Goal: Task Accomplishment & Management: Manage account settings

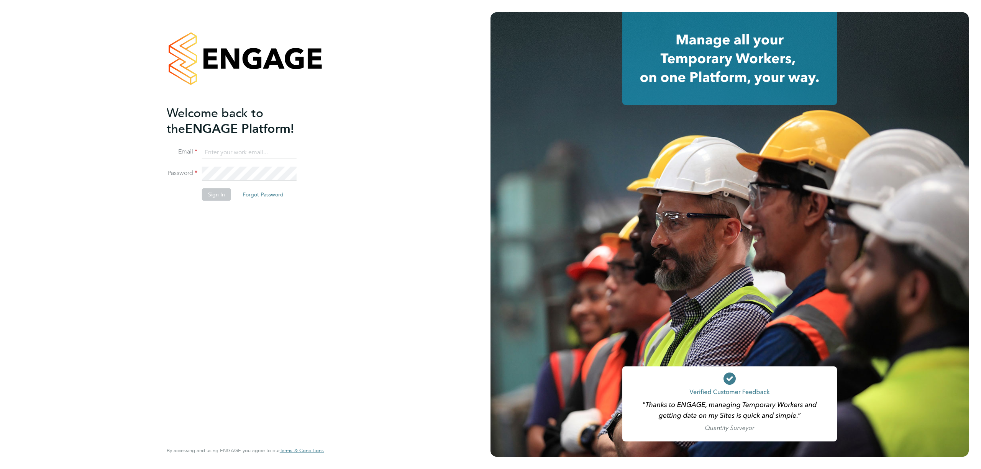
type input "j.crawley@oandb.co.uk"
click at [220, 195] on button "Sign In" at bounding box center [216, 195] width 29 height 12
click at [220, 195] on div "Sorry, we are having problems connecting to our services." at bounding box center [245, 234] width 491 height 469
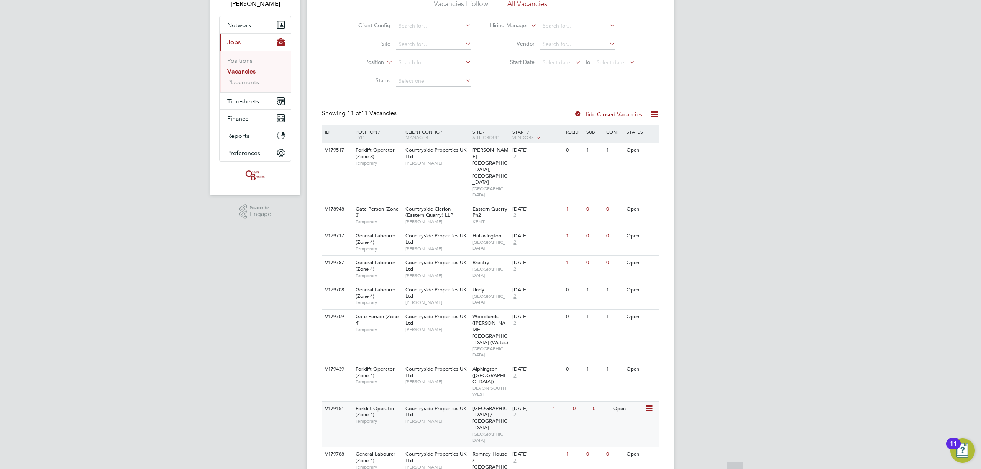
scroll to position [75, 0]
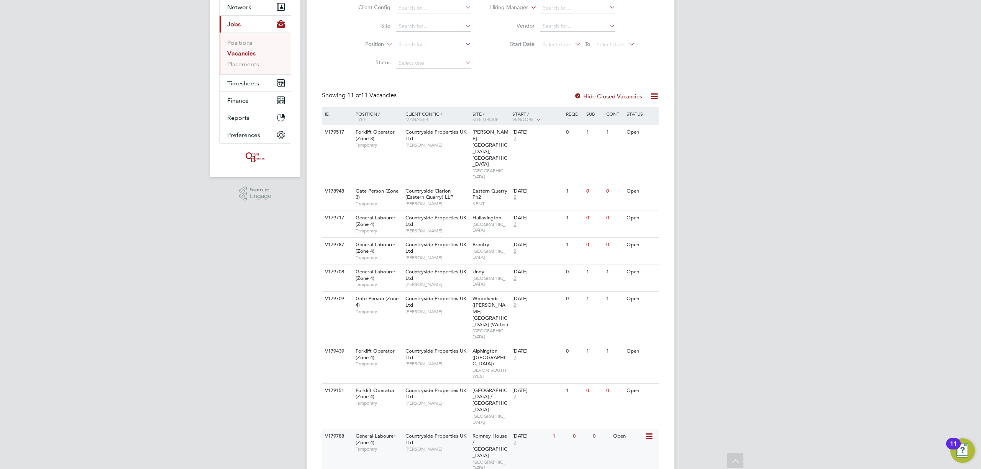
click at [535, 433] on div "[DATE]" at bounding box center [530, 436] width 36 height 7
click at [651, 432] on icon at bounding box center [649, 436] width 8 height 9
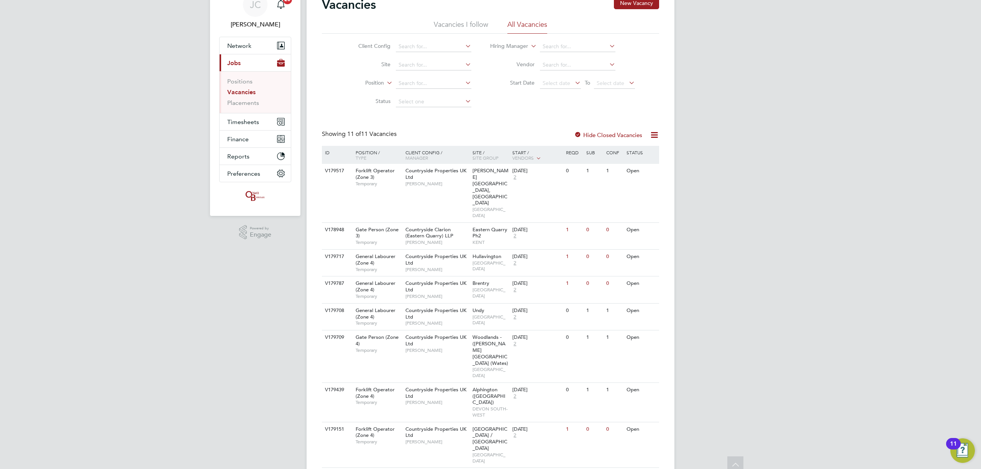
scroll to position [0, 0]
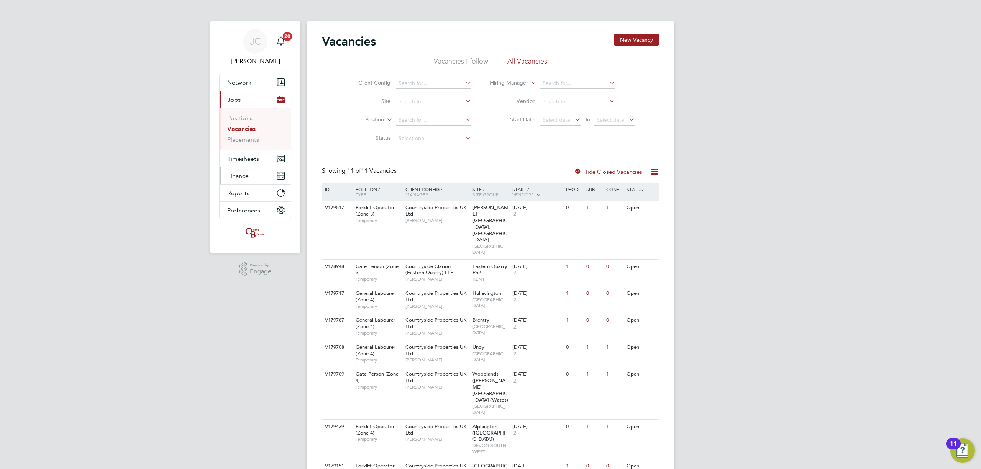
click at [249, 170] on button "Finance" at bounding box center [255, 175] width 71 height 17
click at [249, 165] on app-navbar-apps-list-group "Finance Invoices & Credit Notes Statements Payments" at bounding box center [255, 159] width 71 height 66
click at [241, 123] on button "Timesheets" at bounding box center [255, 116] width 71 height 17
click at [248, 132] on ul "Timesheets Expenses" at bounding box center [255, 140] width 71 height 31
click at [248, 136] on link "Timesheets" at bounding box center [243, 135] width 32 height 7
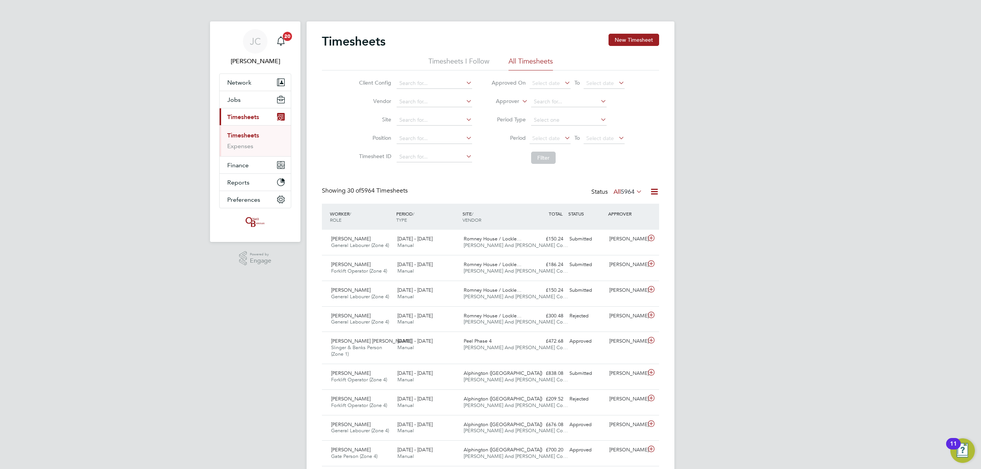
click at [366, 243] on span "General Labourer (Zone 4)" at bounding box center [360, 245] width 58 height 7
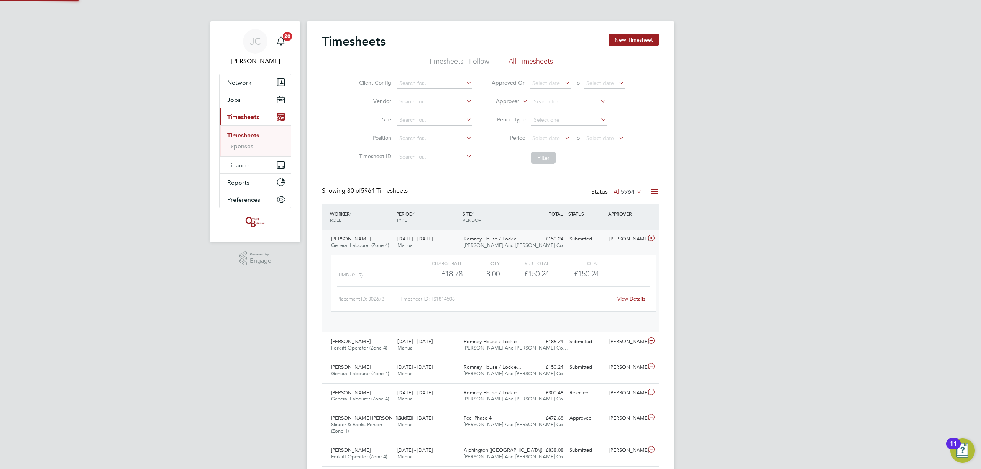
scroll to position [13, 74]
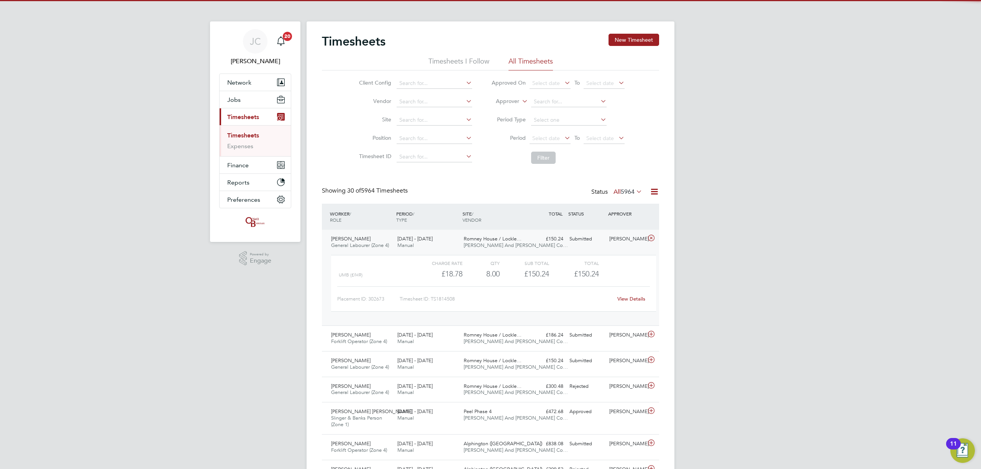
click at [371, 244] on span "General Labourer (Zone 4)" at bounding box center [360, 245] width 58 height 7
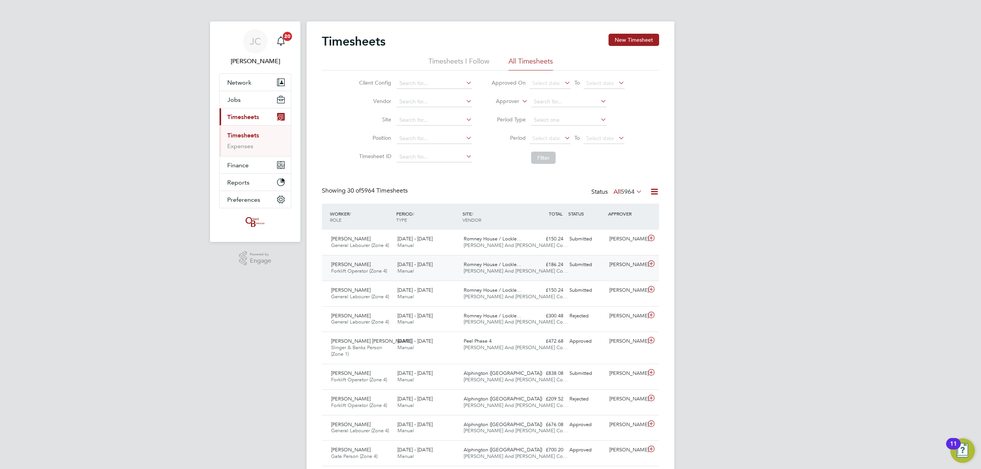
click at [413, 264] on span "[DATE] - [DATE]" at bounding box center [414, 264] width 35 height 7
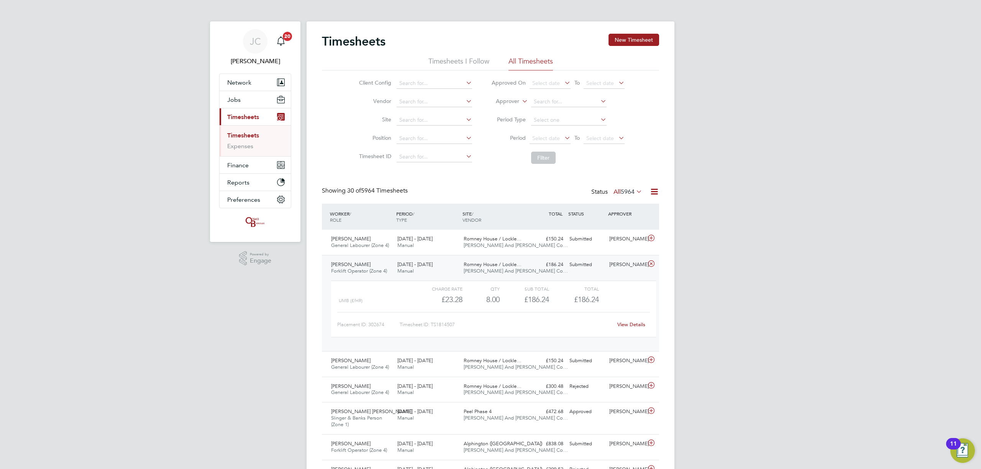
click at [418, 285] on div "Charge rate" at bounding box center [437, 288] width 49 height 9
click at [418, 371] on div "11 - 17 Aug 2025 Manual" at bounding box center [427, 364] width 66 height 19
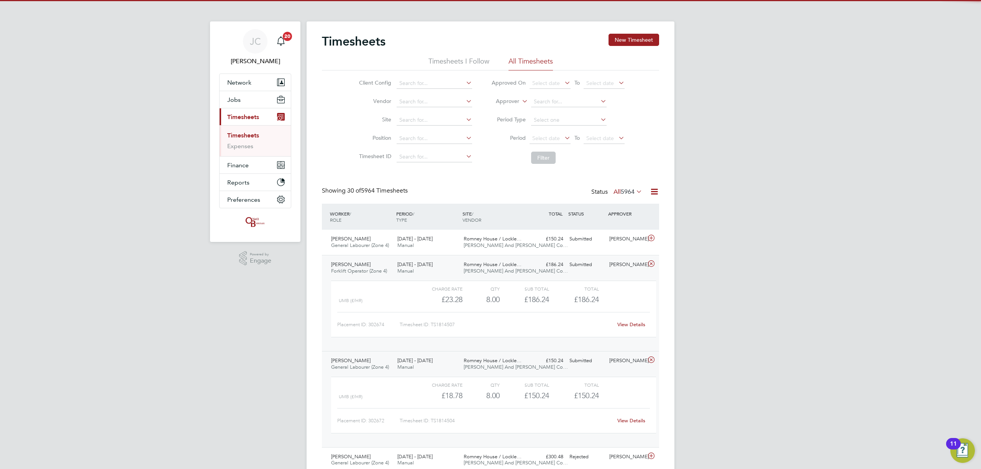
click at [420, 366] on div "11 - 17 Aug 2025 Manual" at bounding box center [427, 364] width 66 height 19
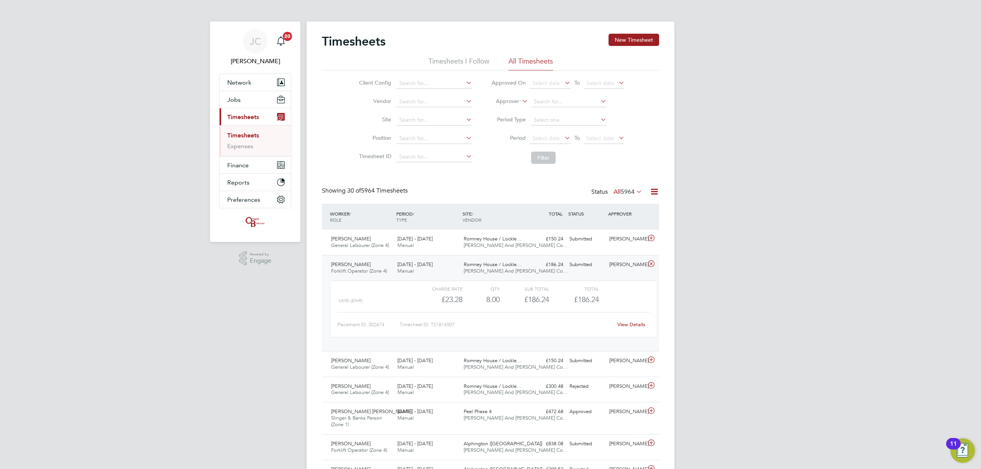
click at [419, 270] on div "11 - 17 Aug 2025 Manual" at bounding box center [427, 268] width 66 height 19
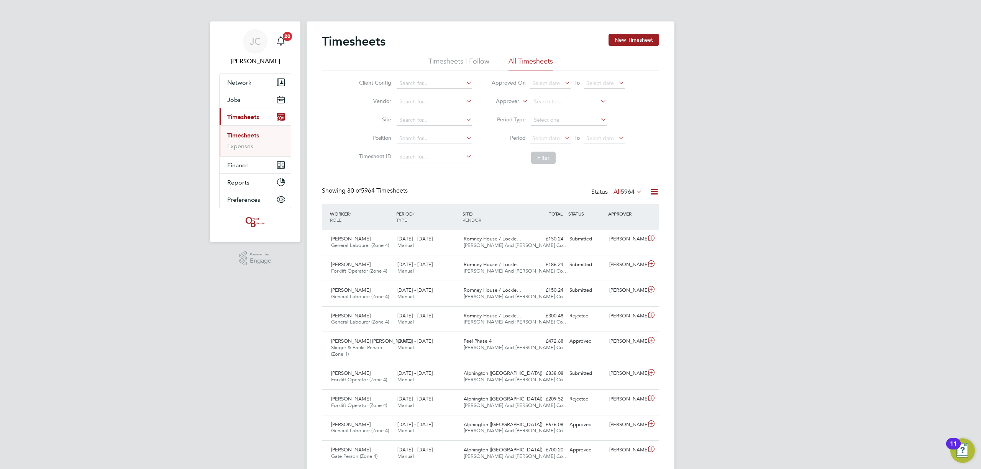
click at [244, 137] on link "Timesheets" at bounding box center [243, 135] width 32 height 7
click at [243, 144] on link "Expenses" at bounding box center [240, 146] width 26 height 7
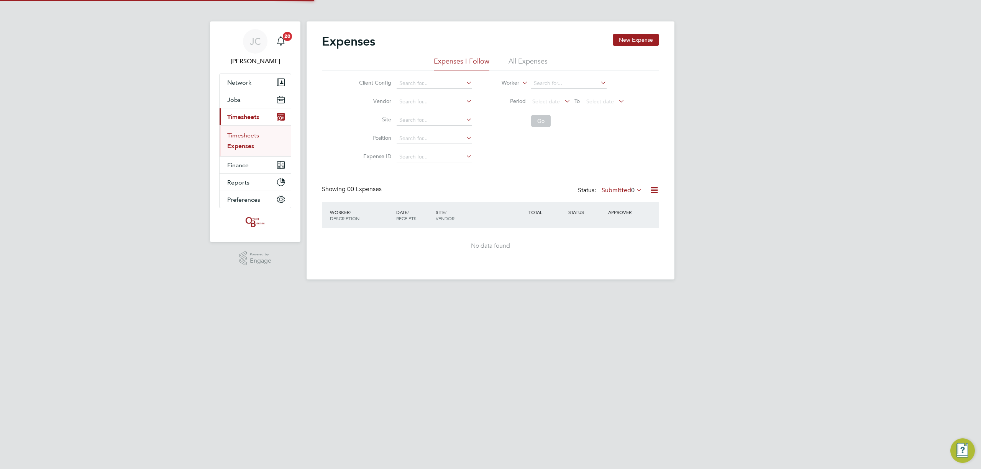
click at [243, 135] on link "Timesheets" at bounding box center [243, 135] width 32 height 7
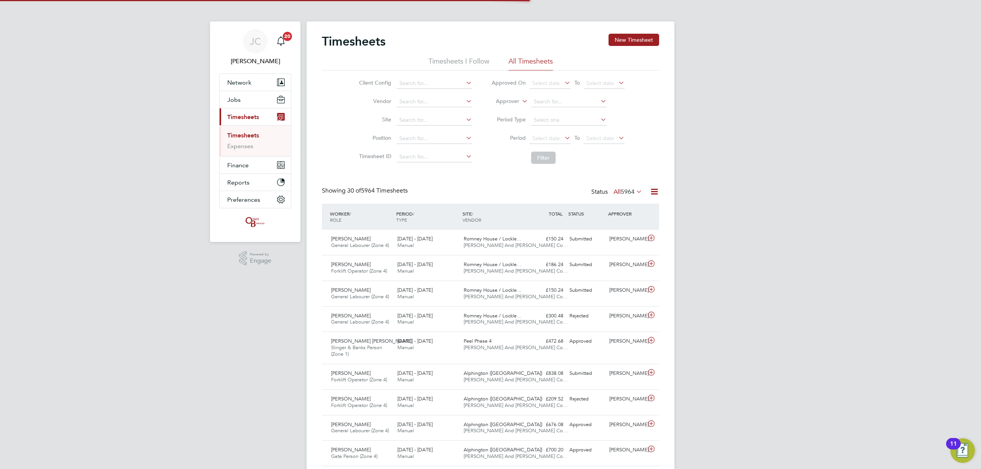
scroll to position [19, 67]
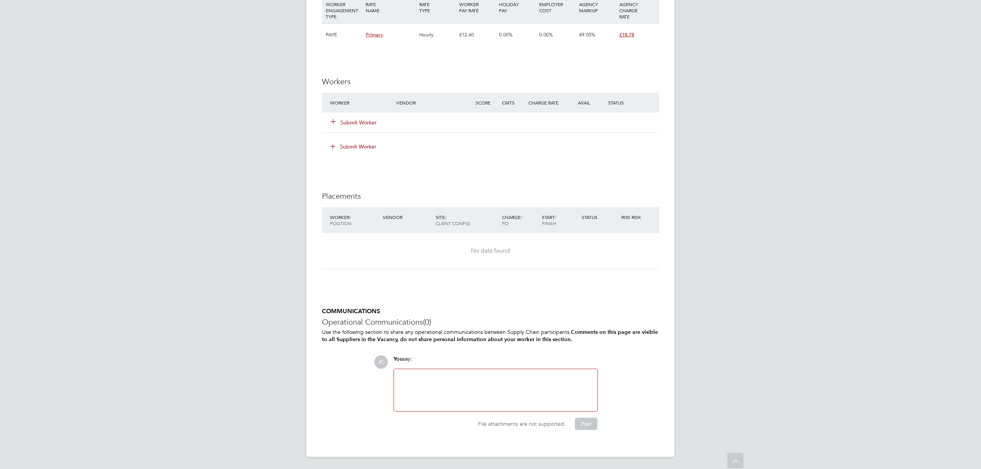
click at [353, 123] on button "Submit Worker" at bounding box center [354, 123] width 46 height 8
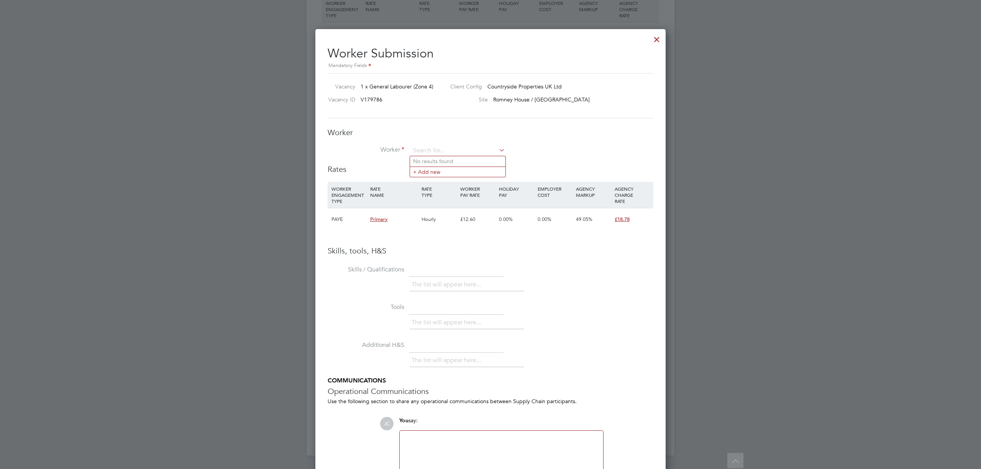
scroll to position [494, 351]
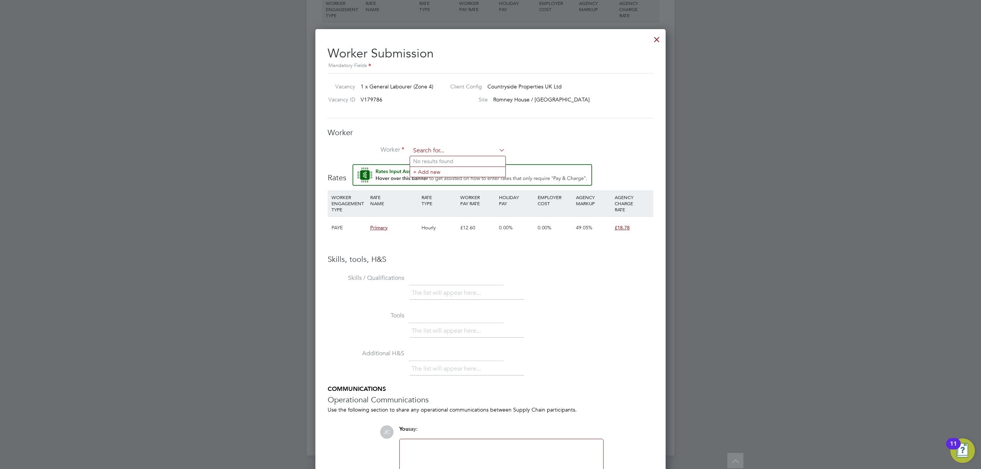
type input "k"
type input "dominik"
click at [443, 148] on input at bounding box center [457, 150] width 95 height 11
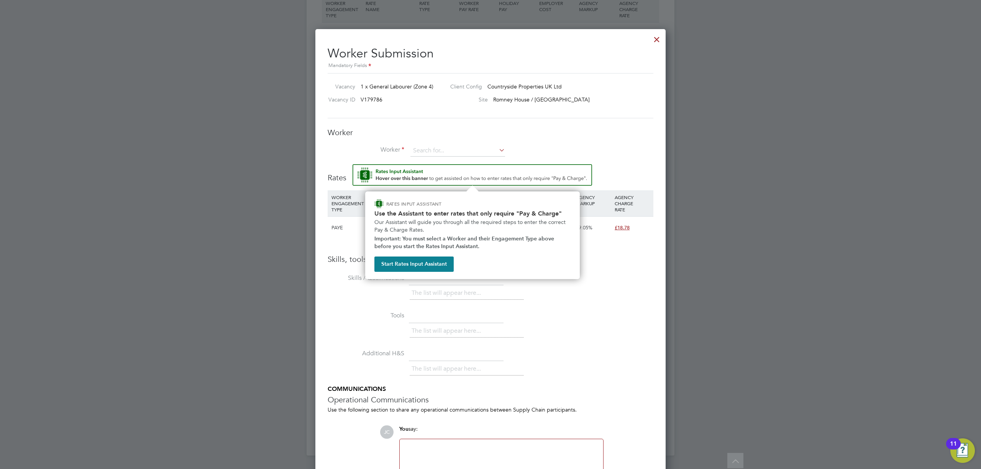
click at [450, 170] on img "Rate Assistant" at bounding box center [473, 174] width 240 height 21
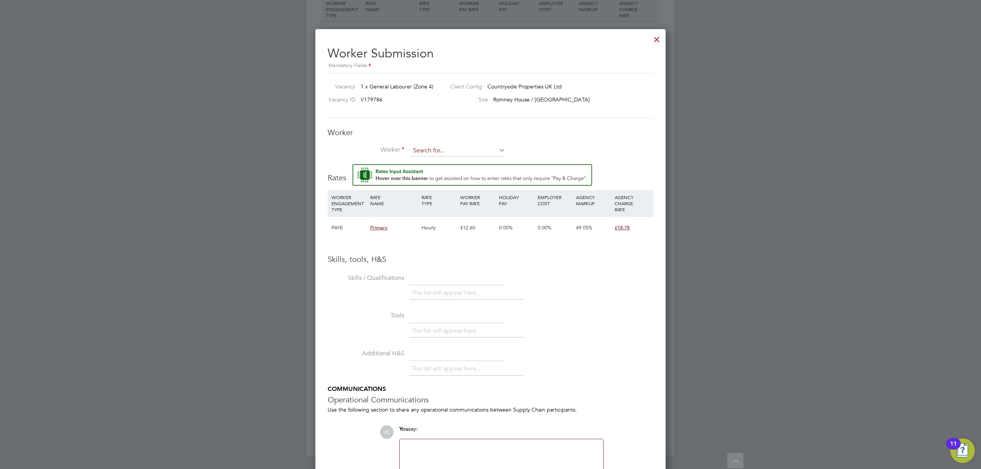
click at [454, 148] on input at bounding box center [457, 150] width 95 height 11
click at [460, 167] on li "+ Add new" at bounding box center [457, 172] width 95 height 10
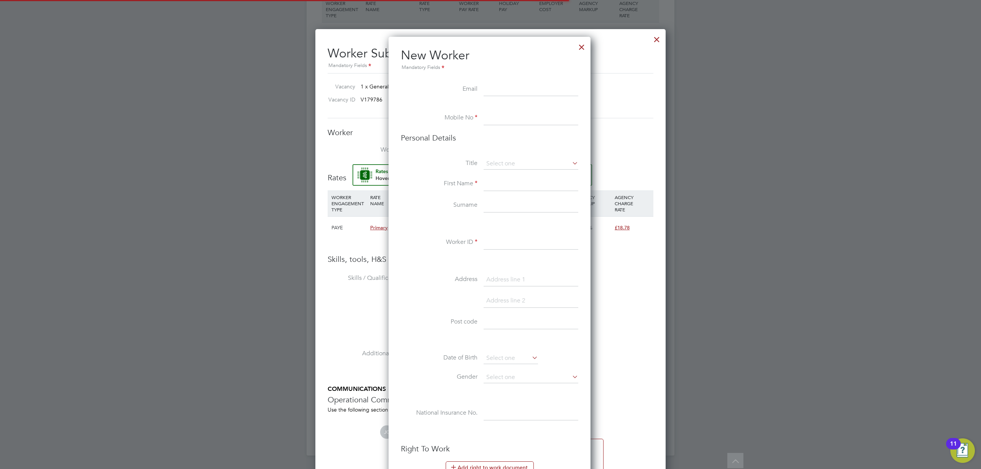
scroll to position [649, 204]
click at [500, 88] on input at bounding box center [531, 90] width 95 height 14
paste input "Komarinho@gmail.com"
type input "Komarinho@gmail.com"
click at [492, 122] on input at bounding box center [531, 119] width 95 height 14
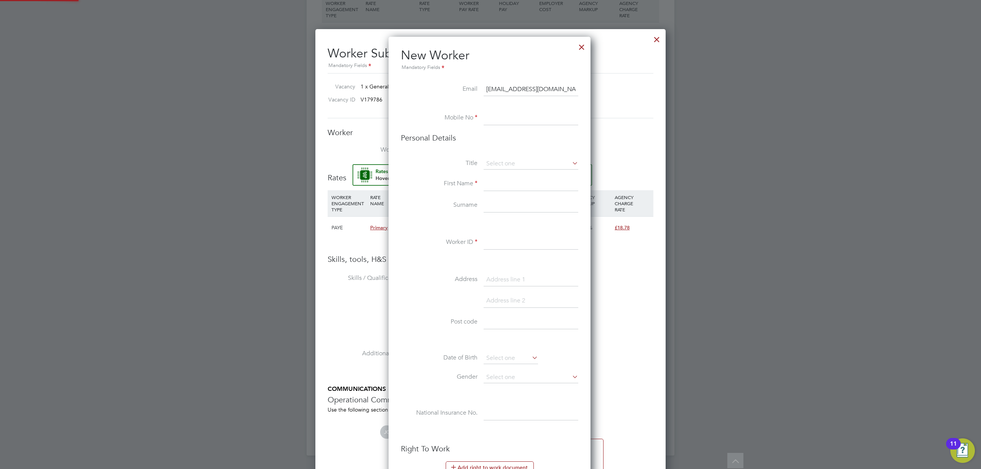
paste input "+44 7871 203165"
click at [514, 116] on input "+44 7871 203165" at bounding box center [531, 119] width 95 height 14
click at [499, 120] on input "+44 7871203165" at bounding box center [531, 119] width 95 height 14
type input "07871203165"
click at [552, 160] on input at bounding box center [531, 163] width 95 height 11
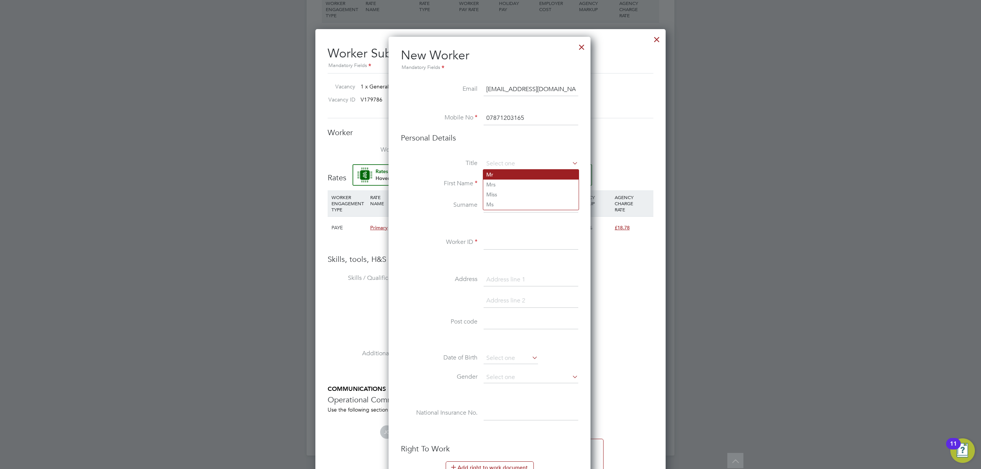
click at [536, 176] on li "Mr" at bounding box center [530, 175] width 95 height 10
type input "Mr"
click at [502, 182] on input at bounding box center [531, 184] width 95 height 14
type input "Dominik"
type input "Domarnicki"
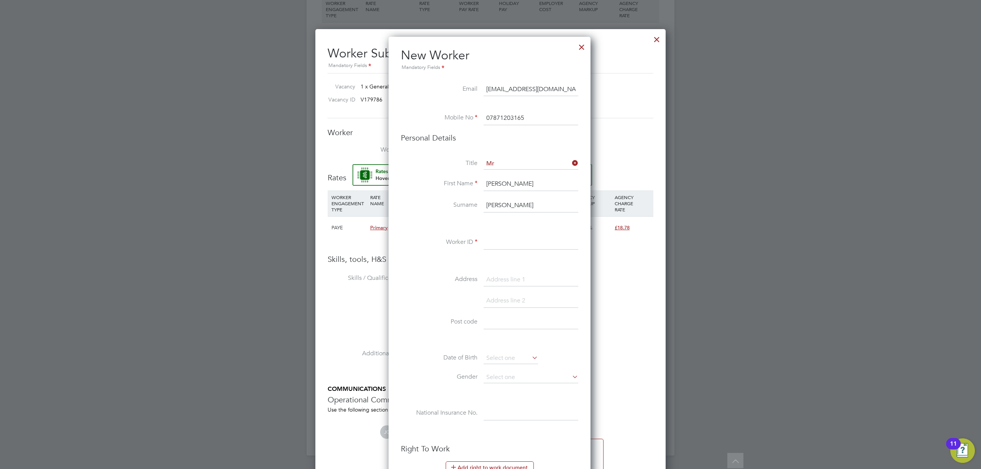
click at [508, 252] on li "Worker ID" at bounding box center [489, 246] width 177 height 21
click at [502, 246] on input at bounding box center [531, 243] width 95 height 14
type input "1"
click at [518, 242] on input at bounding box center [531, 243] width 95 height 14
type input "14571699"
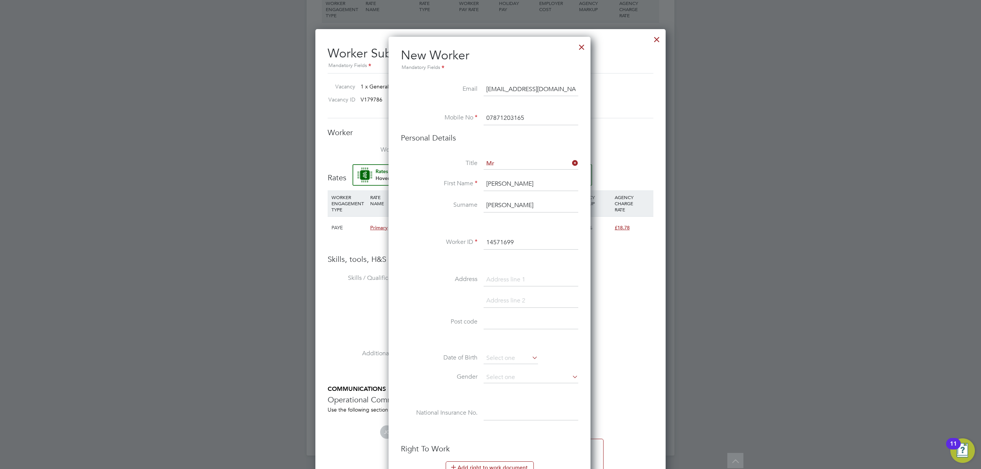
drag, startPoint x: 420, startPoint y: 301, endPoint x: 438, endPoint y: 302, distance: 17.7
click at [419, 304] on li at bounding box center [489, 304] width 177 height 21
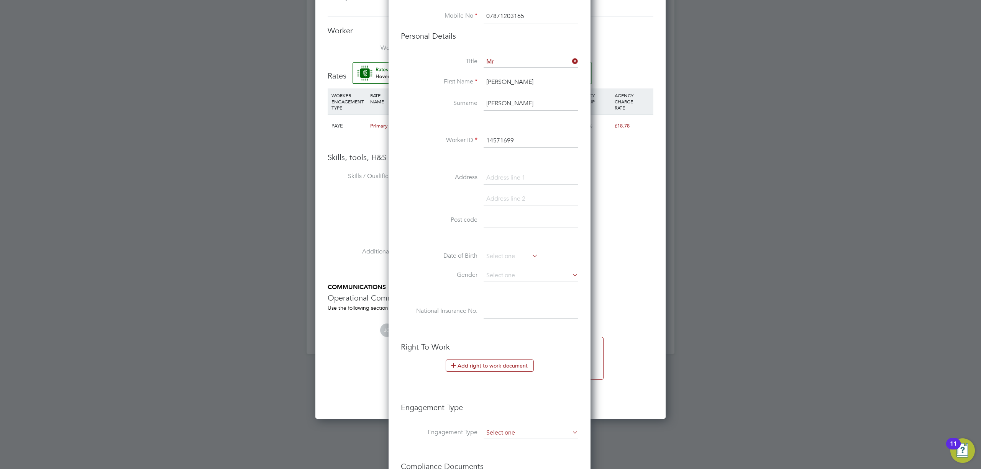
scroll to position [819, 0]
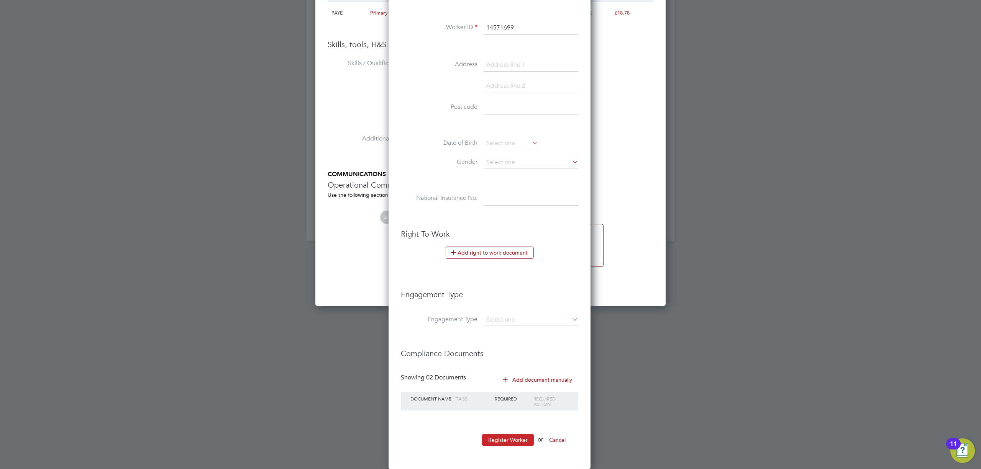
click at [509, 438] on button "Register Worker" at bounding box center [508, 440] width 52 height 12
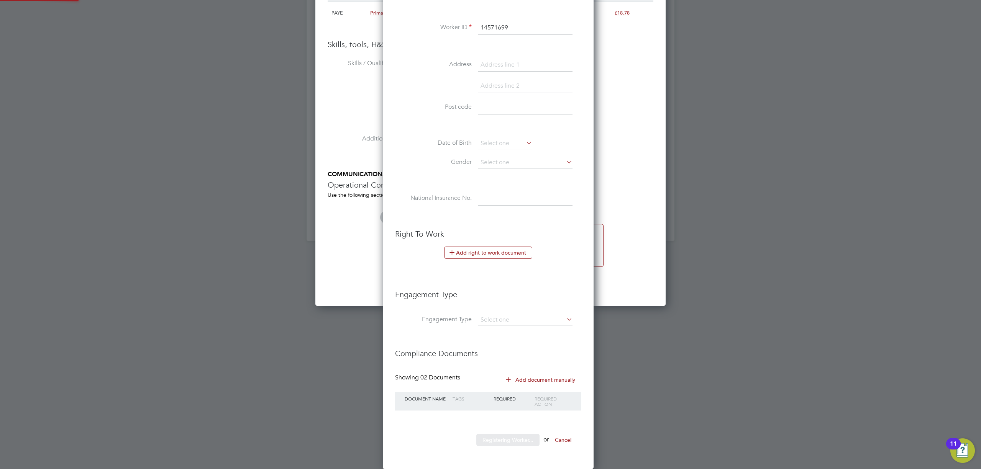
scroll to position [0, 0]
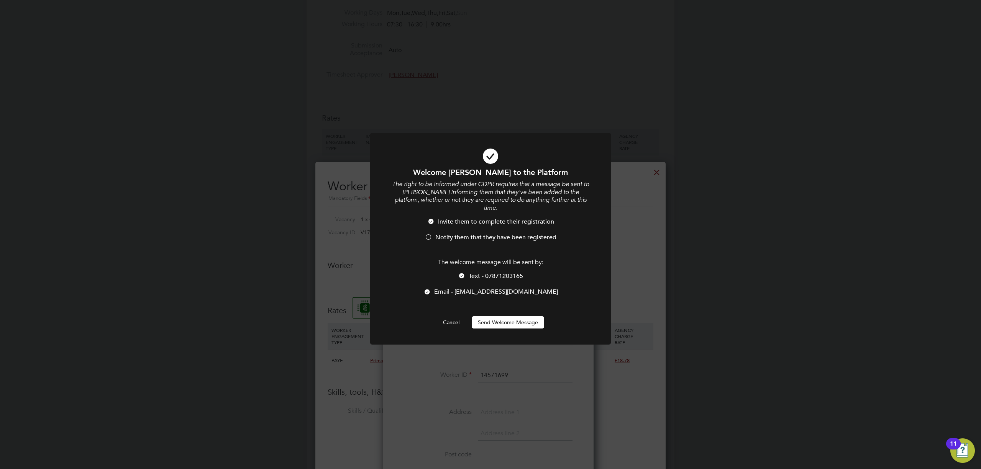
click at [460, 235] on li "Notify them that they have been registered" at bounding box center [490, 242] width 199 height 16
click at [525, 318] on button "Send Welcome Message" at bounding box center [508, 323] width 72 height 12
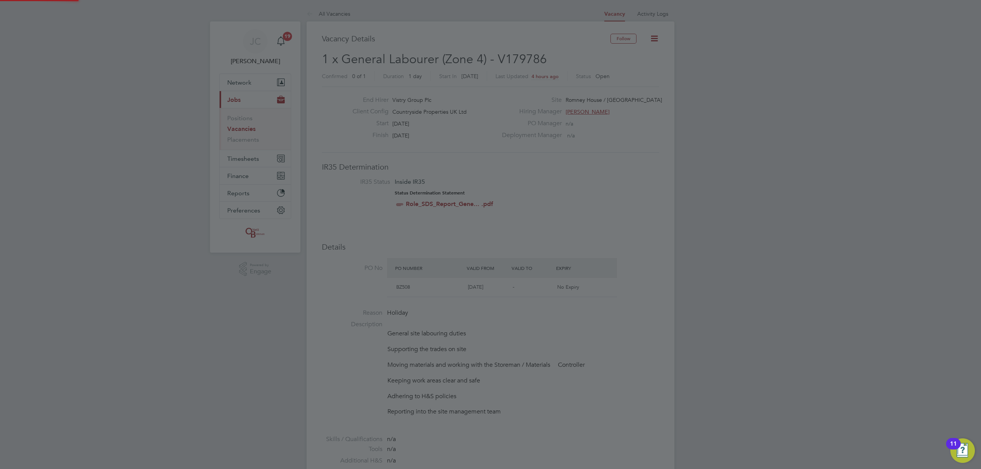
scroll to position [469, 0]
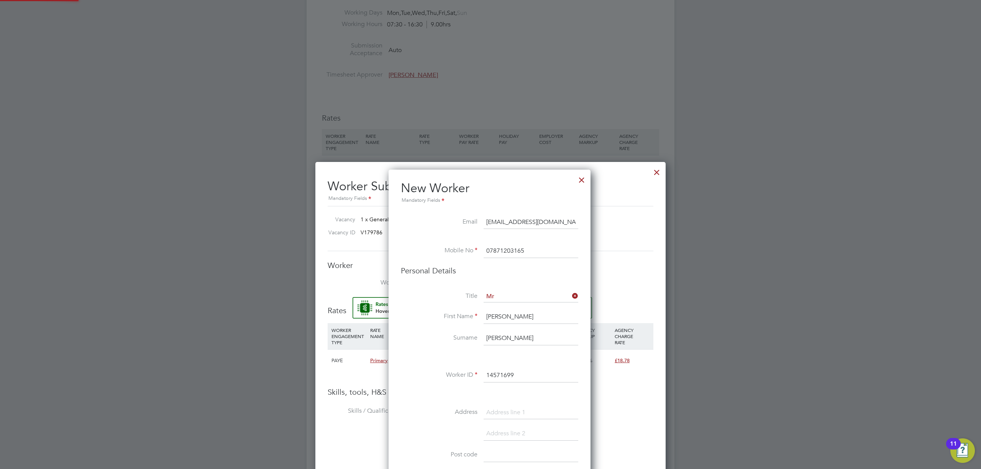
type input "Dominik Domarnicki (14571699)"
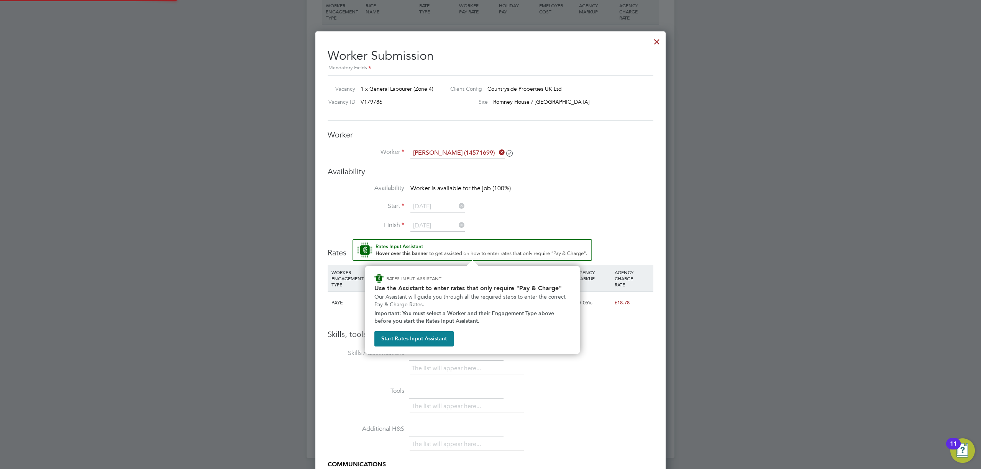
scroll to position [602, 0]
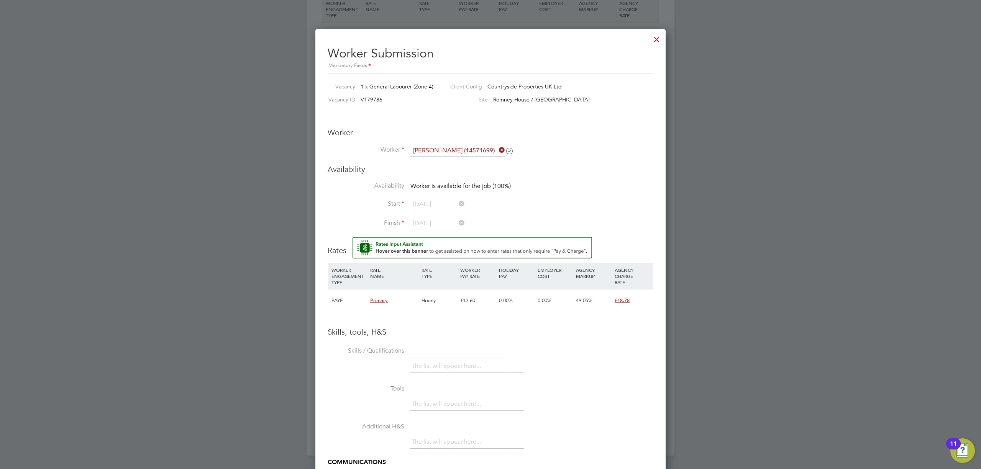
click at [583, 200] on li "Start 14 Aug 2025" at bounding box center [491, 208] width 326 height 19
click at [497, 148] on icon at bounding box center [497, 150] width 0 height 11
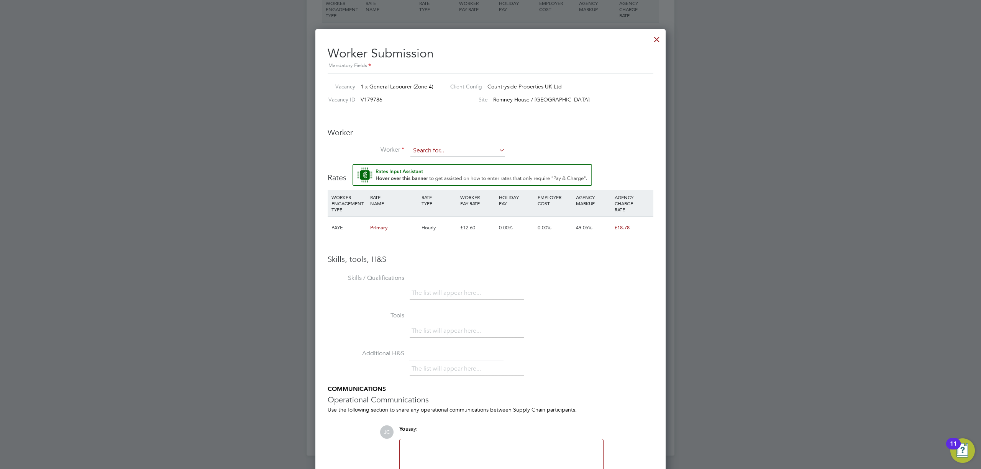
click at [469, 152] on input at bounding box center [457, 150] width 95 height 11
click at [471, 172] on li "Domini k Domarnicki (14571699)" at bounding box center [460, 172] width 101 height 10
type input "Dominik Domarnicki (14571699)"
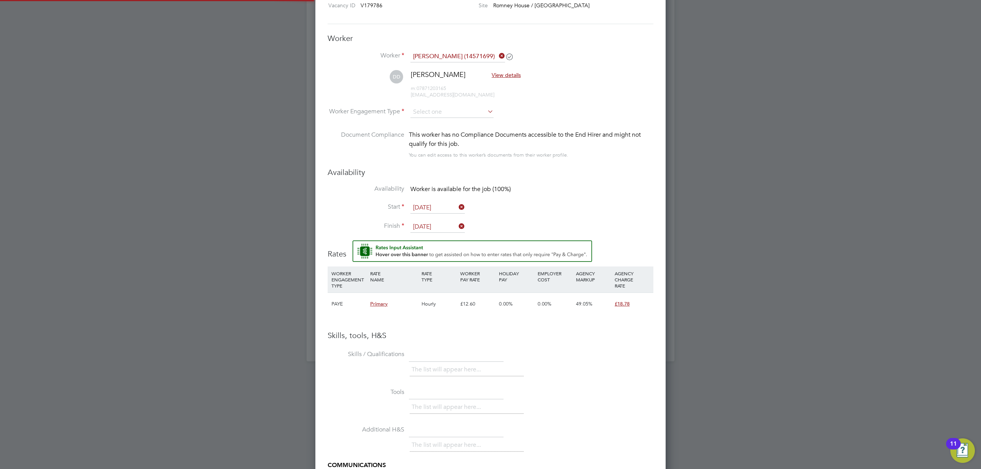
scroll to position [704, 0]
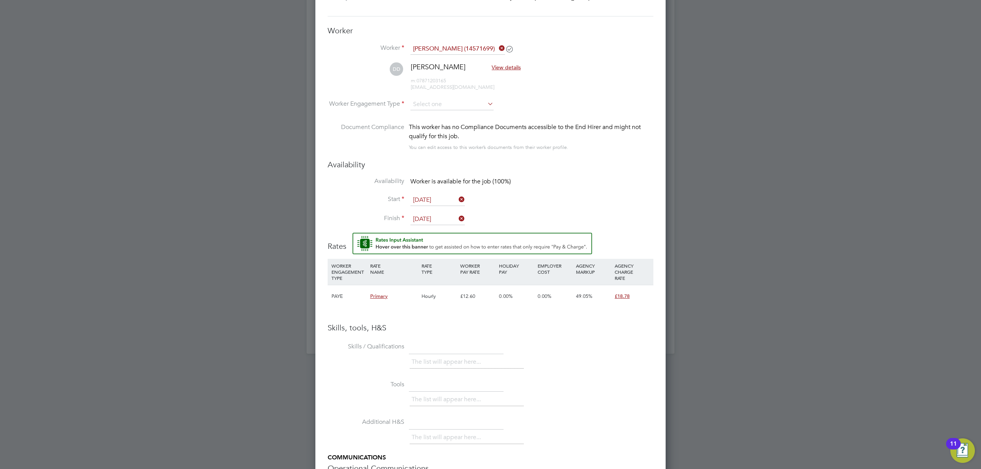
click at [514, 67] on span "View details" at bounding box center [506, 67] width 29 height 7
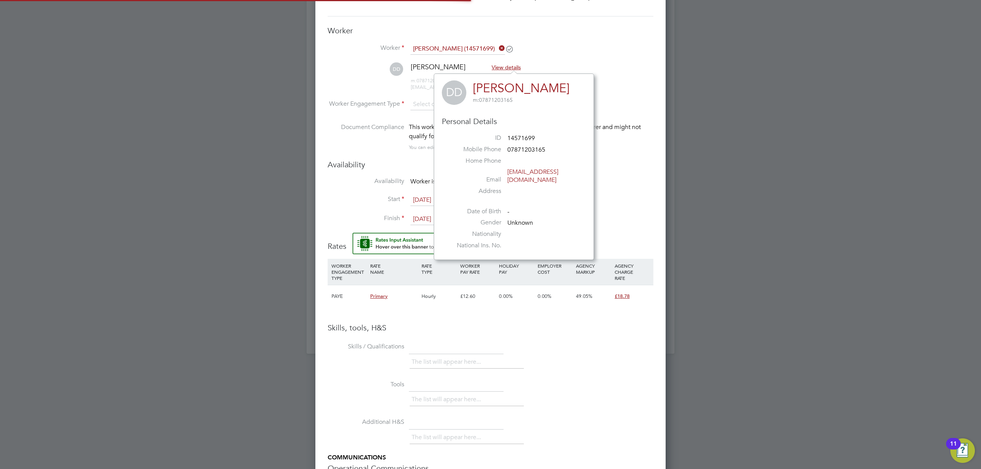
scroll to position [178, 160]
click at [617, 93] on li "DD Dominik Domarnicki View details m: 07871203165 komarinho@gmail.com" at bounding box center [491, 80] width 326 height 36
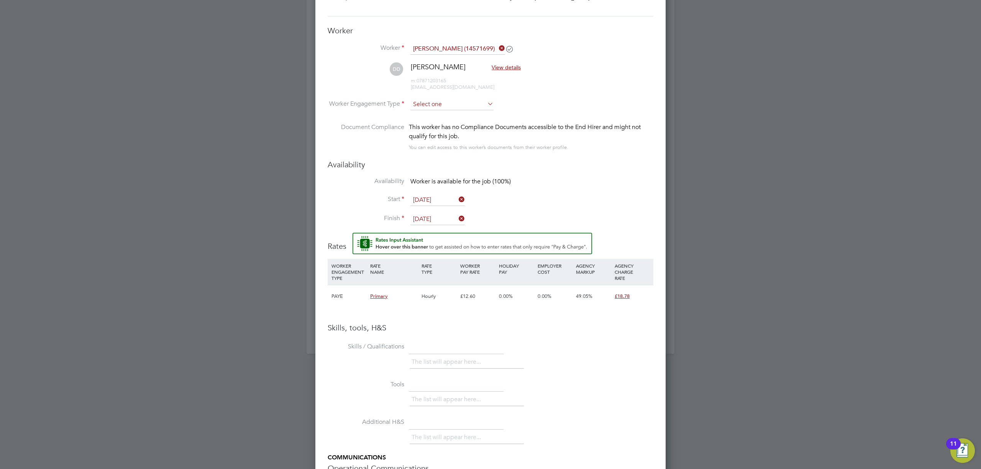
click at [432, 103] on input at bounding box center [451, 104] width 83 height 11
click at [438, 113] on li "Contract" at bounding box center [452, 115] width 84 height 10
type input "Contract"
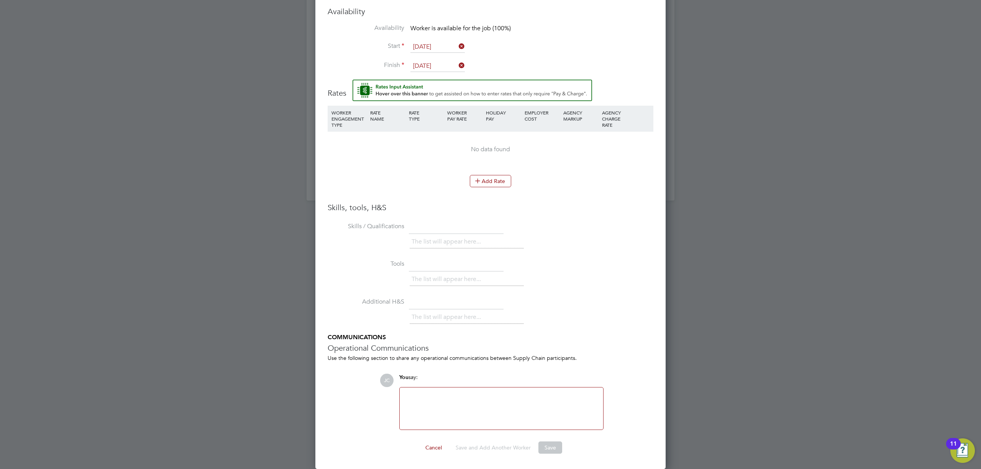
scroll to position [858, 0]
click at [479, 180] on icon at bounding box center [478, 181] width 6 height 6
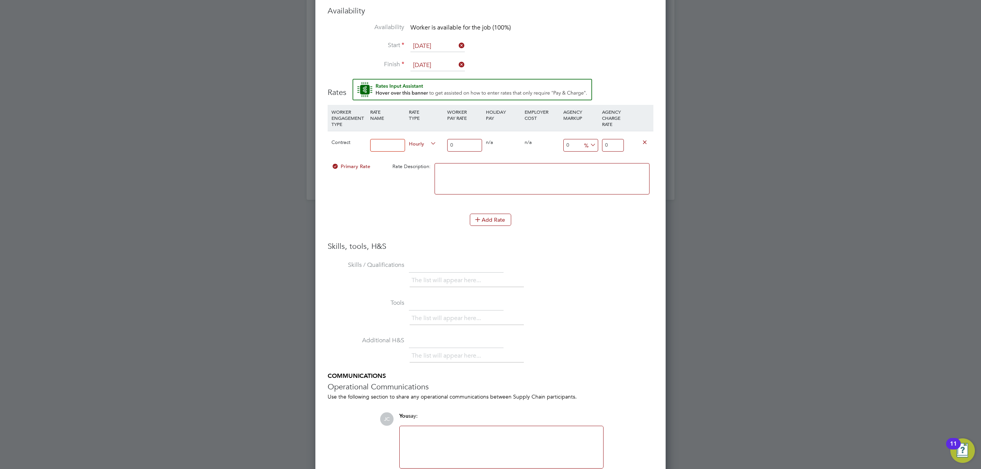
click at [466, 144] on input "0" at bounding box center [464, 145] width 35 height 13
type input "1"
type input "16"
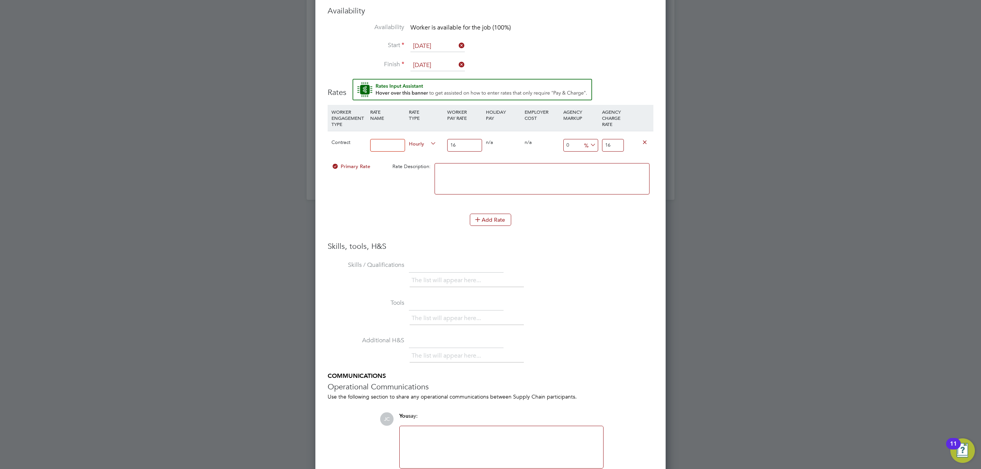
type input "16"
drag, startPoint x: 619, startPoint y: 148, endPoint x: 582, endPoint y: 147, distance: 36.8
click at [582, 147] on div "Contract Hourly 16 0 n/a 0 n/a 0 0 % 16" at bounding box center [491, 145] width 326 height 28
type input "-93.75"
type input "1"
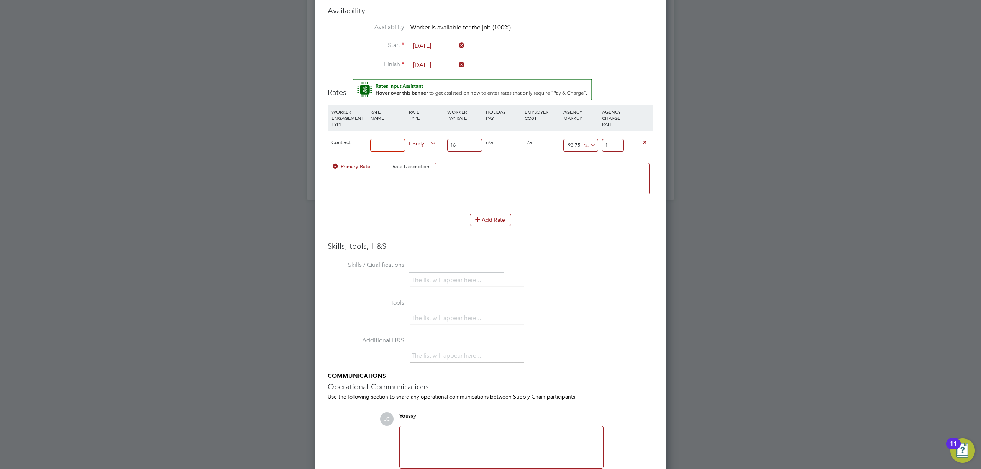
type input "12.5"
type input "18"
type input "16.875"
type input "18.7"
type input "17.375"
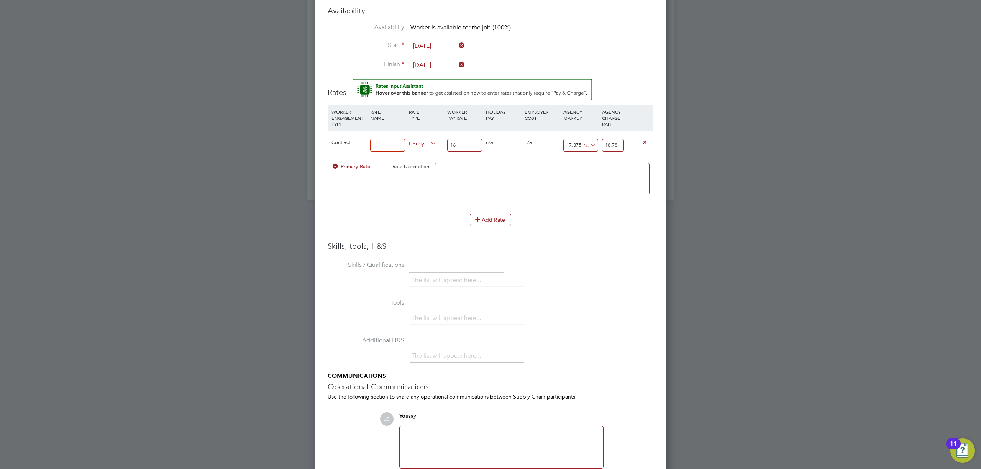
type input "18.78"
click at [575, 212] on li "WORKER ENGAGEMENT TYPE RATE NAME RATE TYPE WORKER PAY RATE HOLIDAY PAY EMPLOYER…" at bounding box center [491, 159] width 326 height 109
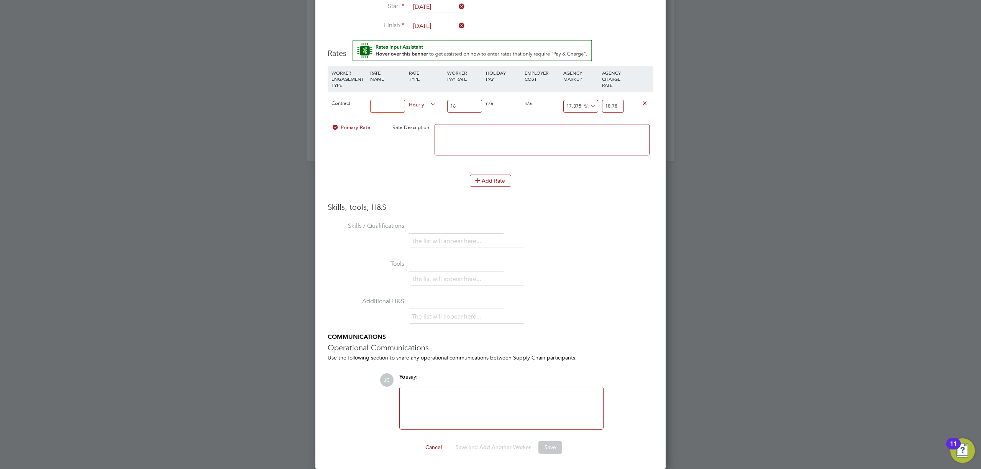
click at [517, 402] on div at bounding box center [501, 408] width 194 height 33
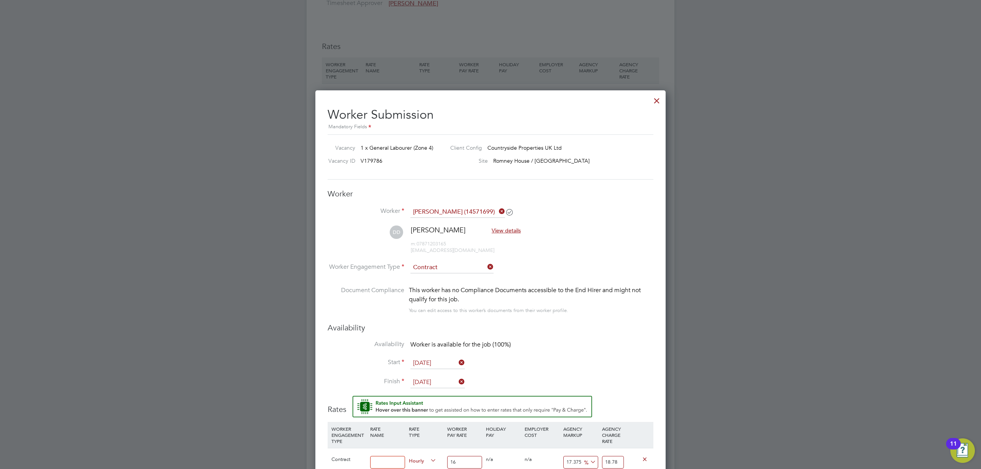
click at [586, 312] on div "This worker has no Compliance Documents accessible to the End Hirer and might n…" at bounding box center [531, 301] width 244 height 30
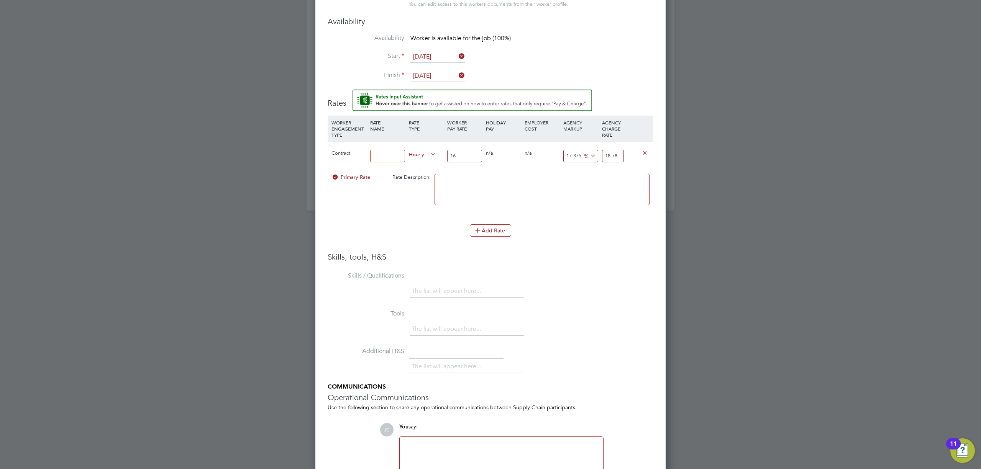
drag, startPoint x: 587, startPoint y: 270, endPoint x: 563, endPoint y: 237, distance: 41.6
click at [587, 270] on li "Skills / Qualifications The list will appear here..." at bounding box center [491, 289] width 326 height 38
click at [523, 196] on textarea at bounding box center [542, 189] width 215 height 31
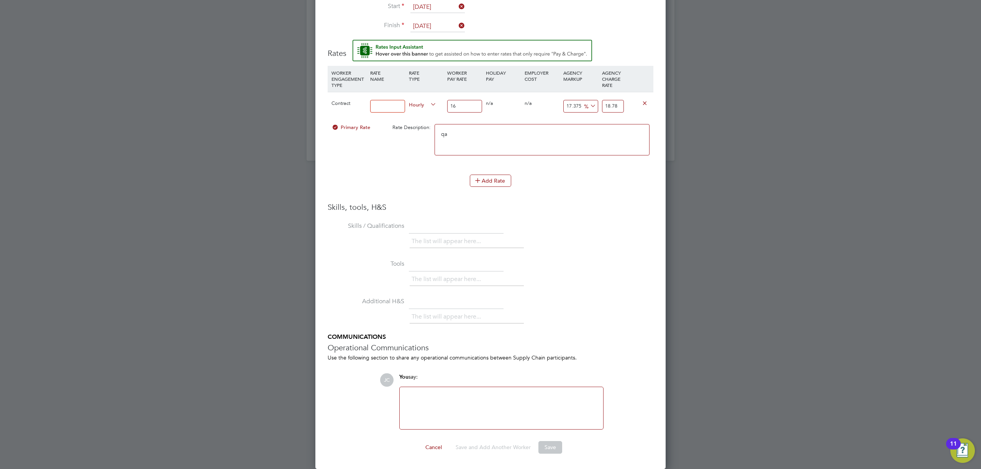
type textarea "q"
click at [395, 105] on input at bounding box center [387, 106] width 35 height 13
click at [396, 105] on input at bounding box center [387, 106] width 35 height 13
type input "UMB"
click at [595, 289] on li "Tools The list will appear here..." at bounding box center [491, 277] width 326 height 38
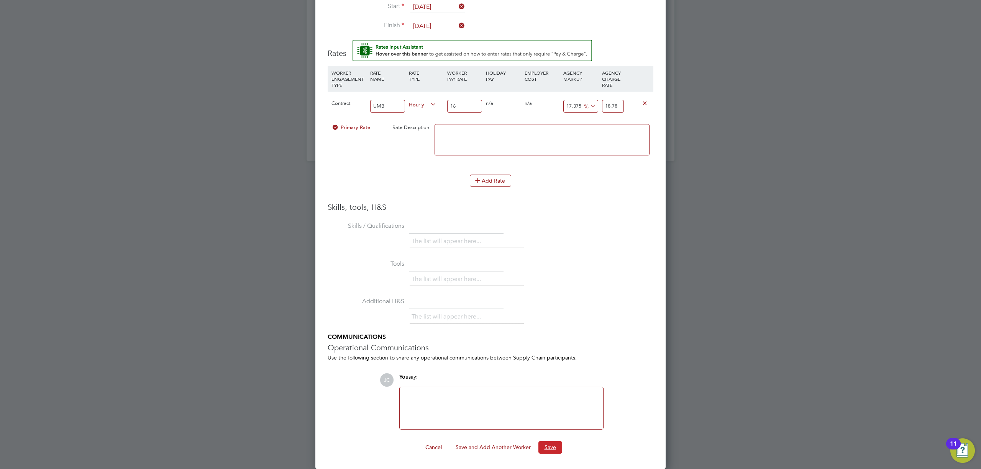
click at [548, 450] on button "Save" at bounding box center [550, 447] width 24 height 12
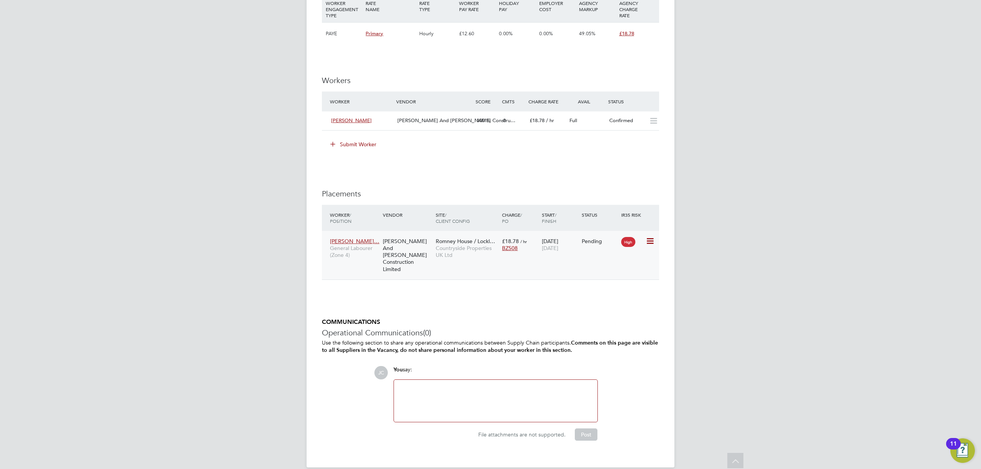
click at [651, 243] on icon at bounding box center [650, 241] width 8 height 9
click at [609, 289] on li "Start" at bounding box center [626, 290] width 54 height 11
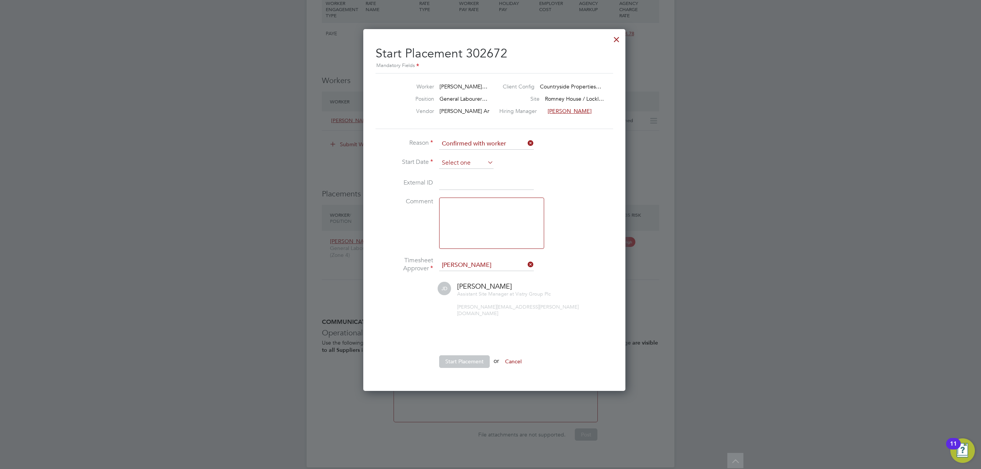
click at [483, 159] on input at bounding box center [466, 163] width 54 height 11
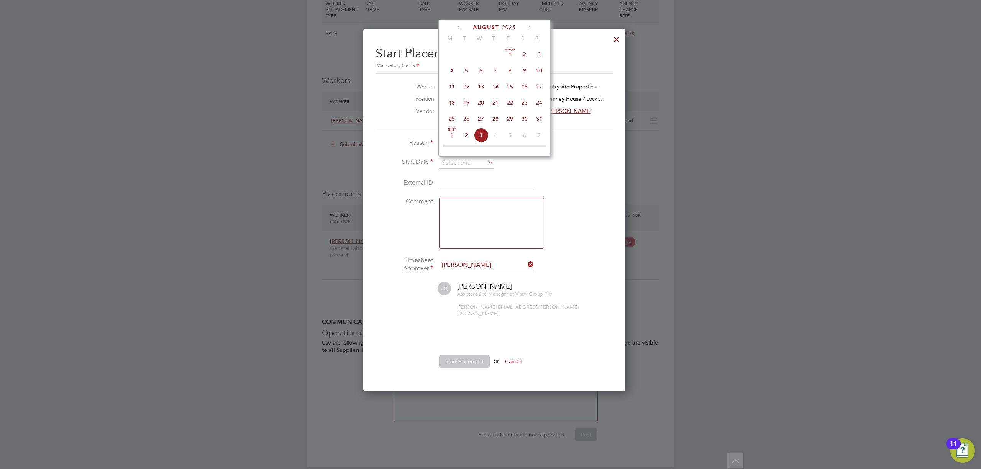
click at [495, 88] on span "14" at bounding box center [495, 86] width 15 height 15
type input "14 Aug 2025"
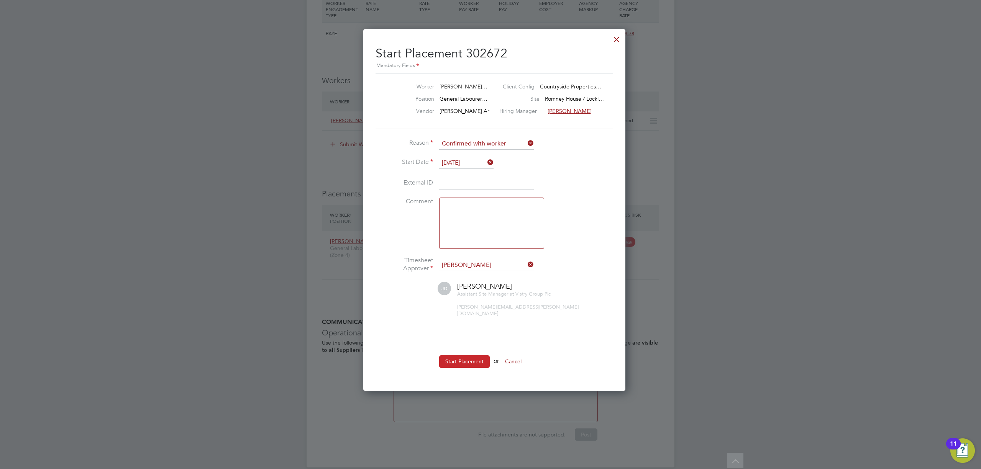
click at [462, 356] on button "Start Placement" at bounding box center [464, 362] width 51 height 12
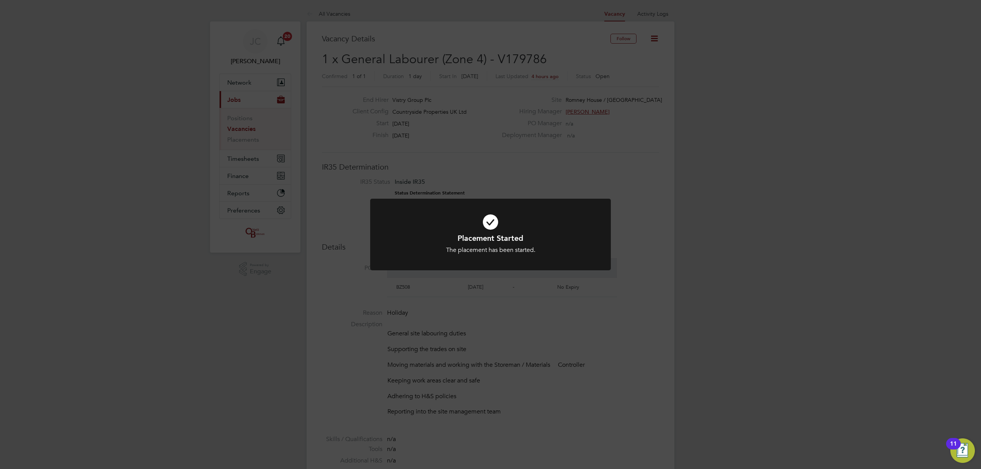
click at [370, 107] on div "Placement Started The placement has been started. Cancel Okay" at bounding box center [490, 234] width 981 height 469
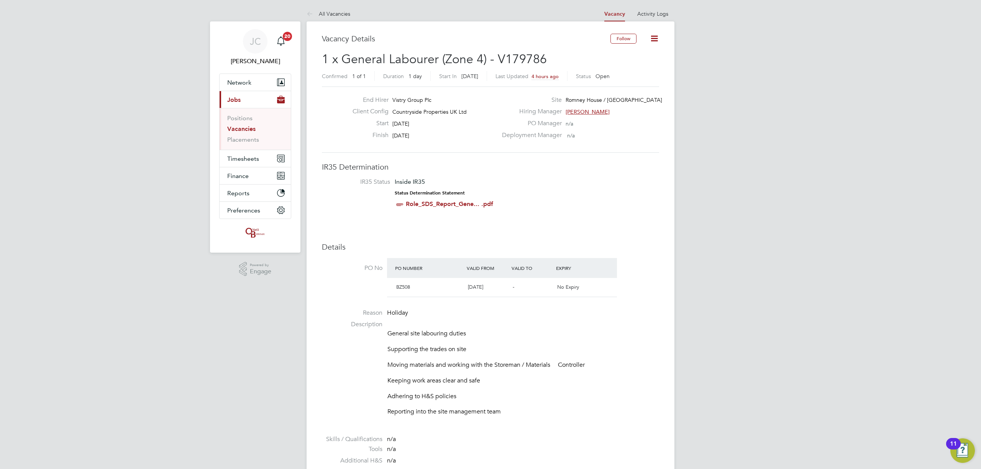
click at [244, 130] on link "Vacancies" at bounding box center [241, 128] width 28 height 7
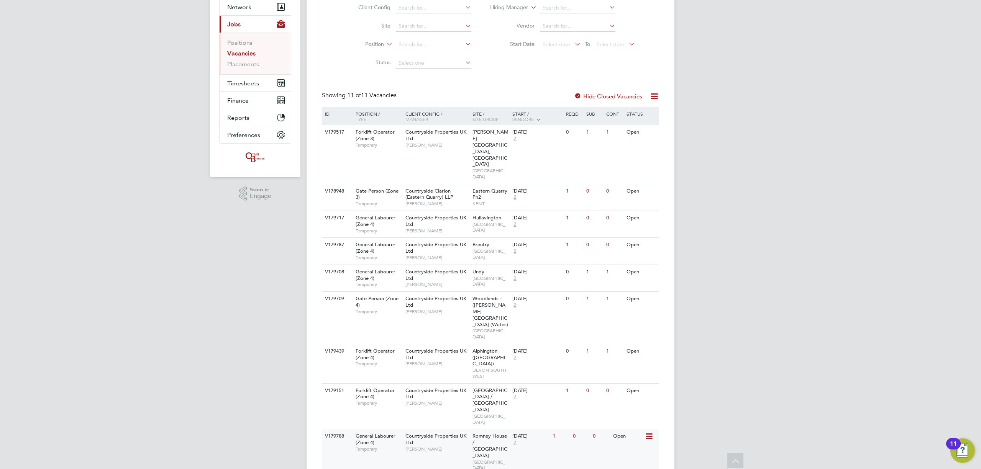
click at [493, 459] on span "BRISTOL" at bounding box center [491, 465] width 36 height 12
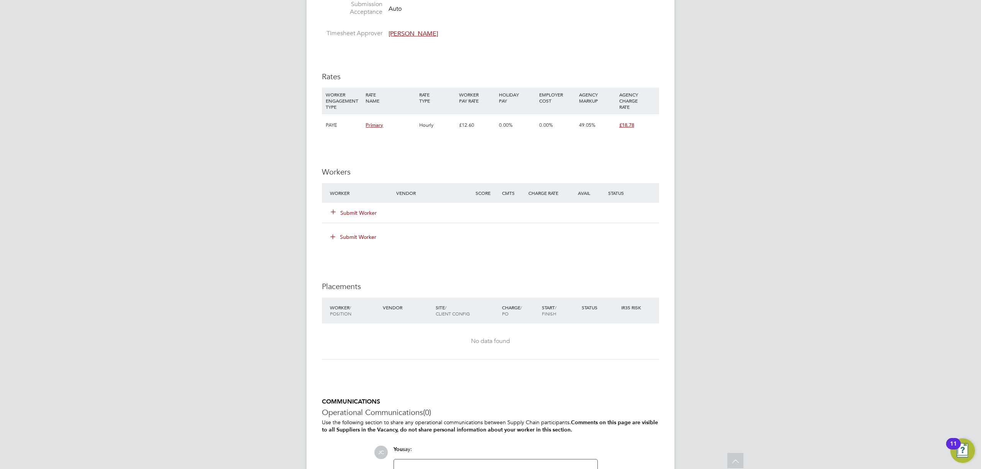
click at [356, 212] on button "Submit Worker" at bounding box center [354, 213] width 46 height 8
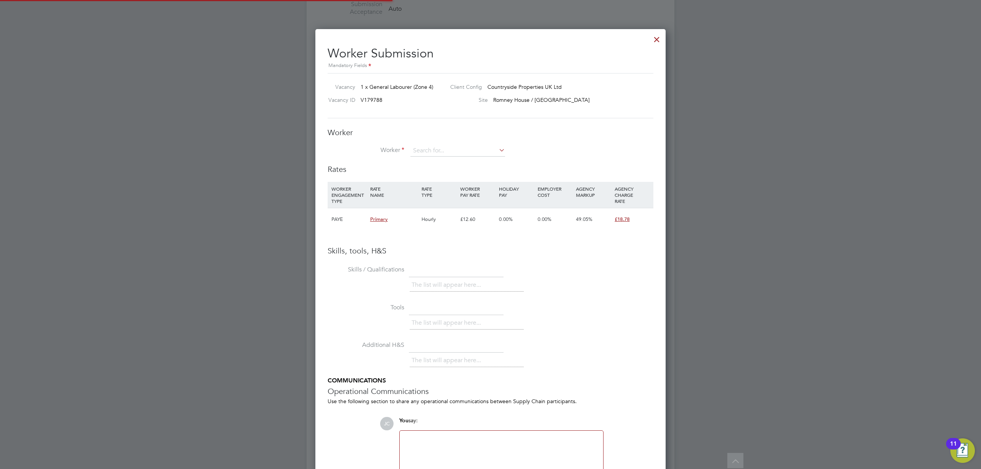
scroll to position [485, 351]
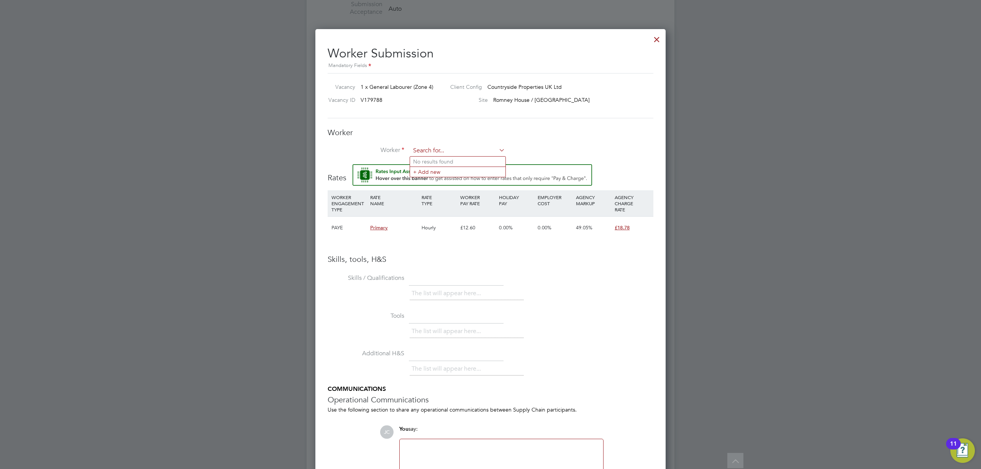
click at [450, 149] on input at bounding box center [457, 150] width 95 height 11
type input "matthew s"
click at [457, 170] on li "+ Add new" at bounding box center [457, 172] width 95 height 10
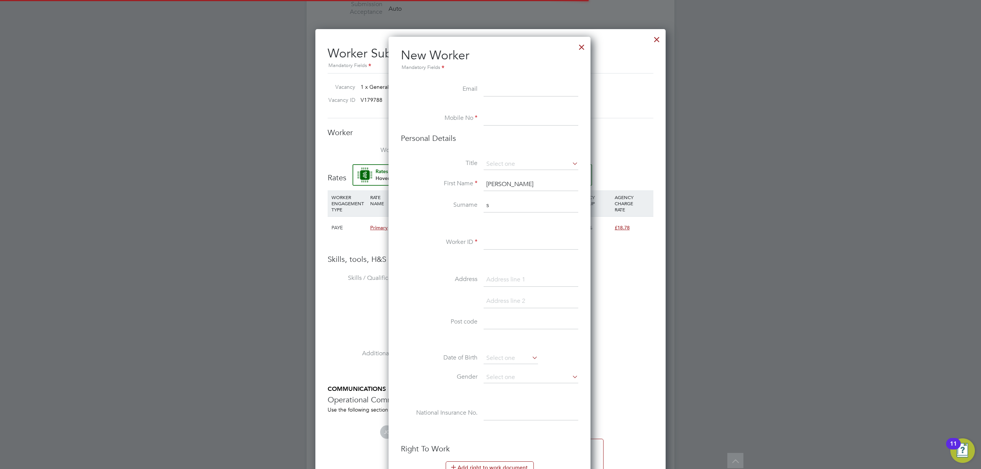
scroll to position [649, 204]
click at [511, 160] on input at bounding box center [531, 164] width 95 height 11
click at [502, 170] on li "Mr" at bounding box center [530, 175] width 95 height 10
type input "Mr"
click at [499, 185] on input "matthew" at bounding box center [531, 185] width 95 height 14
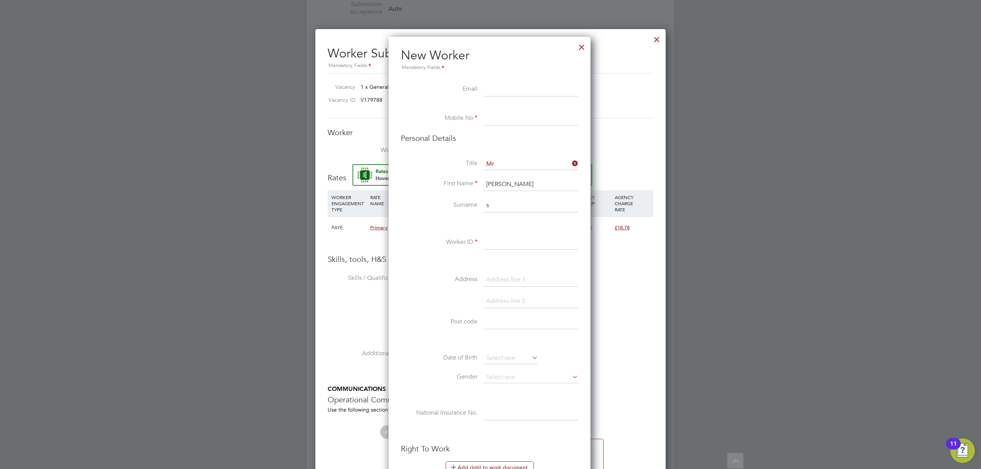
drag, startPoint x: 512, startPoint y: 210, endPoint x: 458, endPoint y: 208, distance: 54.4
click at [458, 208] on li "Surname s" at bounding box center [489, 209] width 177 height 21
drag, startPoint x: 540, startPoint y: 181, endPoint x: 297, endPoint y: 161, distance: 243.4
click at [307, 161] on div "All Vacancies Vacancy Activity Logs Vacancy Activity Logs All Vacancies Vacancy…" at bounding box center [491, 21] width 368 height 1052
type input "Matt"
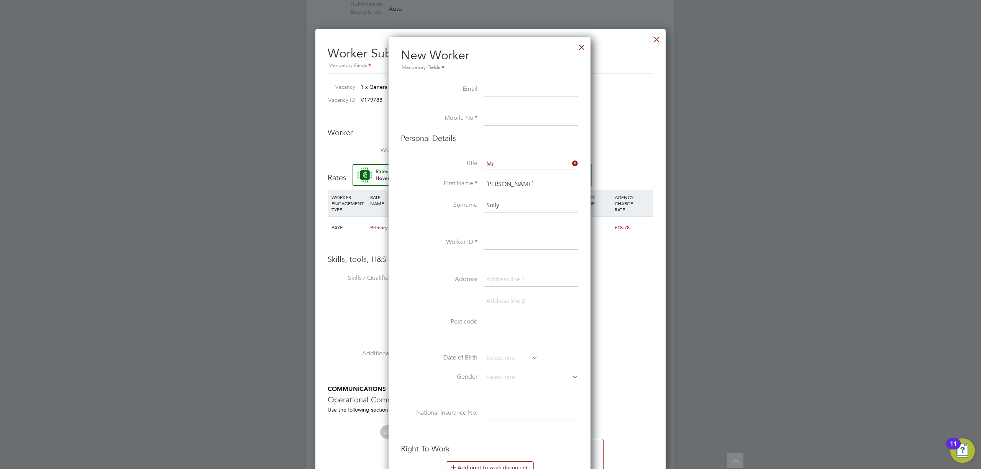
type input "Sully"
drag, startPoint x: 526, startPoint y: 95, endPoint x: 522, endPoint y: 94, distance: 4.3
click at [526, 95] on input at bounding box center [531, 90] width 95 height 14
type input "sullyboi12345@gmail.com"
click at [518, 120] on input at bounding box center [531, 119] width 95 height 14
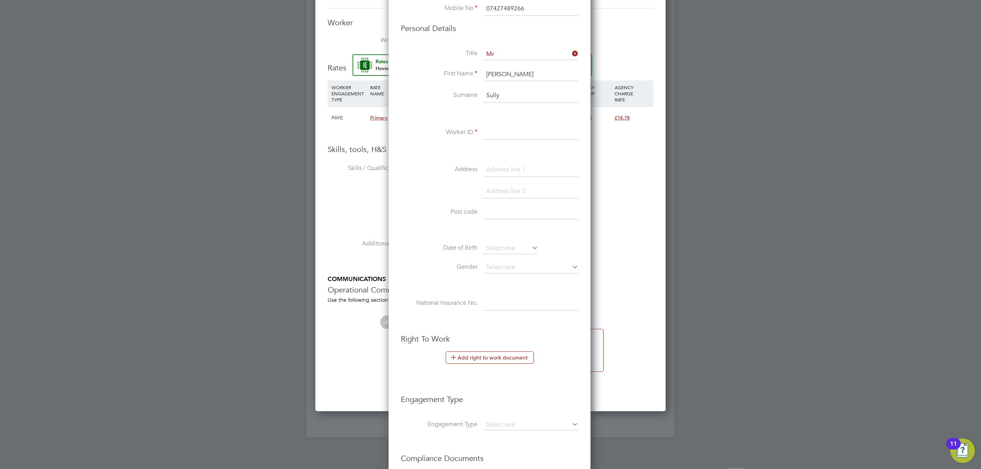
scroll to position [715, 0]
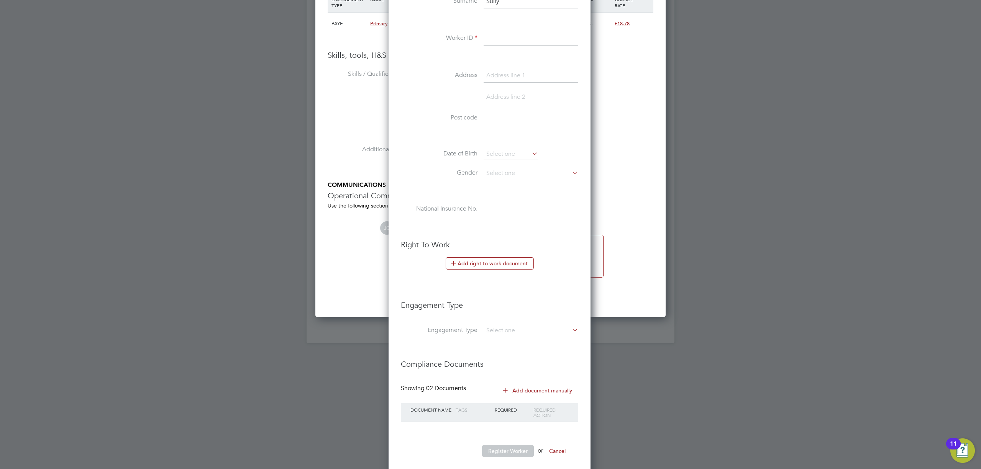
type input "07427489266"
click at [504, 35] on input at bounding box center [531, 39] width 95 height 14
click at [494, 39] on input at bounding box center [531, 39] width 95 height 14
type input "14671333"
click at [578, 300] on h3 "Engagement Type" at bounding box center [489, 302] width 177 height 18
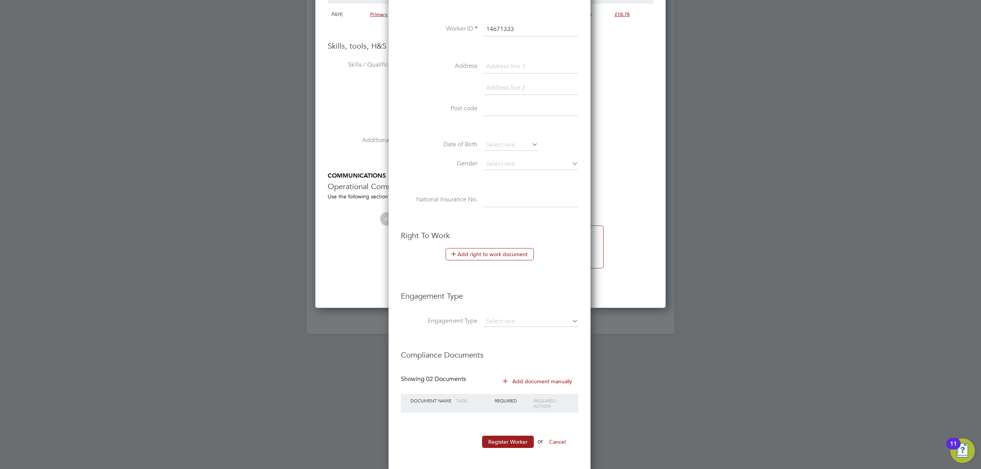
scroll to position [727, 0]
click at [504, 442] on button "Register Worker" at bounding box center [508, 440] width 52 height 12
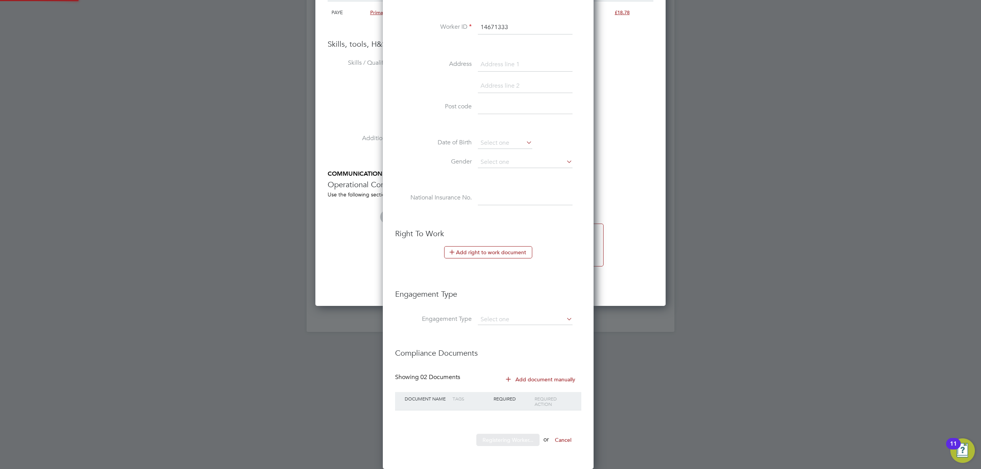
scroll to position [0, 0]
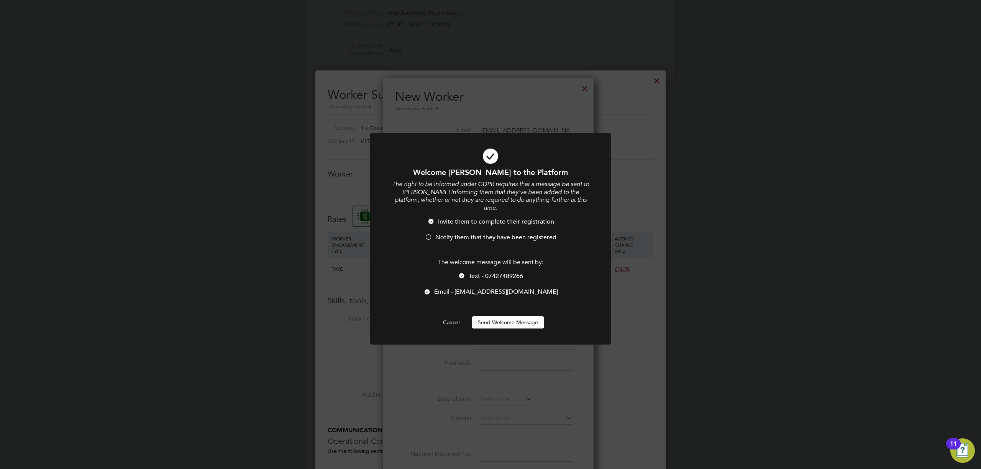
click at [469, 234] on span "Notify them that they have been registered" at bounding box center [495, 238] width 121 height 8
click at [506, 317] on button "Send Welcome Message" at bounding box center [508, 323] width 72 height 12
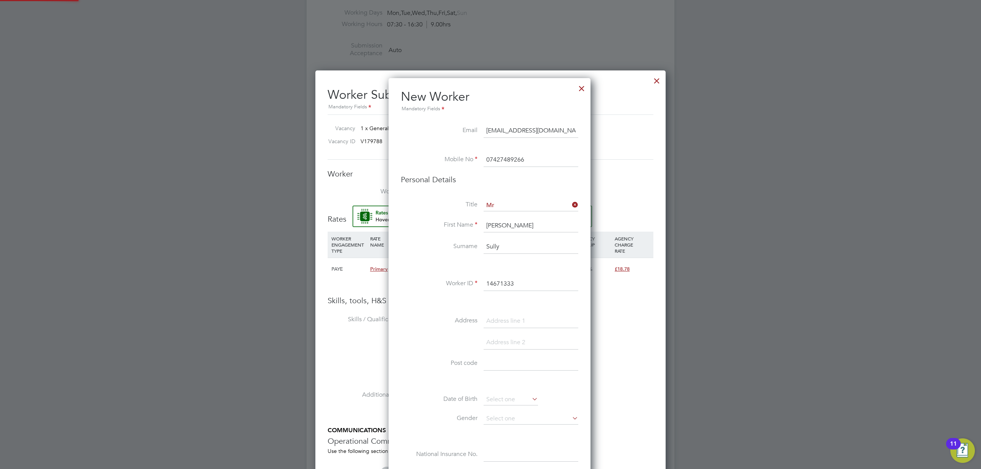
type input "Matt Sully (14671333)"
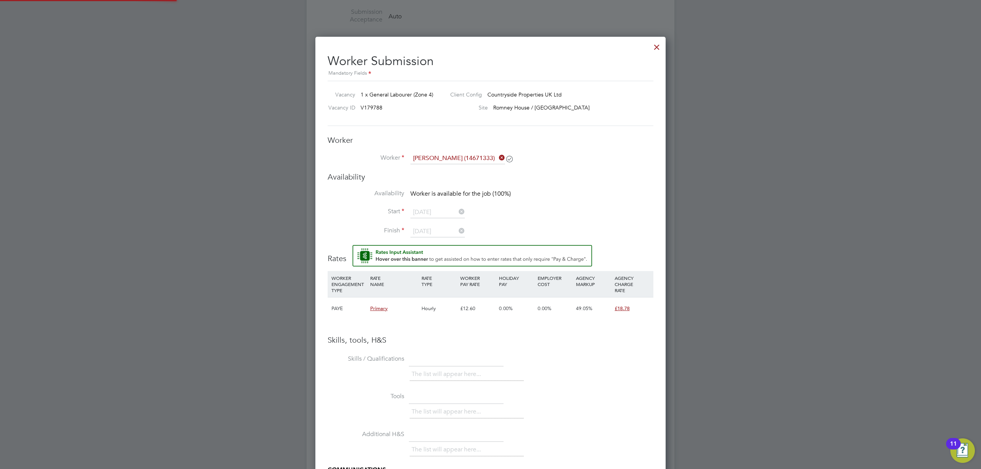
scroll to position [511, 0]
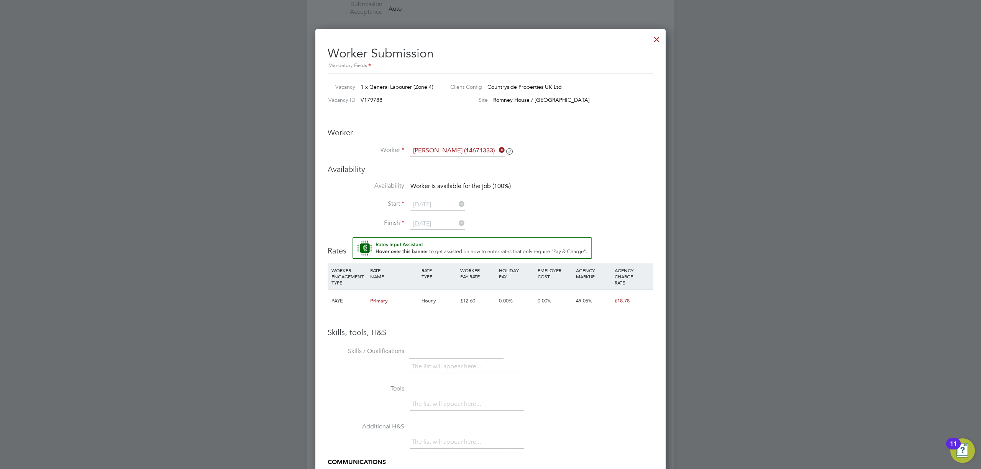
click at [497, 151] on icon at bounding box center [497, 150] width 0 height 11
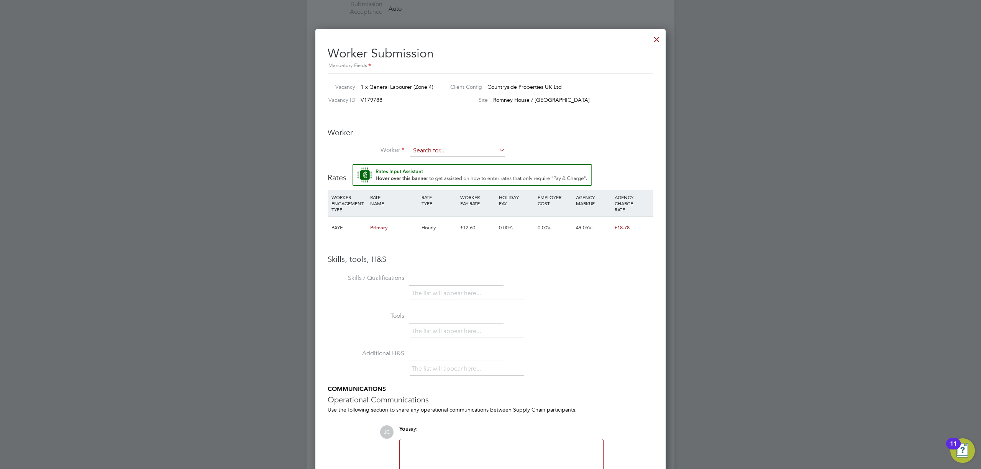
click at [460, 150] on input at bounding box center [457, 150] width 95 height 11
type input "ma"
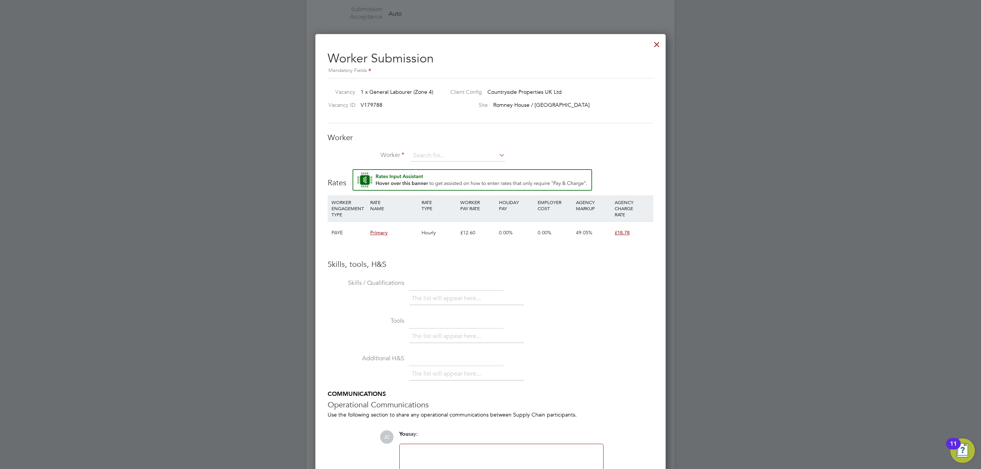
scroll to position [398, 0]
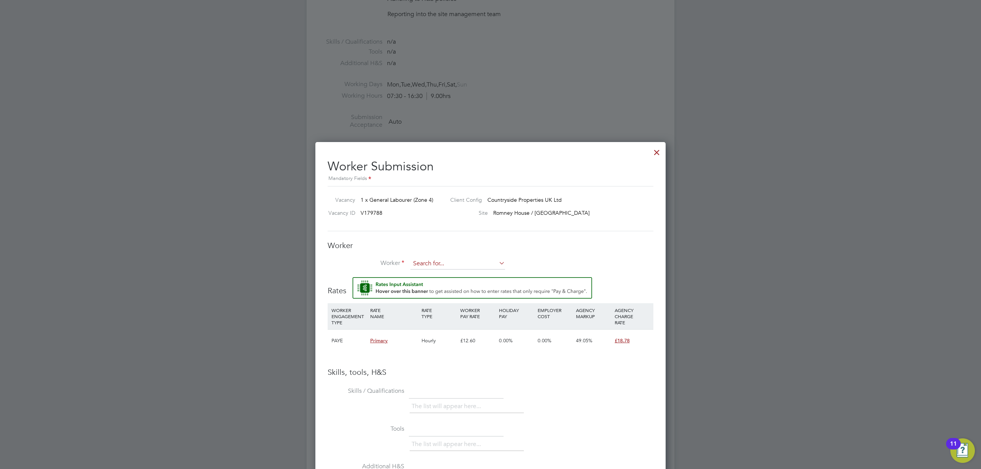
click at [443, 261] on input at bounding box center [457, 263] width 95 height 11
click at [464, 276] on li "Matt Su lly (14671333)" at bounding box center [457, 275] width 95 height 10
type input "Matt Sully (14671333)"
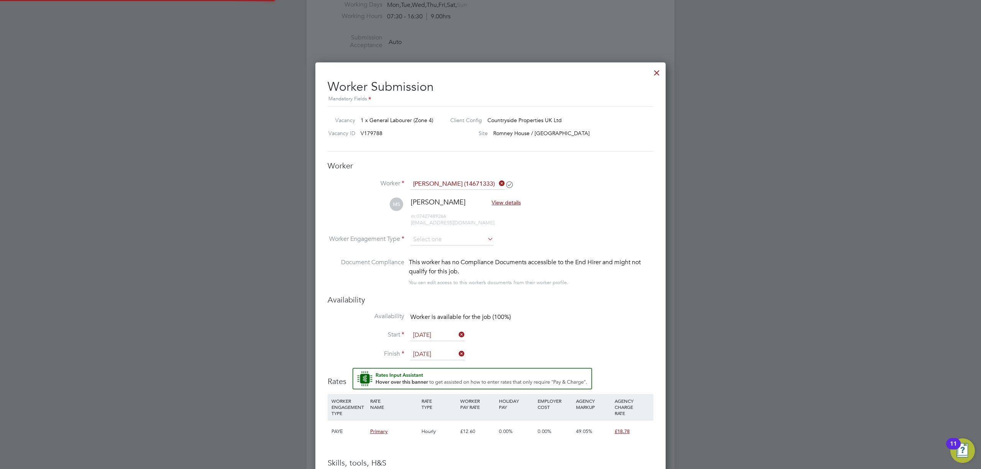
scroll to position [551, 0]
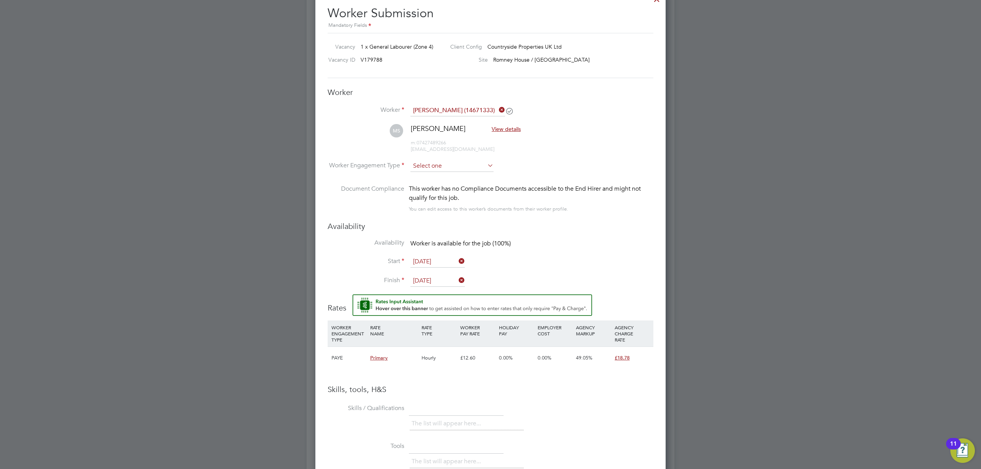
click at [438, 166] on input at bounding box center [451, 166] width 83 height 11
click at [433, 178] on li "Contract" at bounding box center [452, 177] width 84 height 10
type input "Contract"
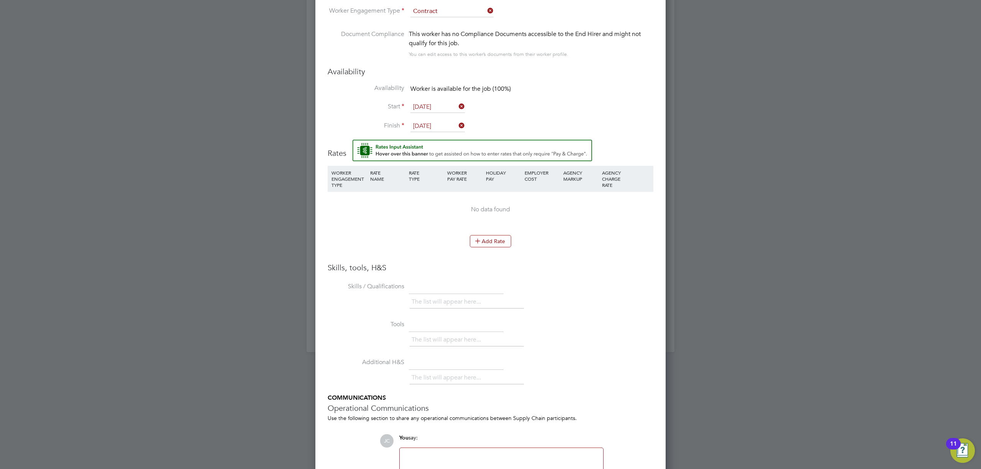
scroll to position [767, 0]
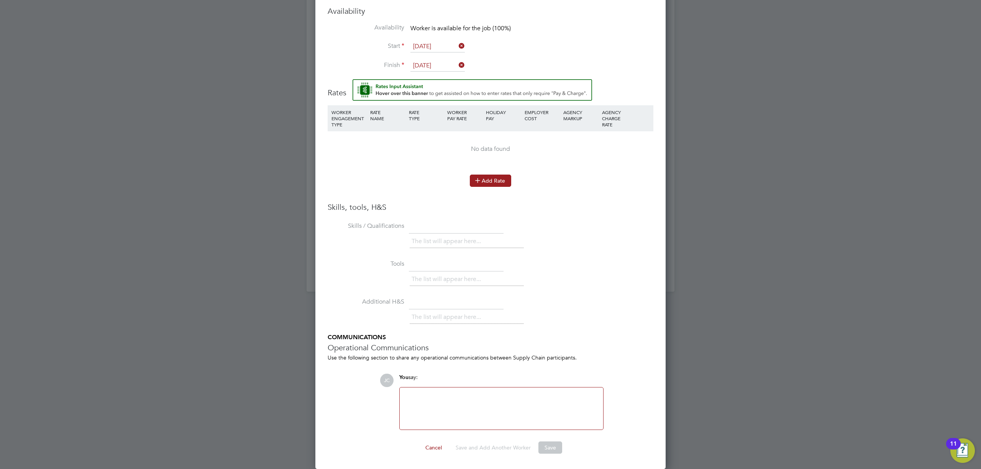
click at [500, 184] on button "Add Rate" at bounding box center [490, 181] width 41 height 12
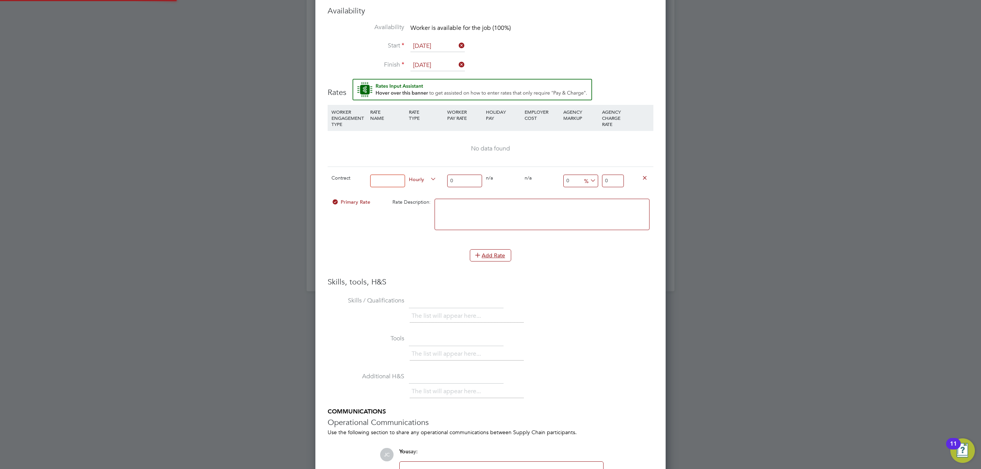
scroll to position [737, 351]
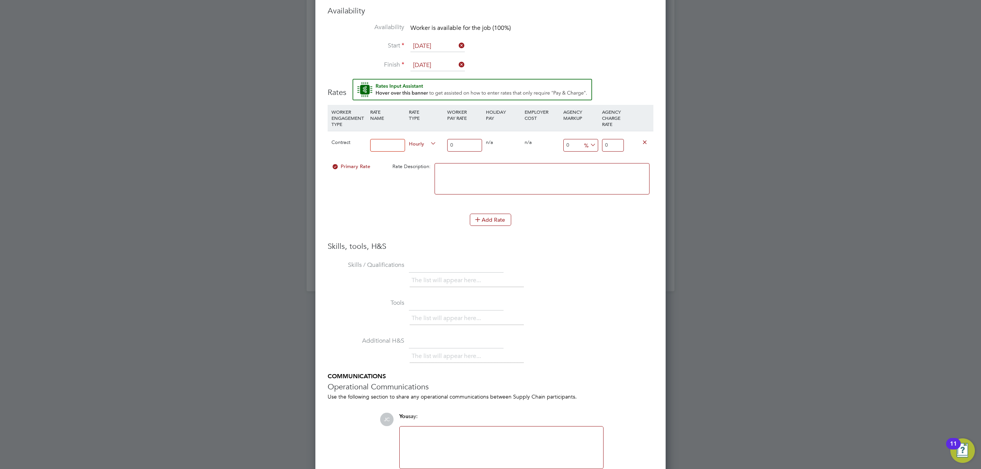
click at [389, 147] on input at bounding box center [387, 145] width 35 height 13
type input "UMB"
click at [471, 143] on input "0" at bounding box center [464, 145] width 35 height 13
type input "1"
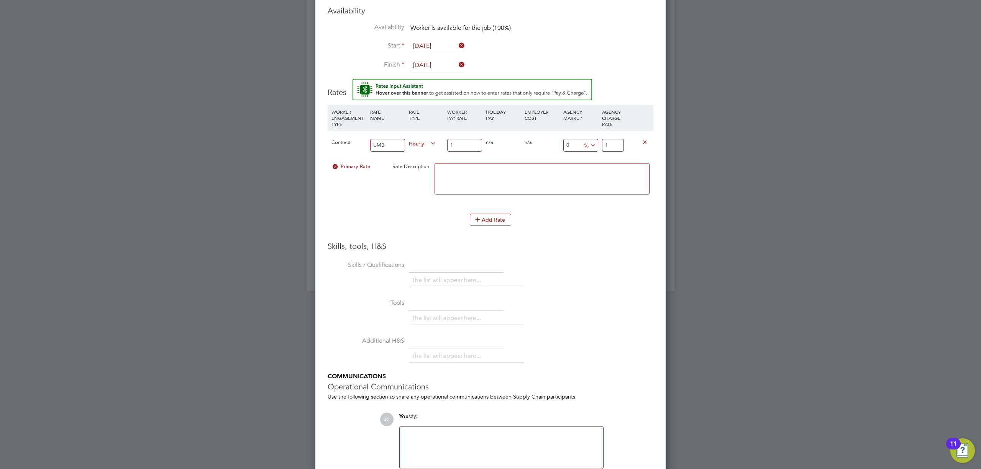
type input "16"
drag, startPoint x: 612, startPoint y: 148, endPoint x: 580, endPoint y: 148, distance: 32.2
click at [580, 148] on div "Contract UMB Hourly 16 0 n/a 0 n/a 0 0 % 16" at bounding box center [491, 145] width 326 height 28
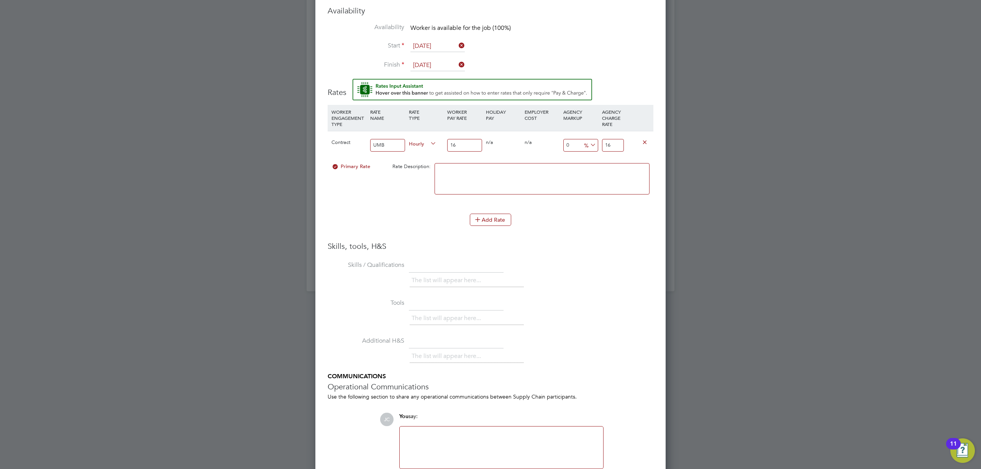
type input "-93.75"
type input "1"
type input "12.5"
type input "18"
type input "16.875"
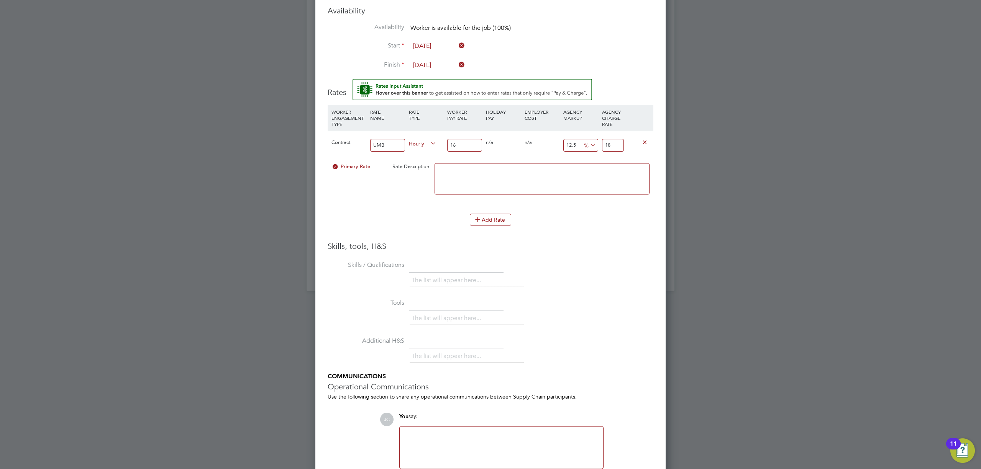
type input "18.7"
type input "17.375"
type input "18.78"
click at [612, 246] on h3 "Skills, tools, H&S" at bounding box center [491, 246] width 326 height 10
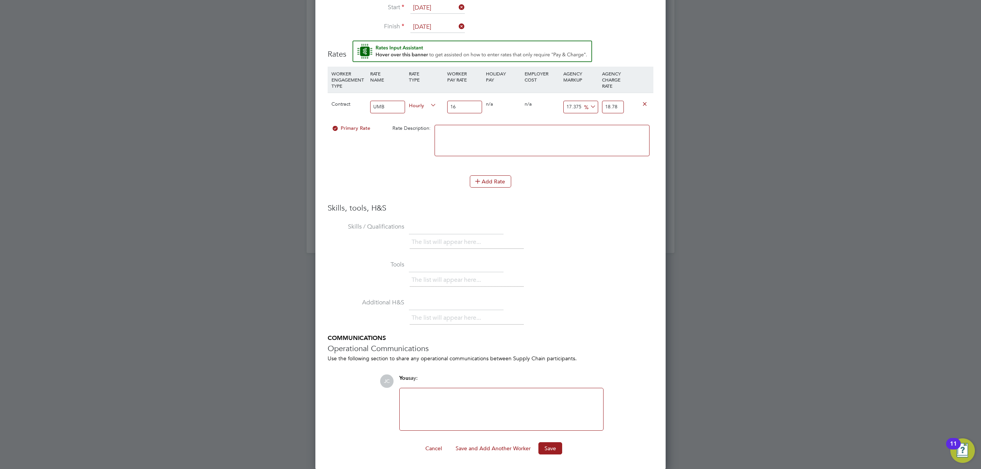
scroll to position [807, 0]
click at [557, 446] on button "Save" at bounding box center [550, 448] width 24 height 12
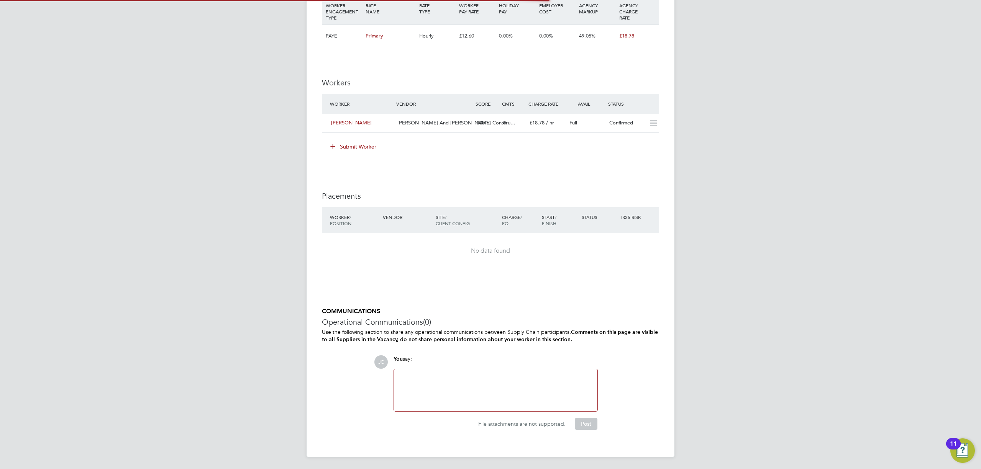
scroll to position [4, 4]
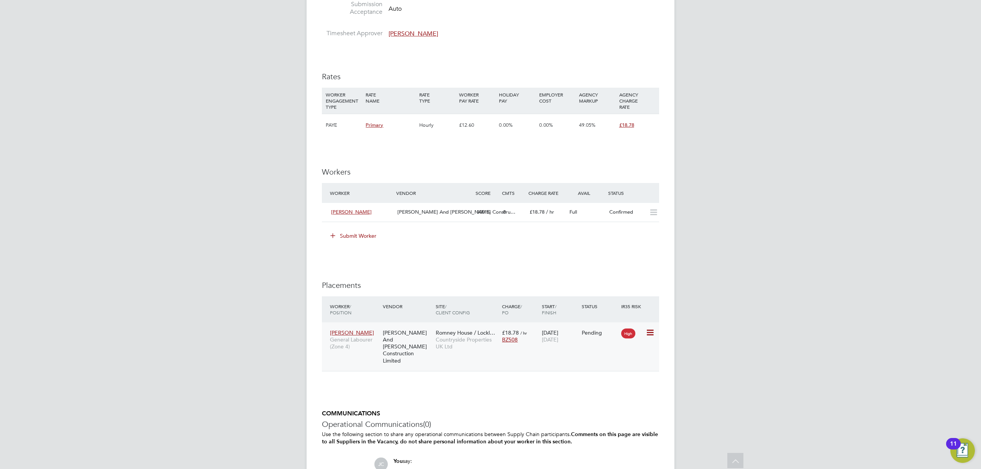
click at [650, 334] on icon at bounding box center [650, 332] width 8 height 9
click at [613, 378] on li "Start" at bounding box center [626, 382] width 54 height 11
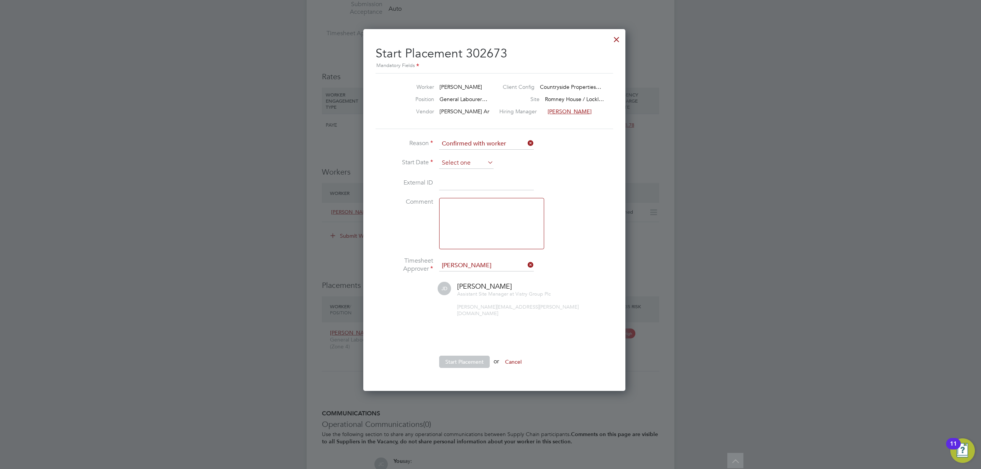
click at [471, 163] on input at bounding box center [466, 163] width 54 height 11
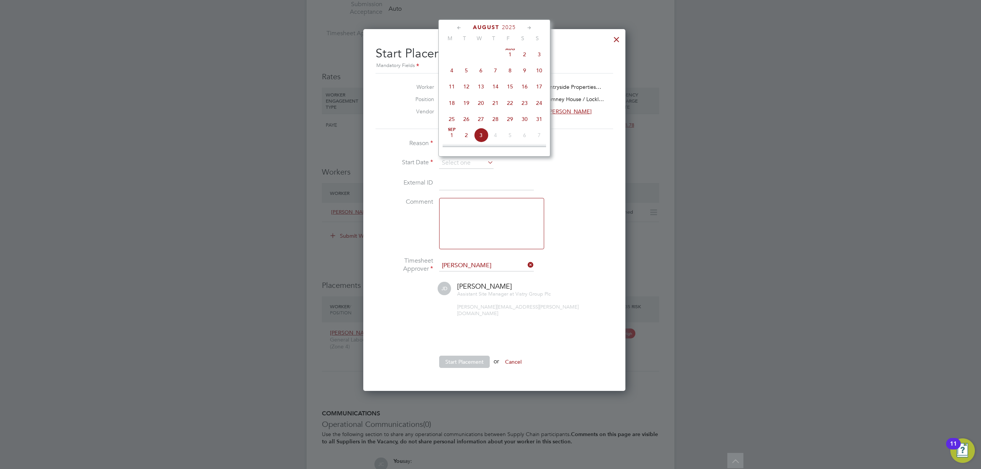
click at [500, 89] on span "14" at bounding box center [495, 86] width 15 height 15
type input "14 Aug 2025"
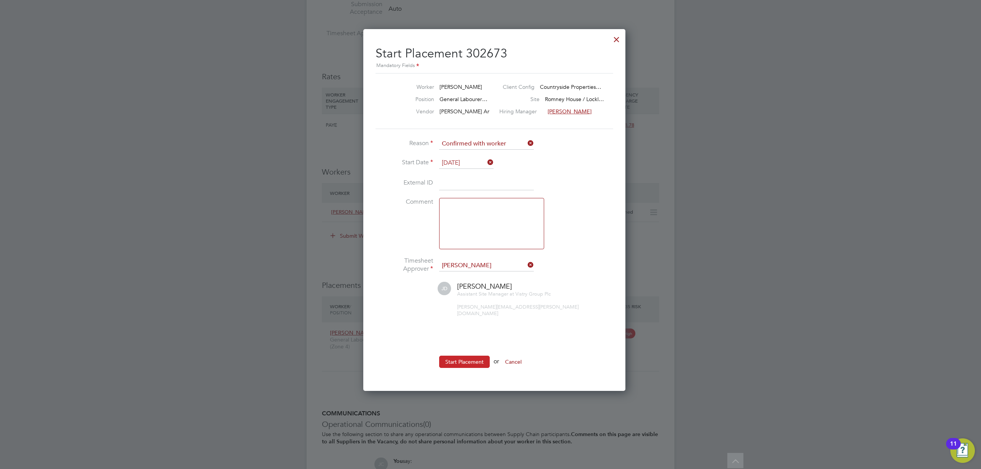
click at [460, 358] on button "Start Placement" at bounding box center [464, 362] width 51 height 12
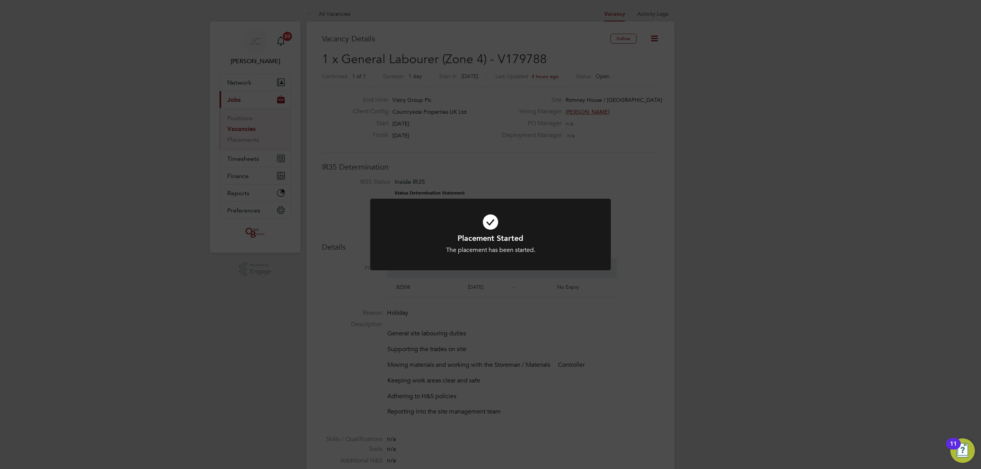
click at [267, 146] on div "Placement Started The placement has been started. Cancel Okay" at bounding box center [490, 234] width 981 height 469
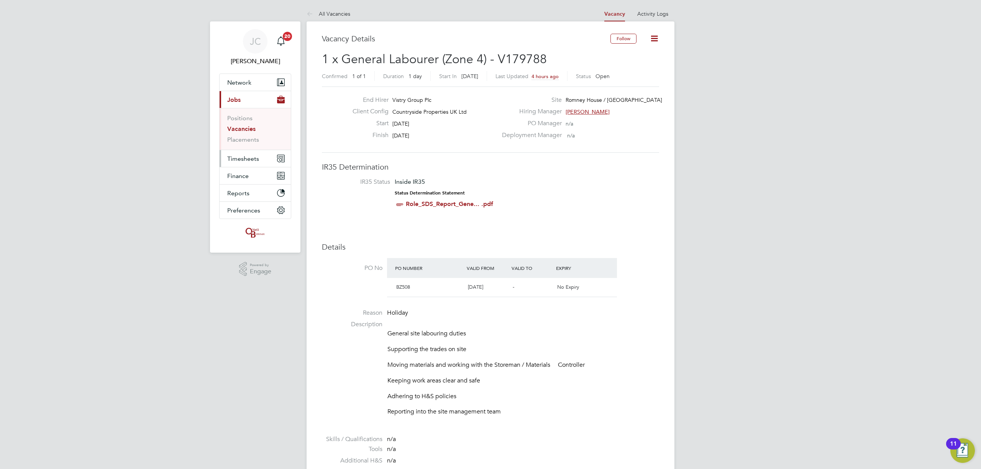
click at [252, 155] on span "Timesheets" at bounding box center [243, 158] width 32 height 7
click at [251, 133] on link "Timesheets" at bounding box center [243, 135] width 32 height 7
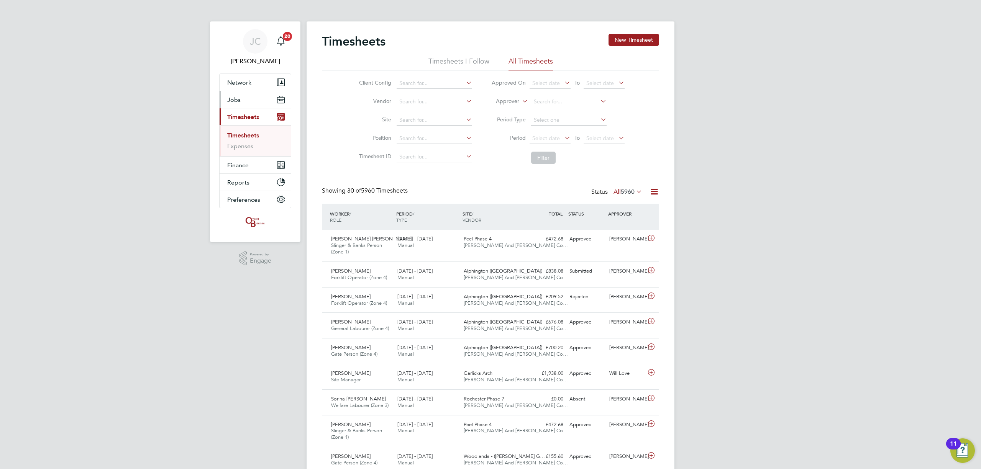
click at [248, 98] on button "Jobs" at bounding box center [255, 99] width 71 height 17
click at [251, 128] on link "Vacancies" at bounding box center [240, 128] width 27 height 7
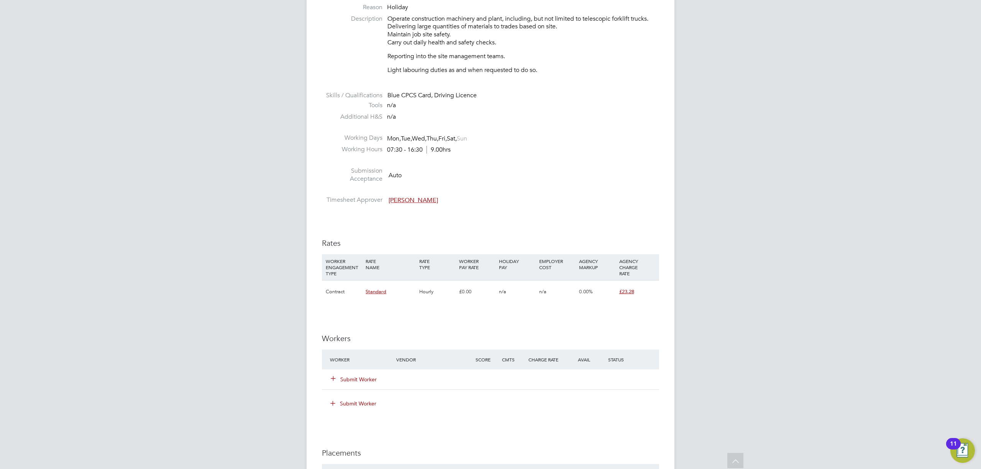
scroll to position [307, 0]
click at [336, 380] on icon at bounding box center [333, 378] width 6 height 6
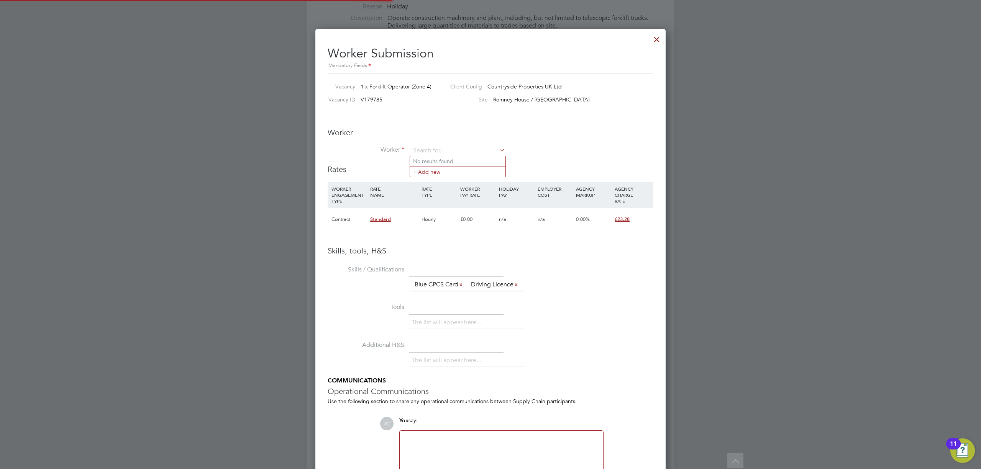
scroll to position [497, 351]
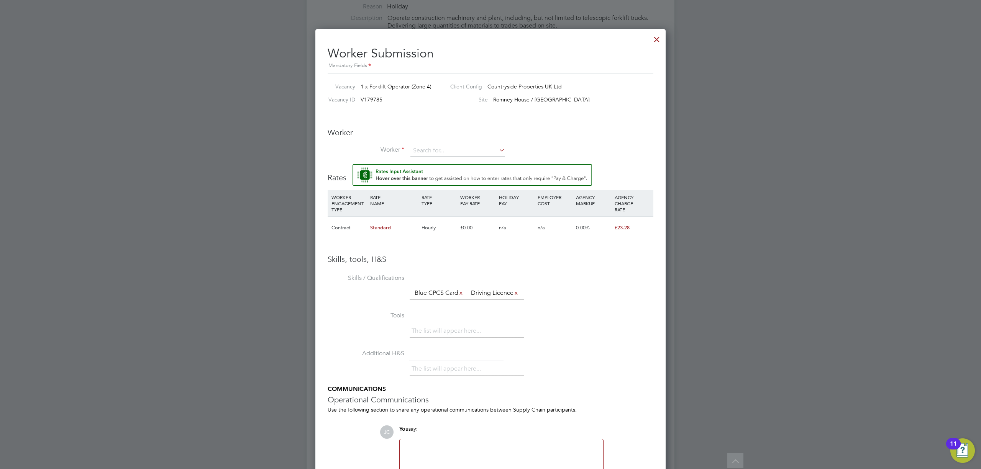
click at [628, 282] on li "Skills / Qualifications The list will appear here... Blue CPCS Card x Driving L…" at bounding box center [491, 291] width 326 height 38
click at [475, 152] on input at bounding box center [457, 150] width 95 height 11
type input "dayne"
click at [448, 151] on input at bounding box center [457, 150] width 95 height 11
click at [453, 171] on li "+ Add new" at bounding box center [457, 172] width 95 height 10
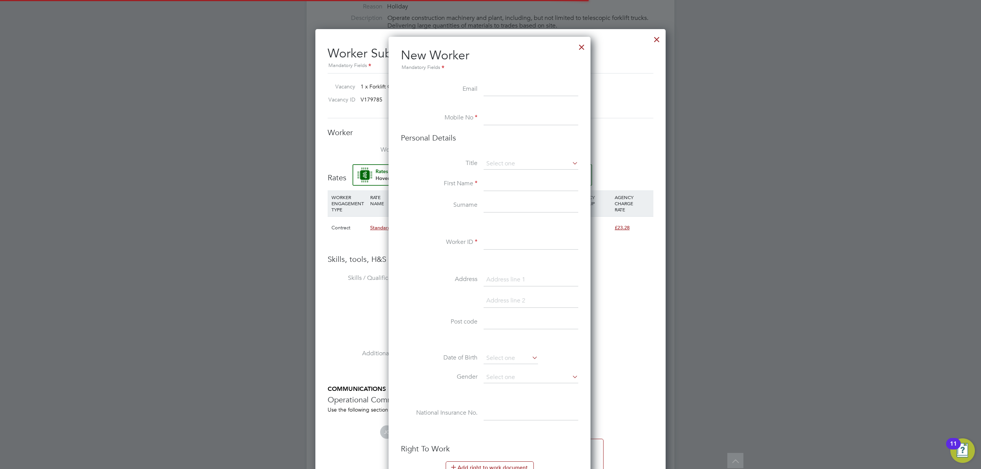
scroll to position [649, 204]
click at [504, 160] on input at bounding box center [531, 163] width 95 height 11
click at [505, 185] on li "Mrs" at bounding box center [530, 185] width 95 height 10
type input "Mrs"
click at [499, 164] on input at bounding box center [531, 163] width 95 height 11
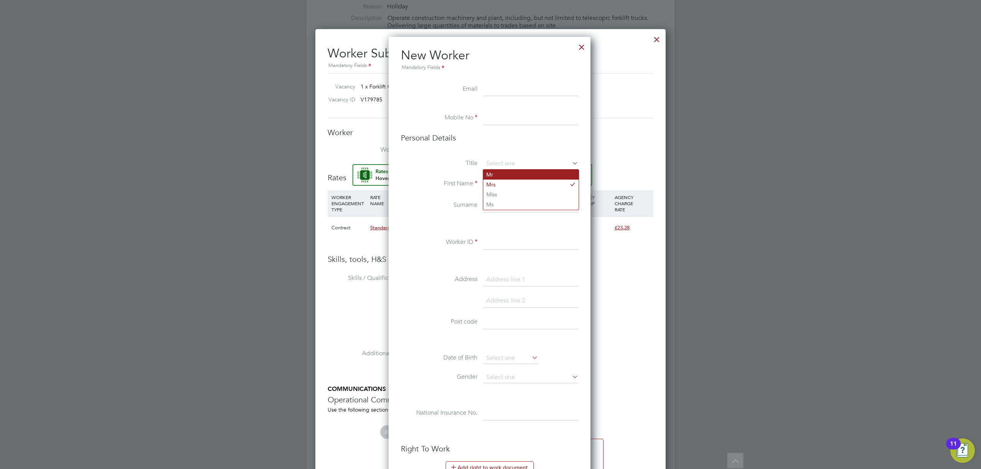
click at [509, 175] on li "Mr" at bounding box center [530, 175] width 95 height 10
type input "Mr"
drag, startPoint x: 494, startPoint y: 183, endPoint x: 505, endPoint y: 186, distance: 11.2
click at [494, 183] on input at bounding box center [531, 184] width 95 height 14
type input "Dayne"
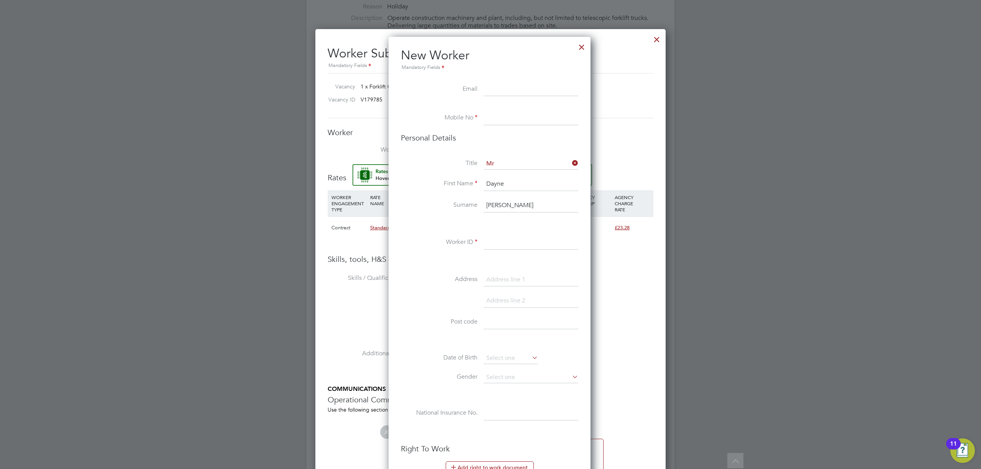
type input "[PERSON_NAME]"
click at [530, 124] on input at bounding box center [531, 119] width 95 height 14
type input "07377923690"
click at [536, 132] on li "Mobile No [PHONE_NUMBER]" at bounding box center [489, 122] width 177 height 21
click at [503, 88] on input at bounding box center [531, 90] width 95 height 14
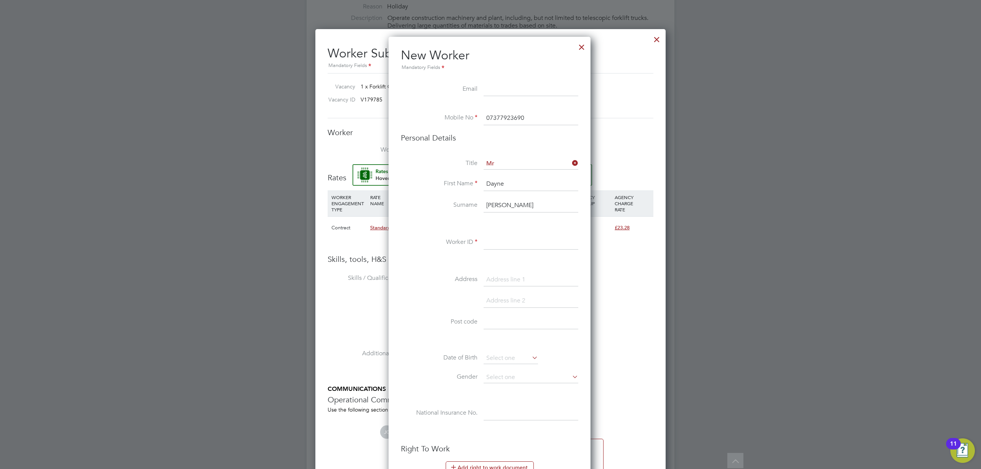
paste input "[EMAIL_ADDRESS][DOMAIN_NAME]"
type input "[EMAIL_ADDRESS][DOMAIN_NAME]"
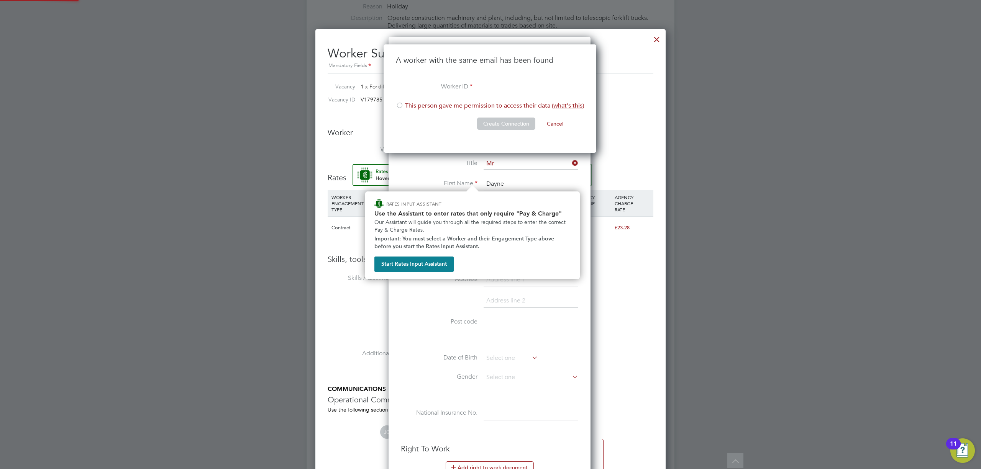
scroll to position [109, 213]
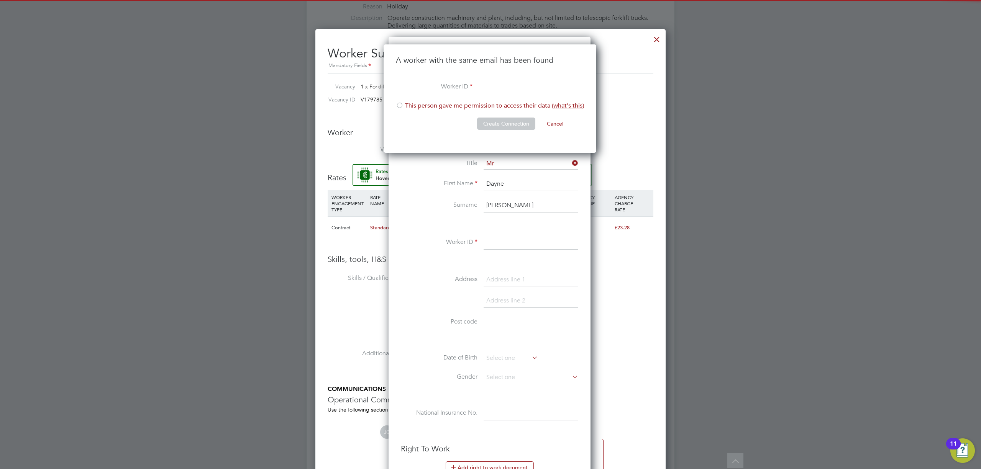
click at [447, 312] on li at bounding box center [489, 304] width 177 height 21
click at [512, 88] on input at bounding box center [526, 87] width 95 height 14
click at [425, 206] on label "Surname" at bounding box center [439, 205] width 77 height 8
click at [556, 127] on button "Cancel" at bounding box center [555, 124] width 29 height 12
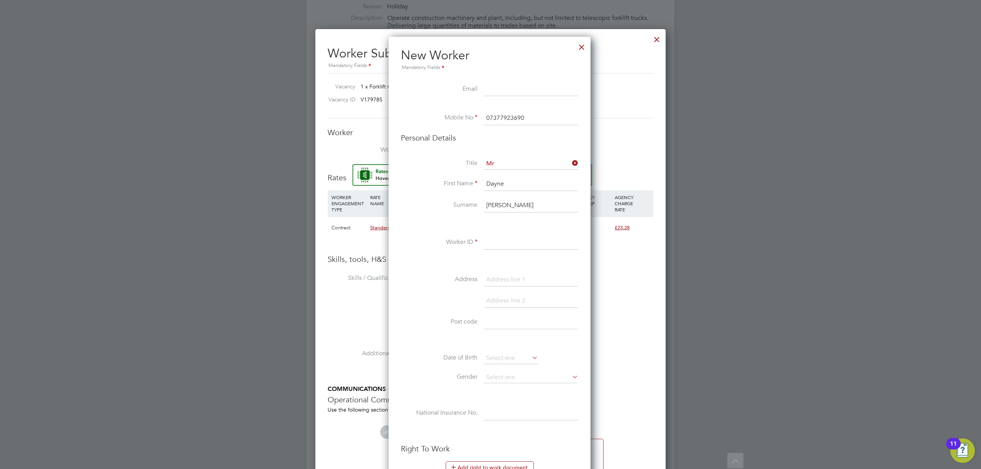
click at [503, 86] on input at bounding box center [531, 90] width 95 height 14
click at [580, 49] on div at bounding box center [582, 45] width 14 height 14
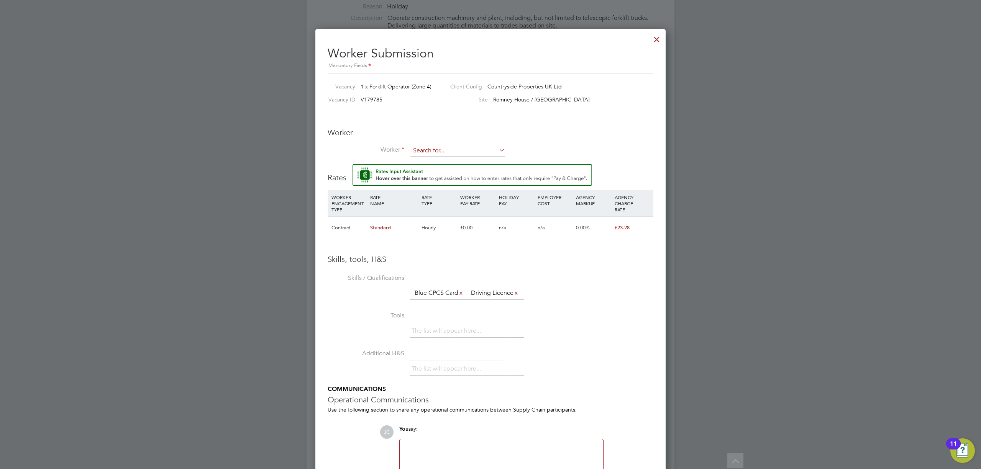
click at [473, 148] on input at bounding box center [457, 150] width 95 height 11
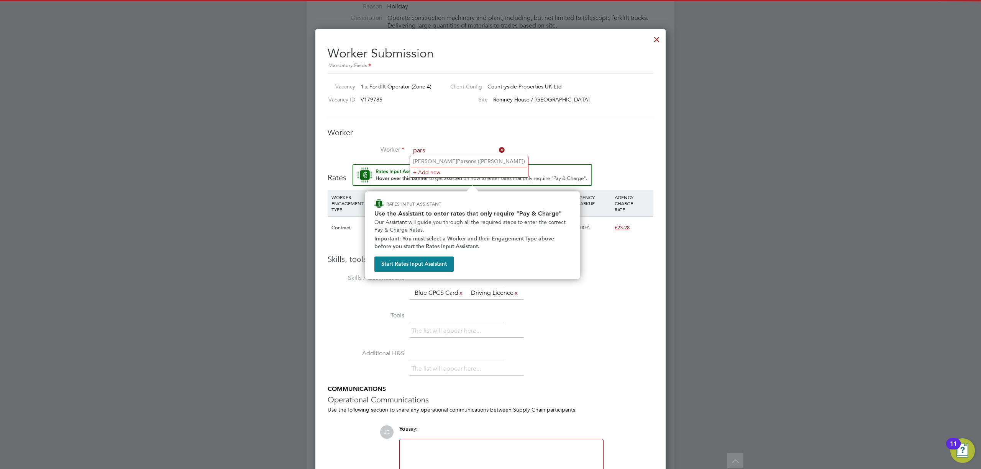
type input "pars"
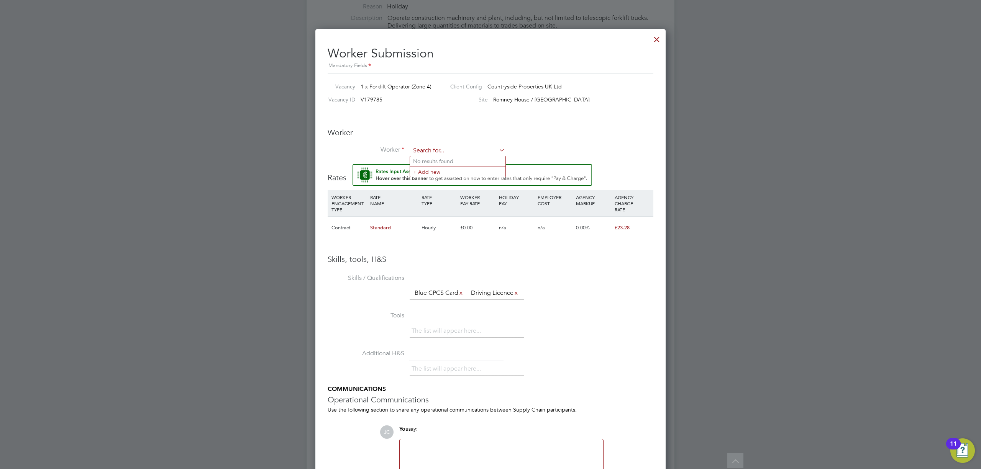
click at [477, 153] on input at bounding box center [457, 150] width 95 height 11
type input "p"
click at [447, 175] on li "+ Add new" at bounding box center [457, 172] width 95 height 10
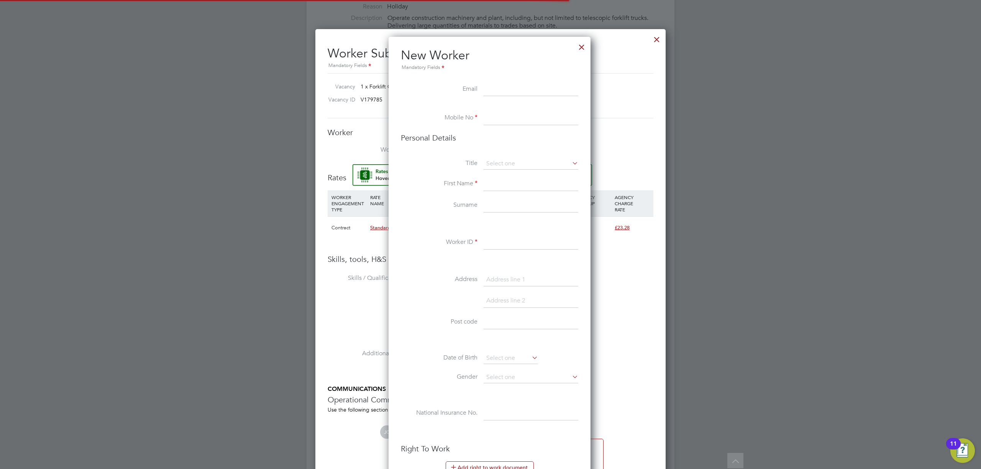
scroll to position [649, 204]
click at [504, 87] on input at bounding box center [531, 90] width 95 height 14
click at [518, 97] on li "Email" at bounding box center [489, 93] width 177 height 21
click at [514, 92] on input at bounding box center [531, 90] width 95 height 14
click at [527, 89] on input "[EMAIL_ADDRESS][DOMAIN_NAME]" at bounding box center [531, 90] width 95 height 14
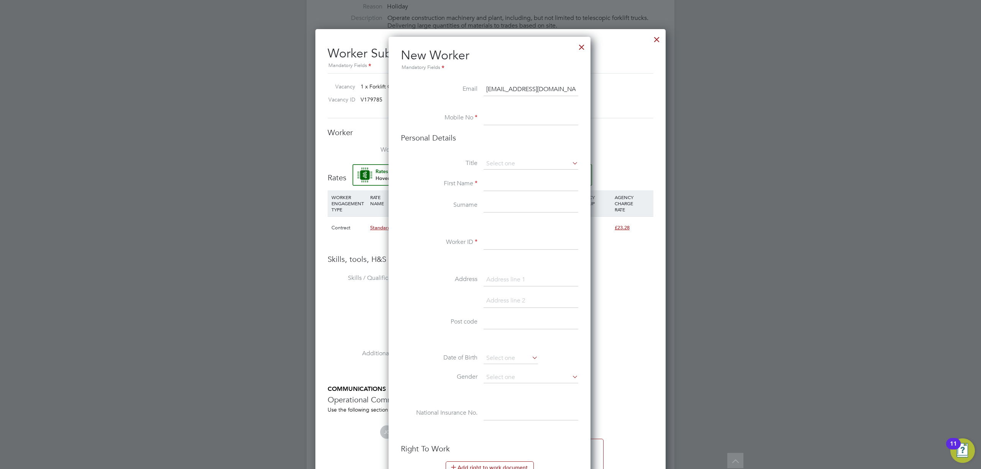
type input "[EMAIL_ADDRESS][DOMAIN_NAME]"
click at [500, 118] on input at bounding box center [531, 119] width 95 height 14
click at [497, 120] on input at bounding box center [531, 119] width 95 height 14
paste input "07377923690"
type input "07377923690"
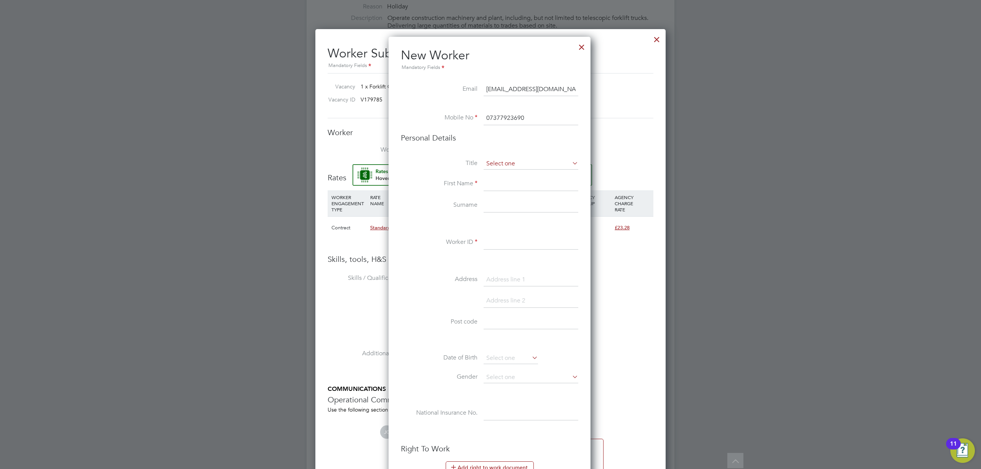
click at [513, 159] on input at bounding box center [531, 163] width 95 height 11
click at [501, 176] on li "Mr" at bounding box center [530, 175] width 95 height 10
type input "Mr"
click at [500, 180] on input at bounding box center [531, 184] width 95 height 14
type input "Dayne"
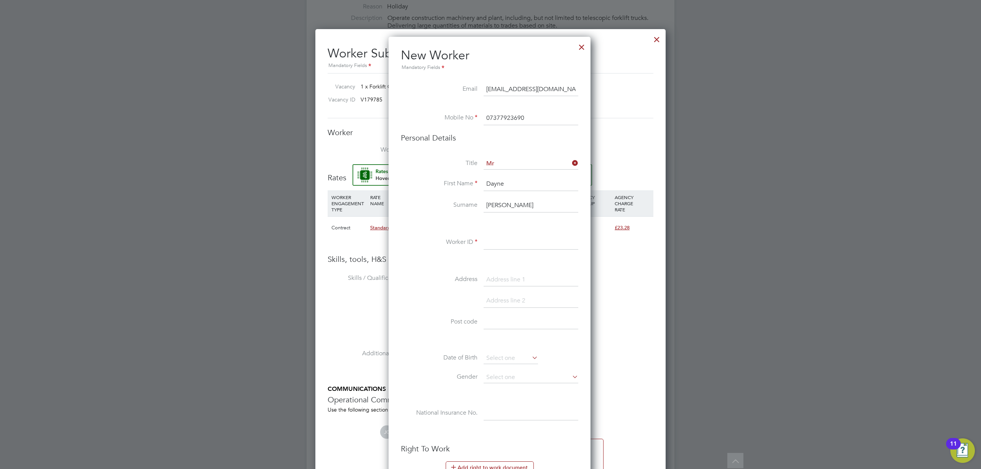
type input "Parsons"
click at [525, 241] on input at bounding box center [531, 243] width 95 height 14
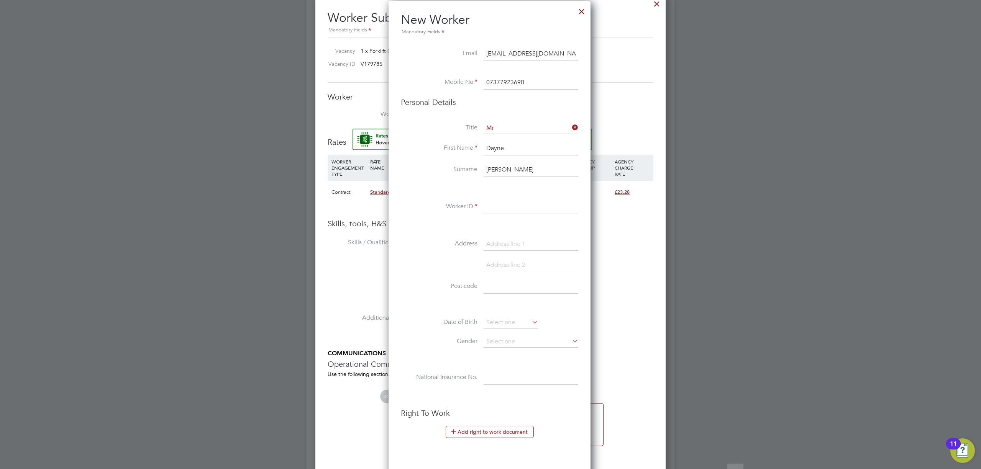
scroll to position [358, 0]
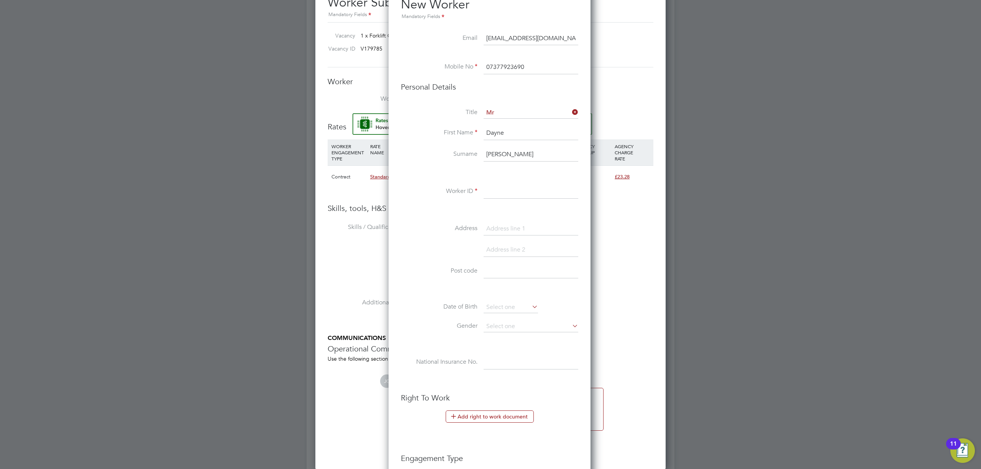
drag, startPoint x: 507, startPoint y: 185, endPoint x: 501, endPoint y: 188, distance: 6.9
click at [507, 185] on input at bounding box center [531, 192] width 95 height 14
drag, startPoint x: 504, startPoint y: 197, endPoint x: 497, endPoint y: 192, distance: 7.9
click at [502, 196] on input at bounding box center [531, 192] width 95 height 14
type input "40580130"
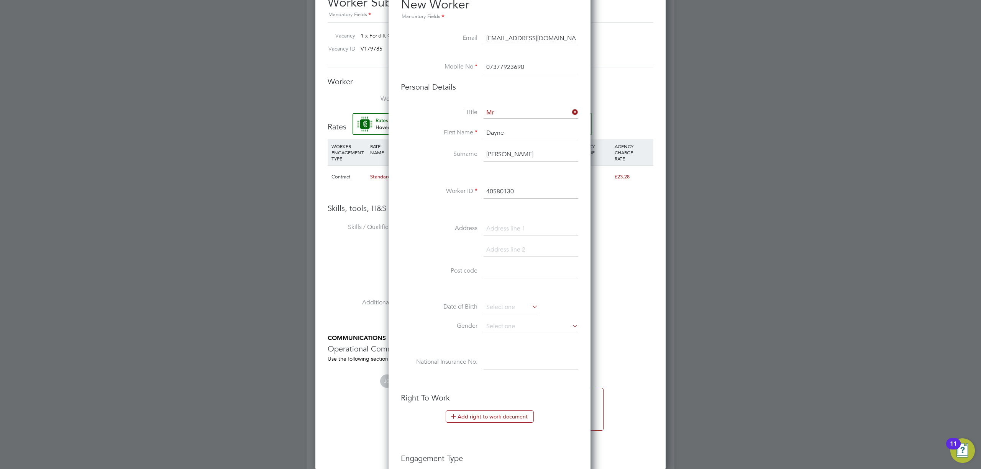
click at [450, 238] on li "Address" at bounding box center [489, 232] width 177 height 21
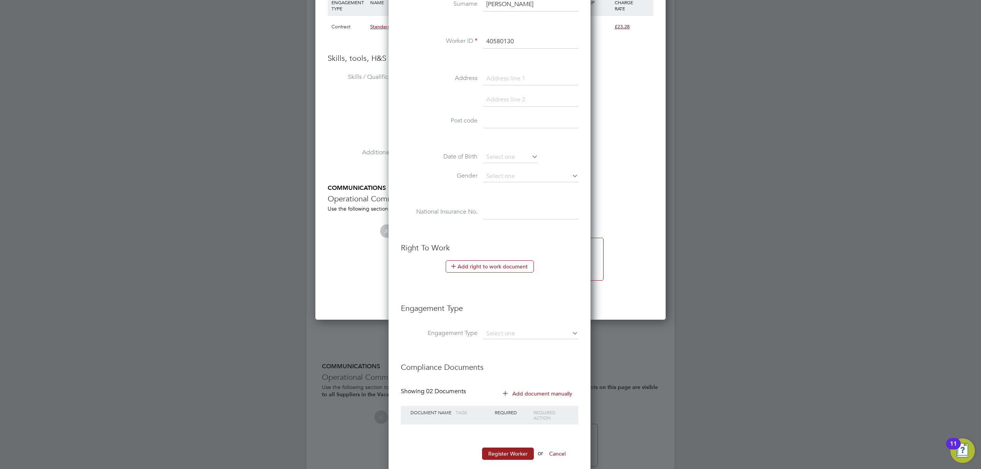
scroll to position [564, 0]
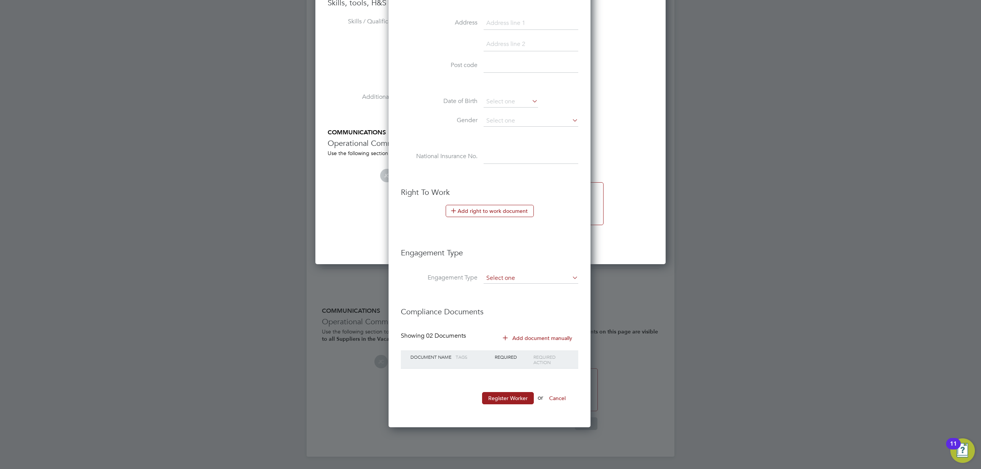
click at [502, 277] on input at bounding box center [531, 278] width 95 height 11
click at [455, 275] on label "Engagement Type" at bounding box center [439, 278] width 77 height 8
click at [508, 400] on button "Register Worker" at bounding box center [508, 398] width 52 height 12
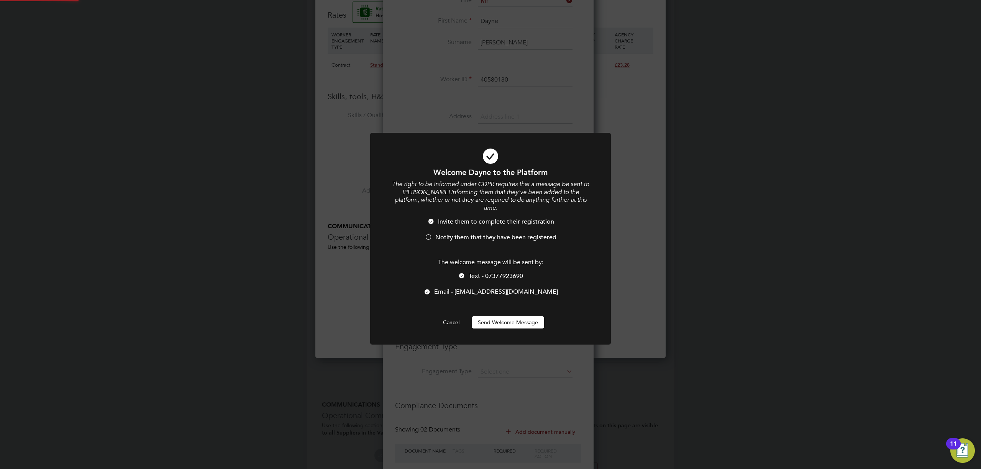
scroll to position [0, 0]
click at [453, 234] on li "Notify them that they have been registered" at bounding box center [490, 242] width 199 height 16
click at [508, 317] on button "Send Welcome Message" at bounding box center [508, 323] width 72 height 12
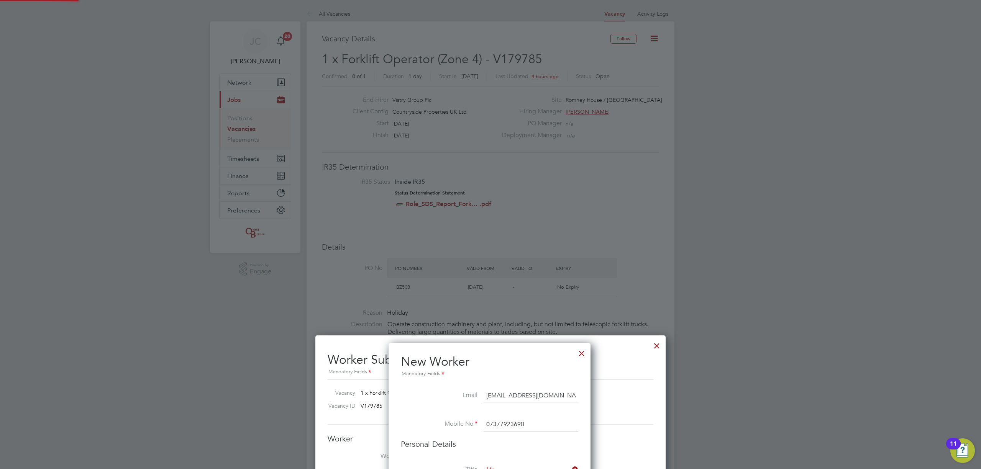
scroll to position [469, 0]
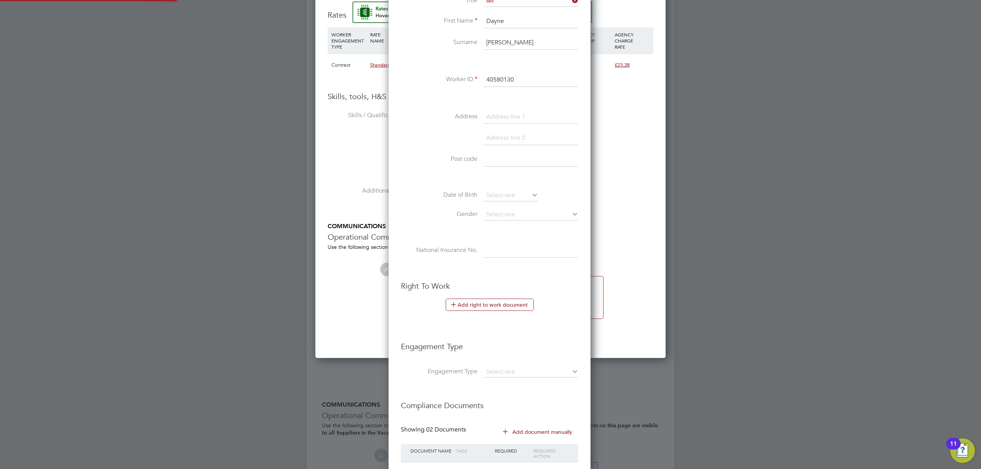
type input "Dayne Parsons (40580130)"
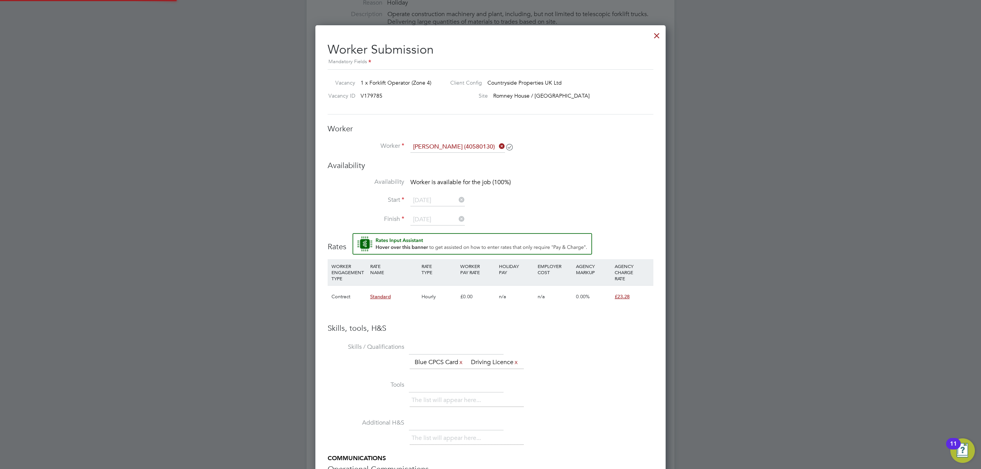
scroll to position [307, 0]
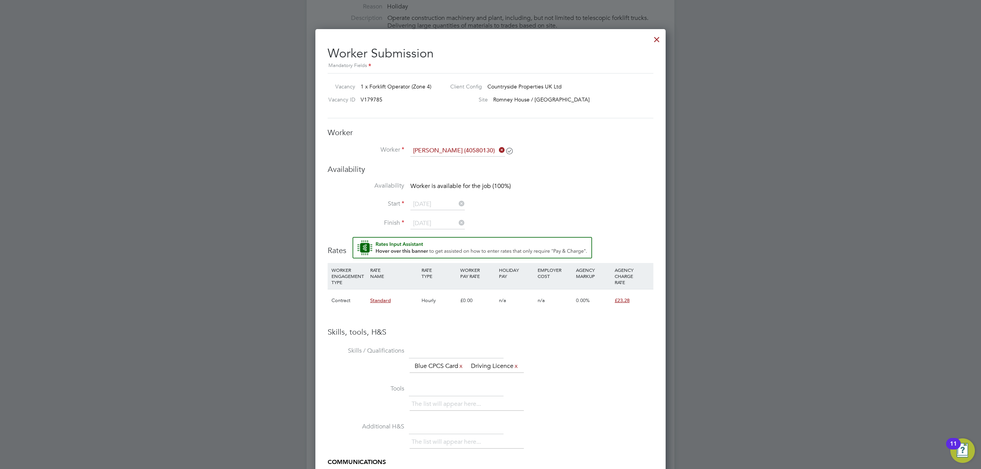
click at [497, 149] on icon at bounding box center [497, 150] width 0 height 11
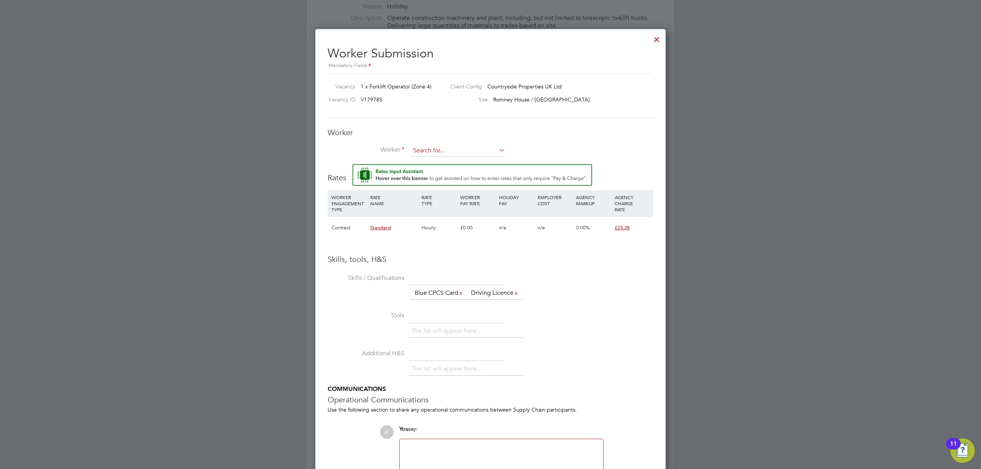
click at [462, 151] on input at bounding box center [457, 150] width 95 height 11
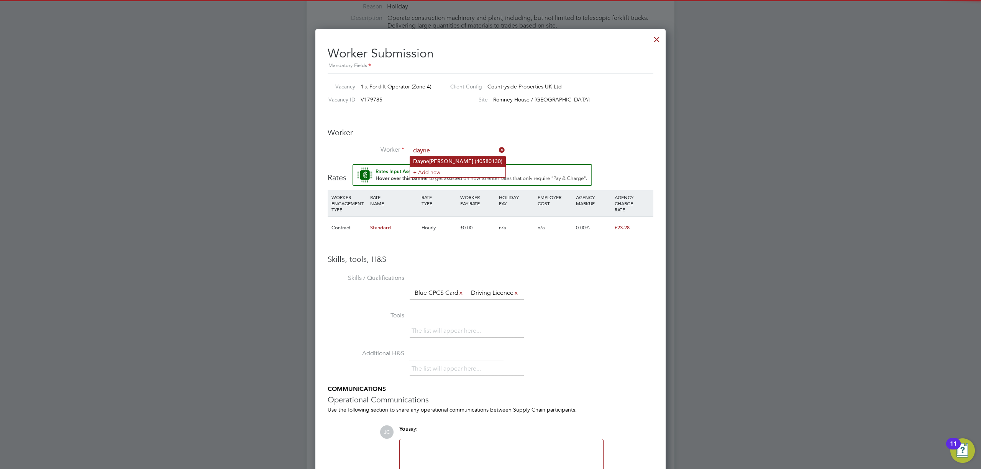
click at [458, 157] on li "Dayne Parsons (40580130)" at bounding box center [457, 161] width 95 height 10
type input "Dayne Parsons (40580130)"
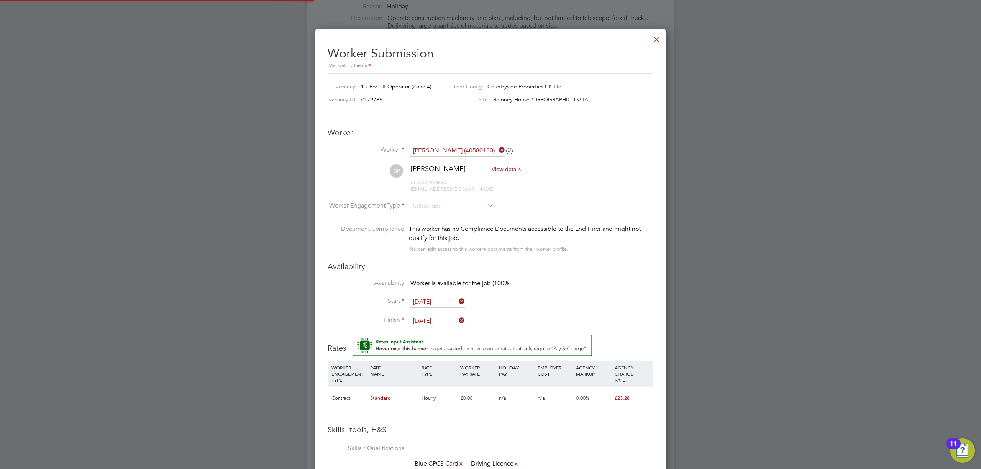
scroll to position [675, 351]
click at [446, 320] on input "12 Aug 2025" at bounding box center [437, 321] width 54 height 11
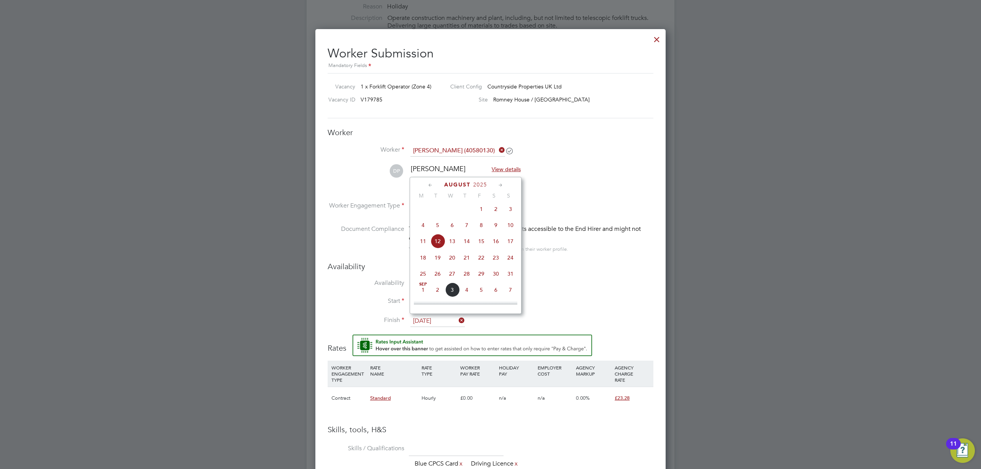
click at [576, 287] on li "Availability Worker is available for the job (100%)" at bounding box center [491, 287] width 326 height 17
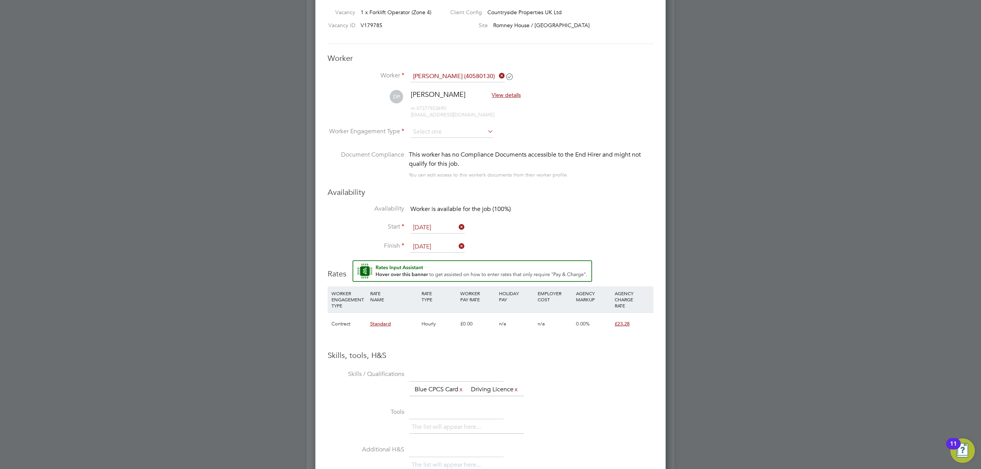
scroll to position [460, 0]
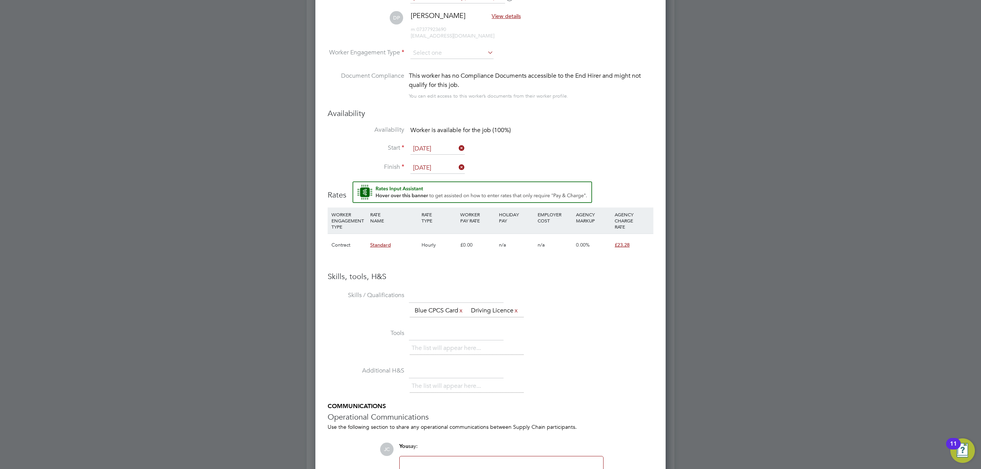
click at [457, 169] on icon at bounding box center [457, 167] width 0 height 11
click at [443, 164] on input at bounding box center [437, 167] width 54 height 11
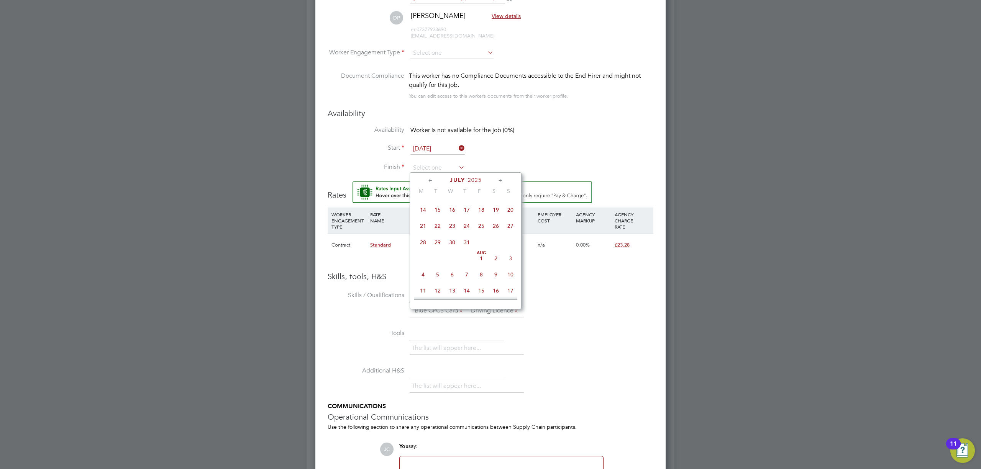
scroll to position [179, 0]
click at [497, 241] on span "16" at bounding box center [496, 239] width 15 height 15
type input "16 Aug 2025"
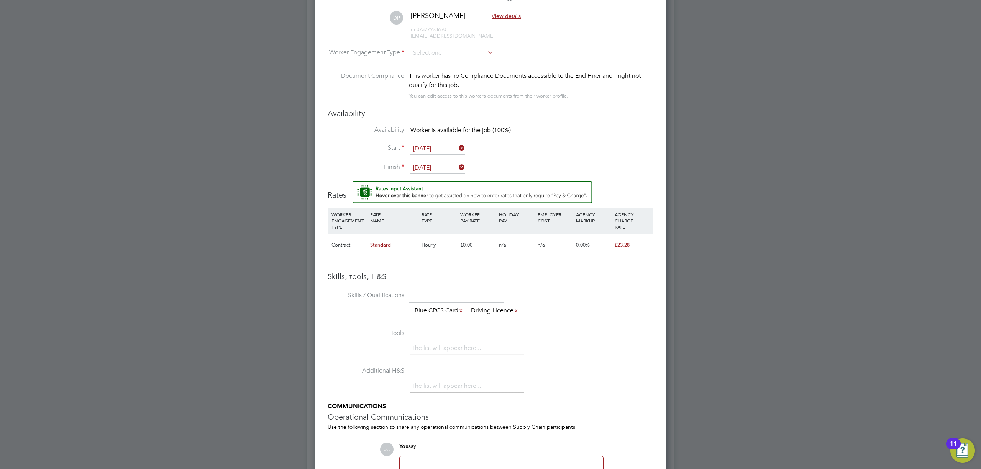
click at [457, 162] on icon at bounding box center [457, 167] width 0 height 11
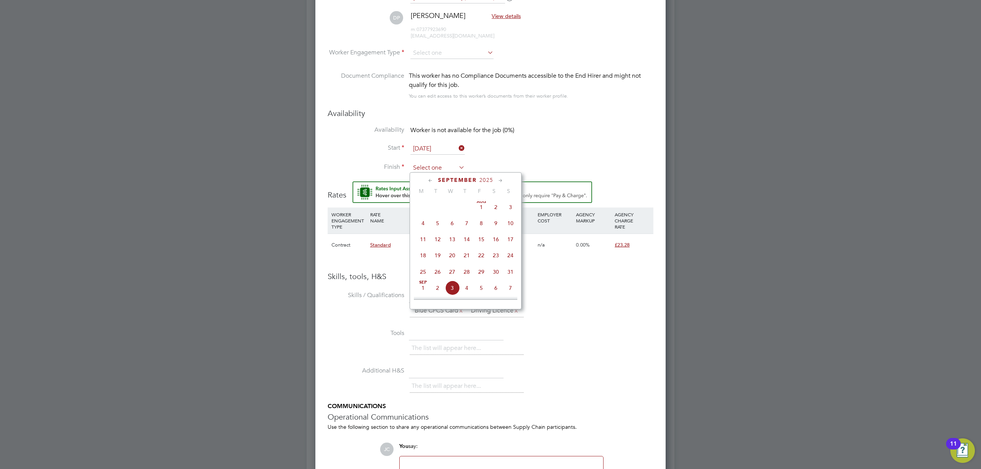
click at [440, 166] on input at bounding box center [437, 167] width 54 height 11
click at [480, 243] on span "15" at bounding box center [481, 239] width 15 height 15
type input "15 Aug 2025"
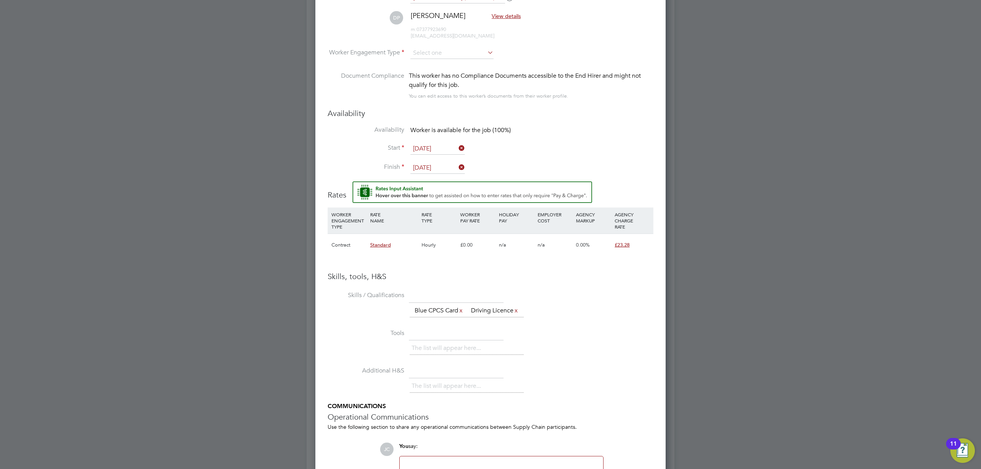
click at [560, 154] on li "Start 12 Aug 2025" at bounding box center [491, 152] width 326 height 19
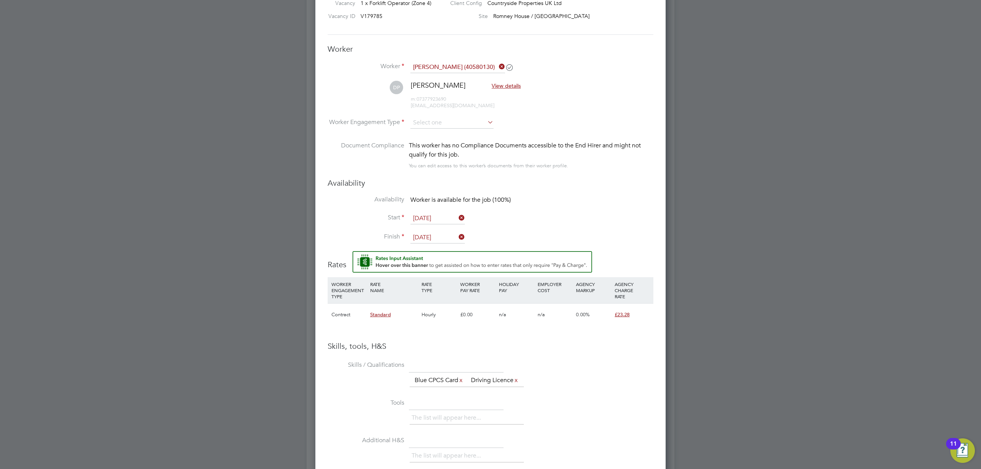
scroll to position [358, 0]
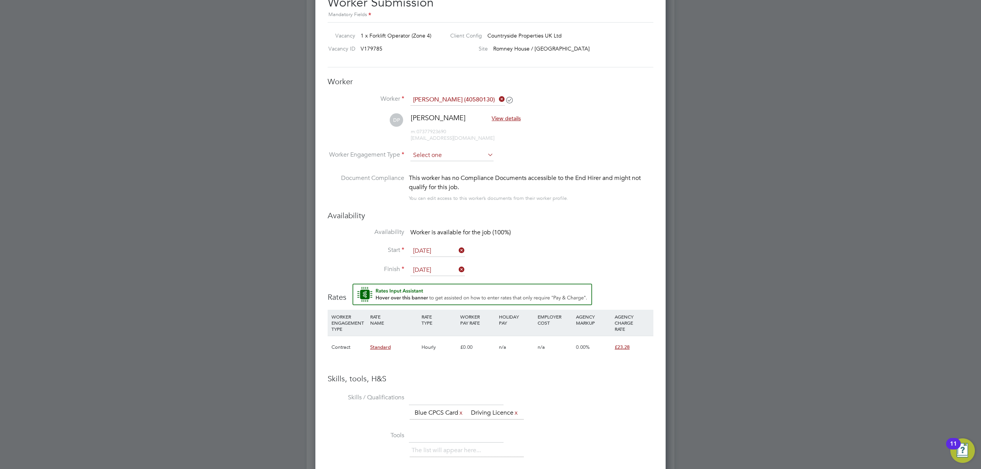
click at [484, 153] on input at bounding box center [451, 155] width 83 height 11
click at [440, 166] on li "Contract" at bounding box center [452, 166] width 84 height 10
type input "Contract"
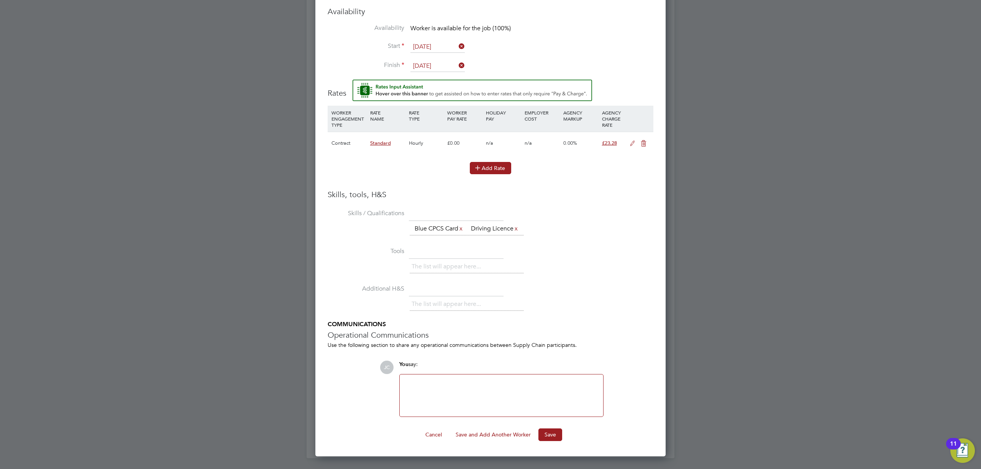
click at [480, 174] on button "Add Rate" at bounding box center [490, 168] width 41 height 12
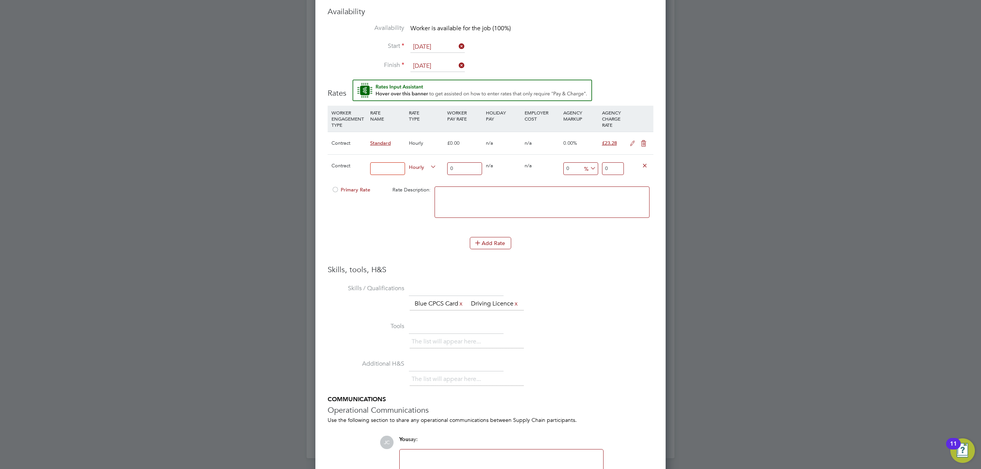
click at [401, 143] on div "Standard" at bounding box center [387, 143] width 39 height 22
click at [344, 188] on span "Primary Rate" at bounding box center [350, 190] width 39 height 7
drag, startPoint x: 460, startPoint y: 167, endPoint x: 425, endPoint y: 172, distance: 36.0
click at [425, 172] on div "Contract Hourly 0 0 n/a 0 n/a 0 0 % 0" at bounding box center [491, 168] width 326 height 28
type input "2"
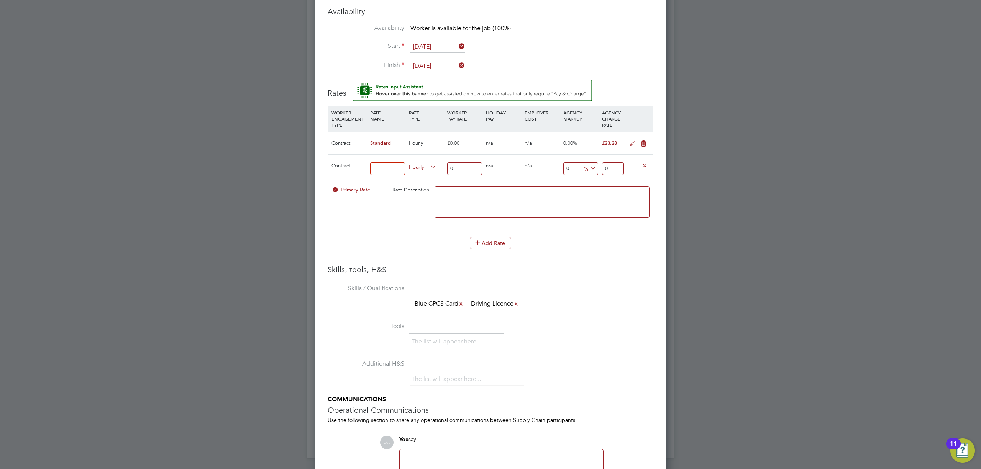
type input "2"
type input "21"
drag, startPoint x: 610, startPoint y: 169, endPoint x: 585, endPoint y: 168, distance: 25.3
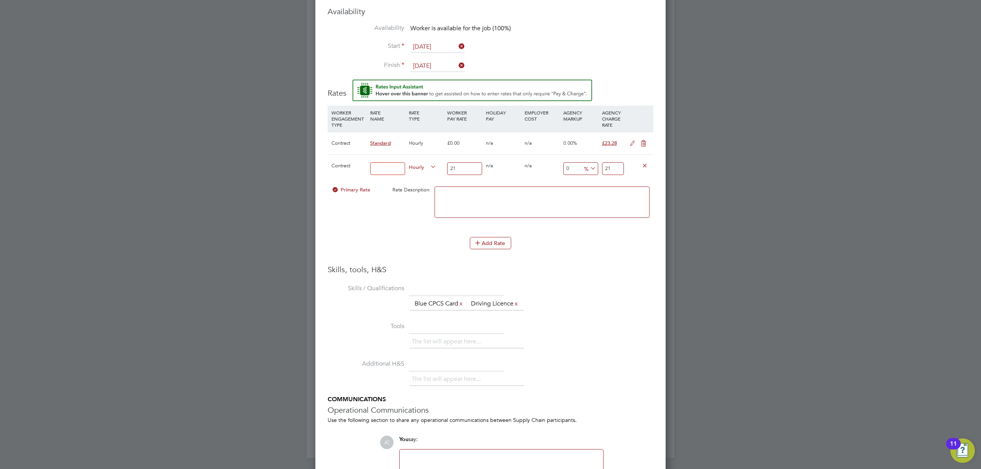
click at [585, 168] on div "Contract Hourly 21 0 n/a 0 n/a 0 0 % 21" at bounding box center [491, 168] width 326 height 28
type input "-90.47619047619048"
type input "2"
type input "9.523809523809524"
type input "23"
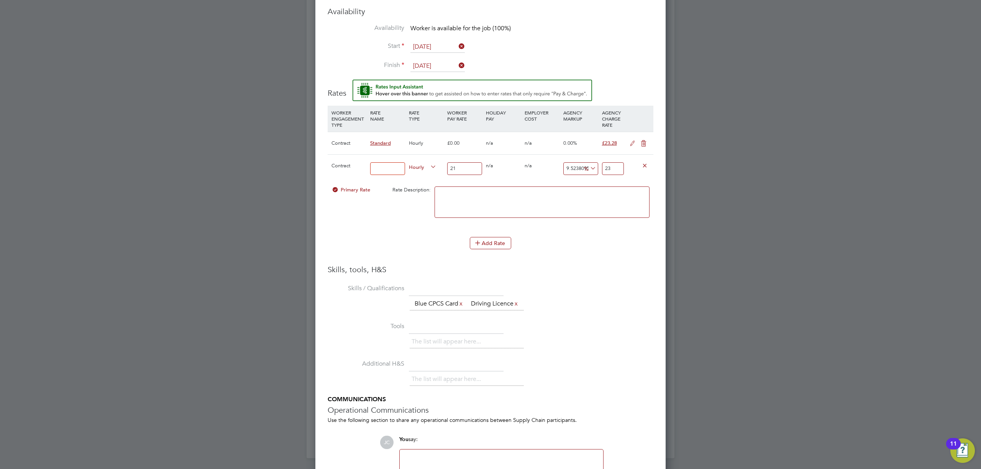
type input "10.476190476190476"
type input "23.2"
type input "10.857142857142858"
type input "23.28"
drag, startPoint x: 590, startPoint y: 249, endPoint x: 553, endPoint y: 242, distance: 38.1
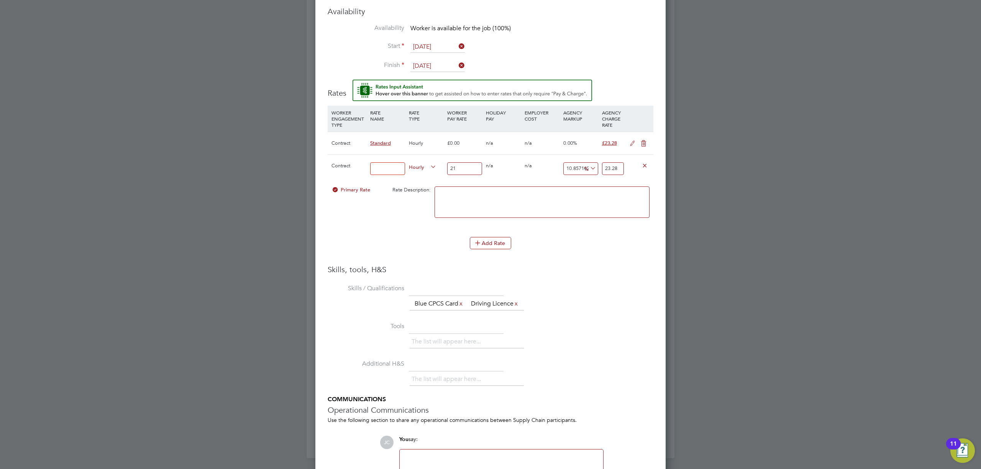
click at [590, 248] on div "Add Rate" at bounding box center [491, 243] width 326 height 12
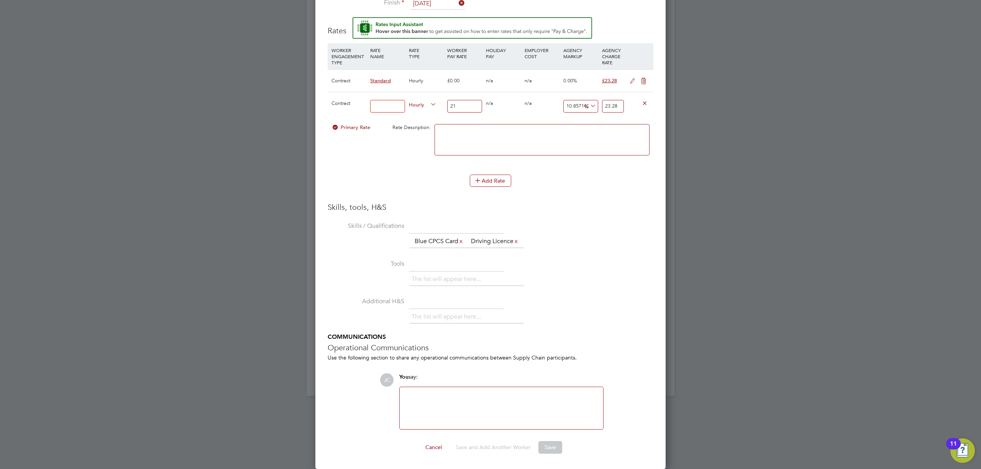
click at [500, 405] on div at bounding box center [501, 408] width 194 height 33
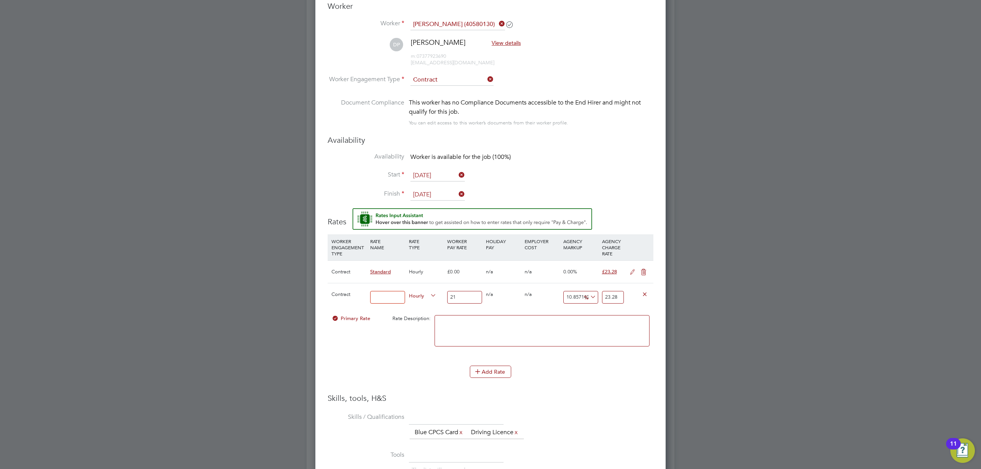
click at [457, 192] on icon at bounding box center [457, 194] width 0 height 11
click at [436, 192] on input at bounding box center [437, 194] width 54 height 11
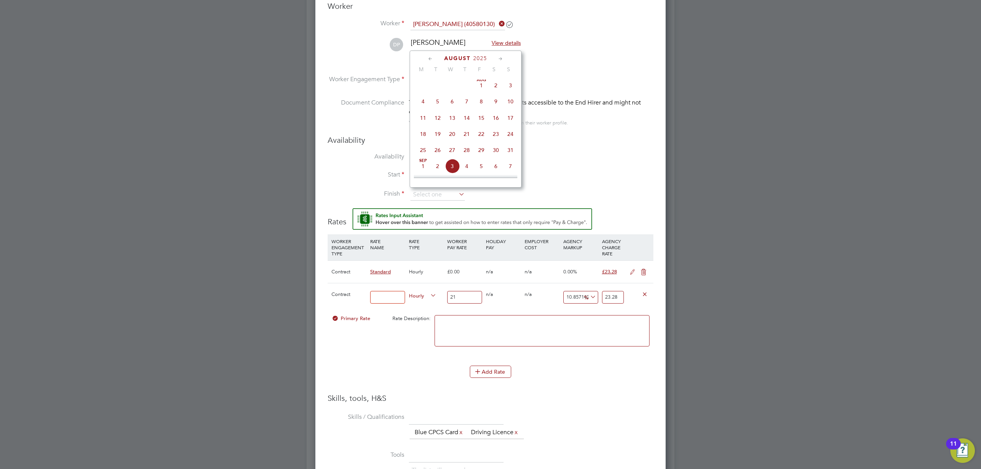
click at [481, 121] on span "15" at bounding box center [481, 118] width 15 height 15
type input "15 Aug 2025"
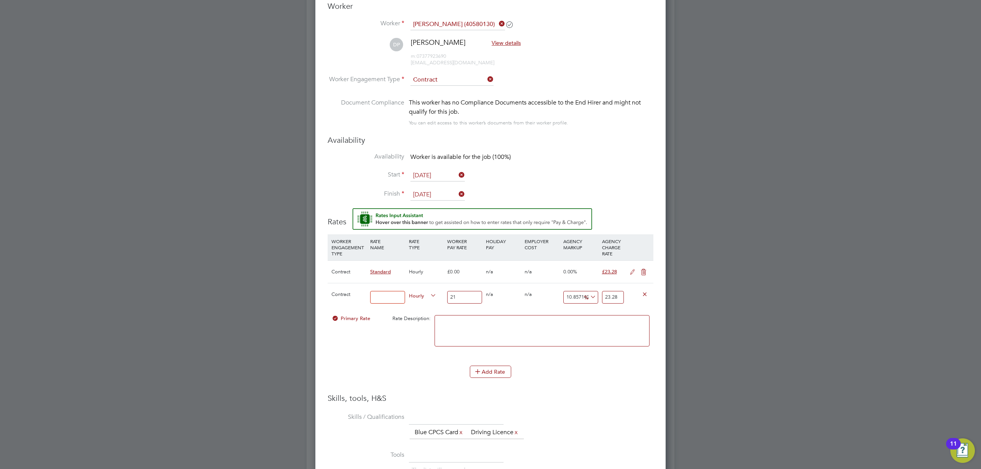
click at [573, 157] on li "Availability Worker is available for the job (100%)" at bounding box center [491, 161] width 326 height 17
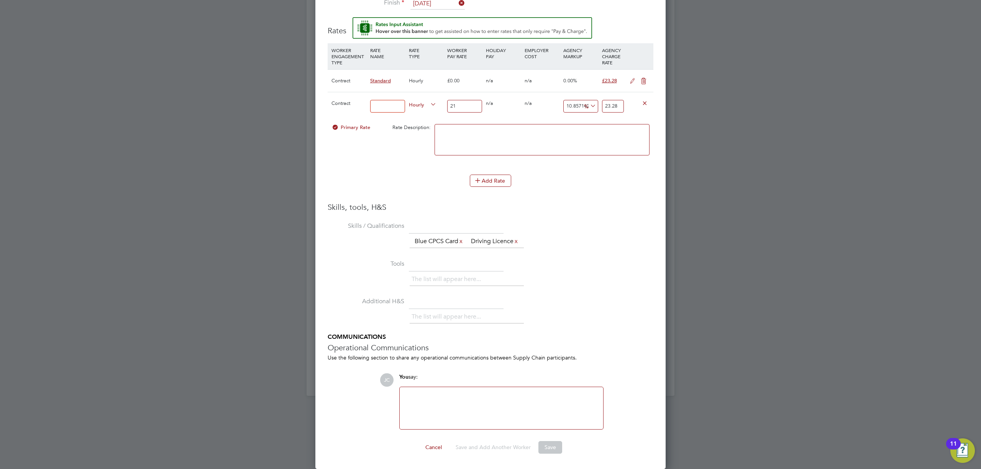
click at [388, 100] on input at bounding box center [387, 106] width 35 height 13
type input "UMB"
drag, startPoint x: 578, startPoint y: 215, endPoint x: 573, endPoint y: 264, distance: 48.6
click at [578, 220] on li "Skills / Qualifications The list will appear here... Blue CPCS Card x Driving L…" at bounding box center [491, 239] width 326 height 38
click at [550, 450] on button "Save" at bounding box center [550, 447] width 24 height 12
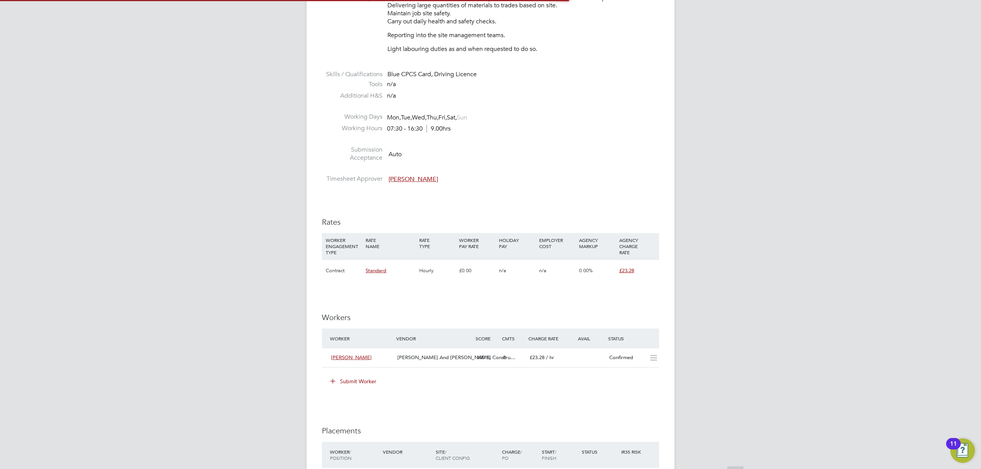
scroll to position [28, 54]
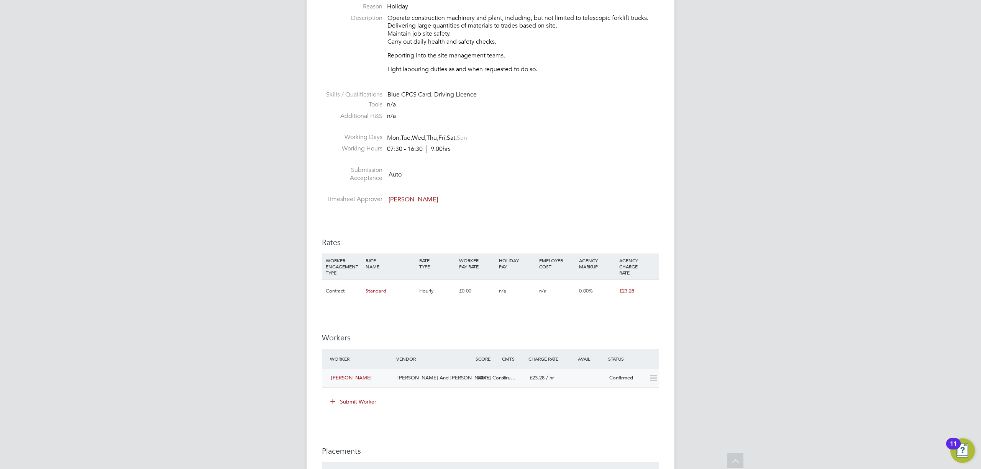
click at [654, 382] on icon at bounding box center [654, 379] width 10 height 6
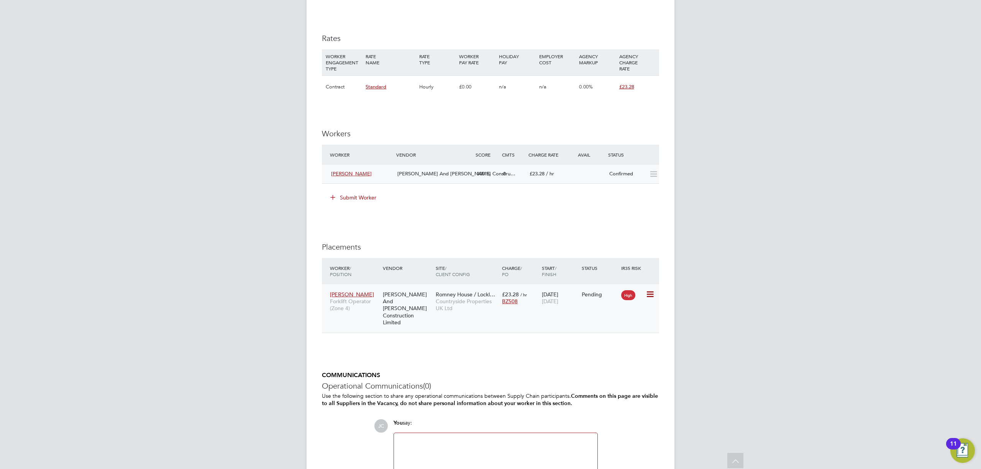
click at [649, 296] on icon at bounding box center [650, 294] width 8 height 9
click at [615, 342] on li "Start" at bounding box center [626, 343] width 54 height 11
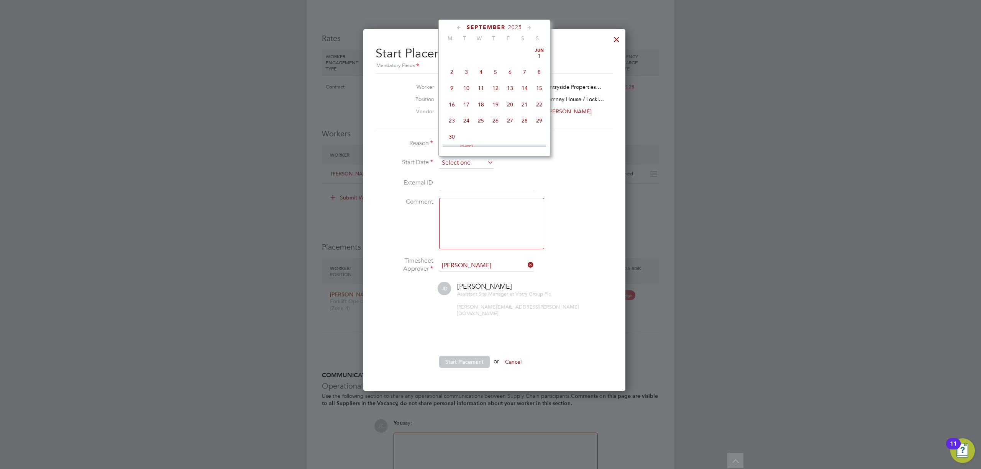
click at [465, 162] on input at bounding box center [466, 163] width 54 height 11
click at [465, 90] on span "12" at bounding box center [466, 86] width 15 height 15
type input "12 Aug 2025"
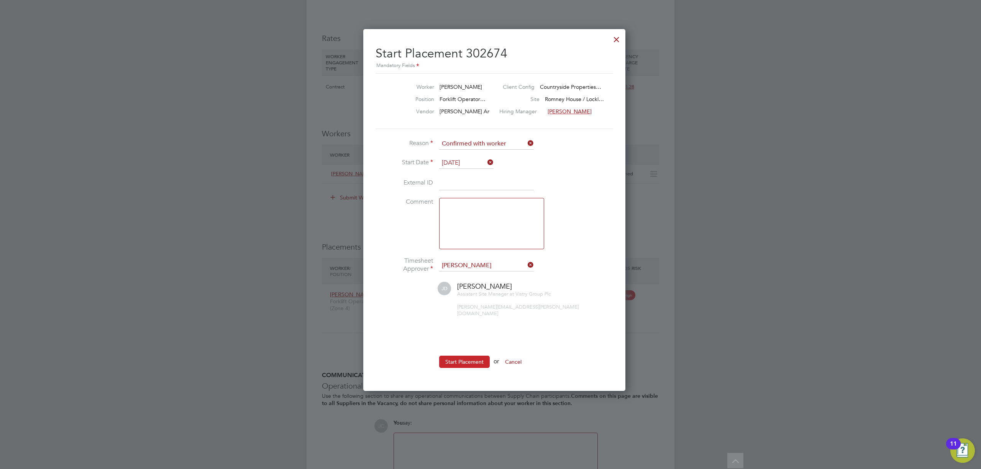
click at [458, 356] on button "Start Placement" at bounding box center [464, 362] width 51 height 12
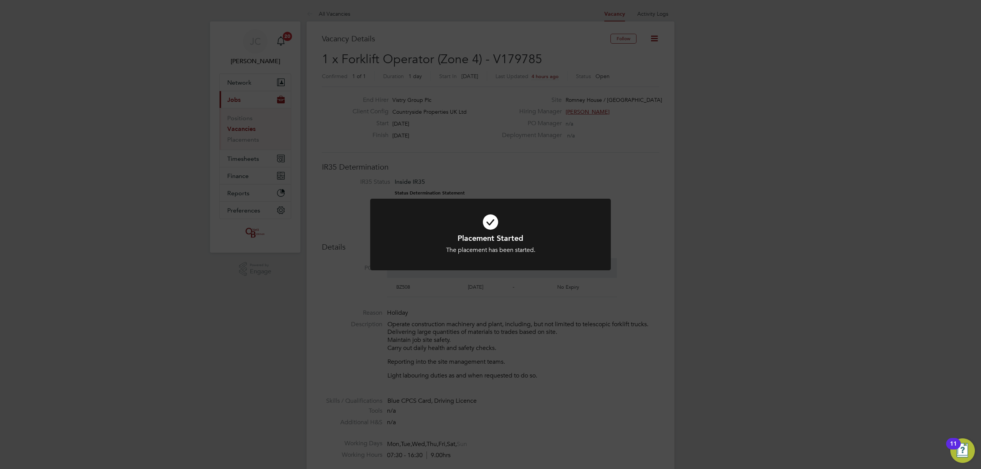
click at [258, 156] on div "Placement Started The placement has been started. Cancel Okay" at bounding box center [490, 234] width 981 height 469
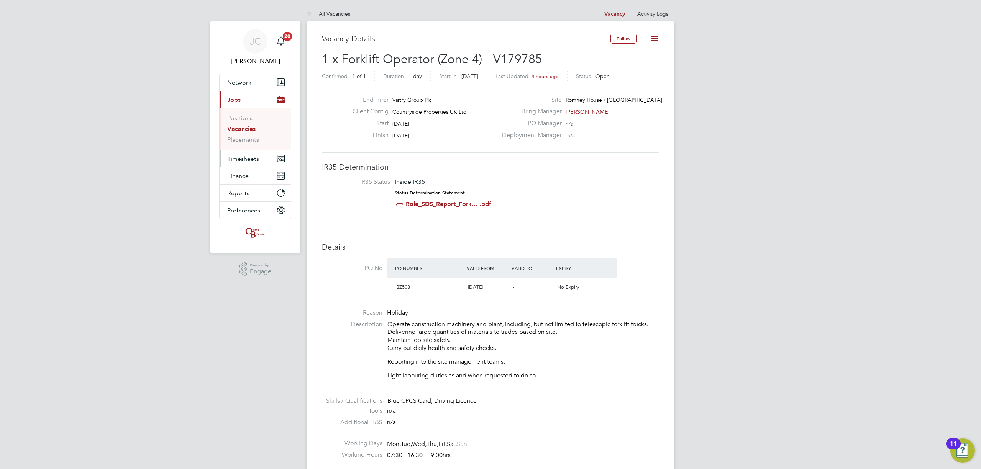
click at [255, 159] on span "Timesheets" at bounding box center [243, 158] width 32 height 7
click at [255, 135] on link "Timesheets" at bounding box center [243, 135] width 32 height 7
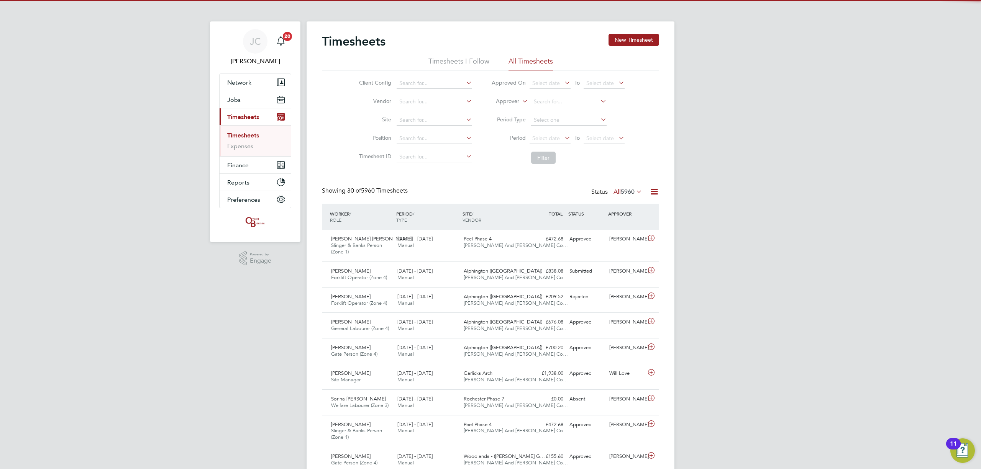
click at [419, 126] on li "Site" at bounding box center [414, 120] width 135 height 18
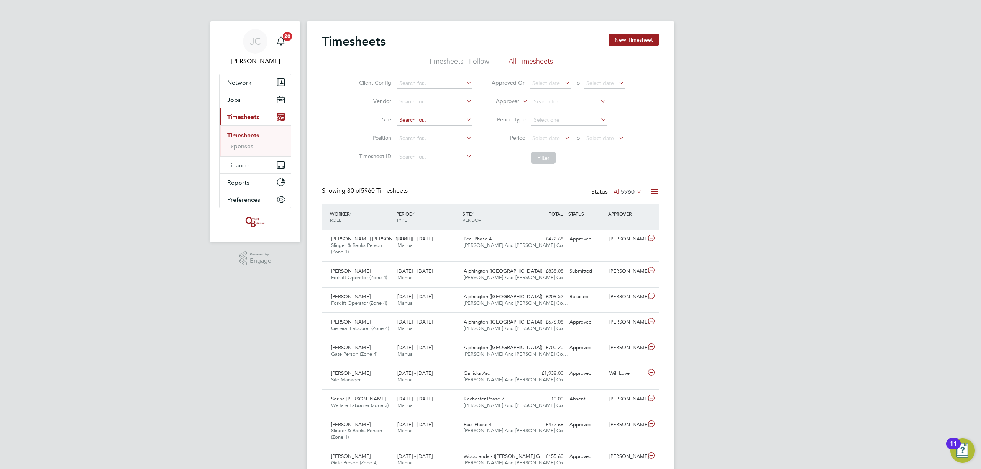
click at [414, 118] on input at bounding box center [434, 120] width 75 height 11
click at [451, 149] on b "Lock" at bounding box center [445, 151] width 12 height 7
type input "Romney House / [GEOGRAPHIC_DATA]"
click at [534, 159] on button "Filter" at bounding box center [543, 158] width 25 height 12
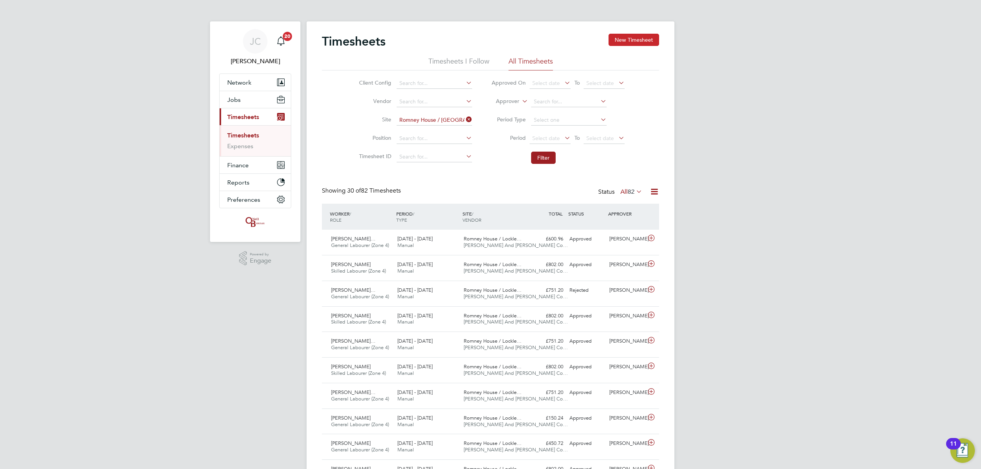
click at [620, 41] on button "New Timesheet" at bounding box center [634, 40] width 51 height 12
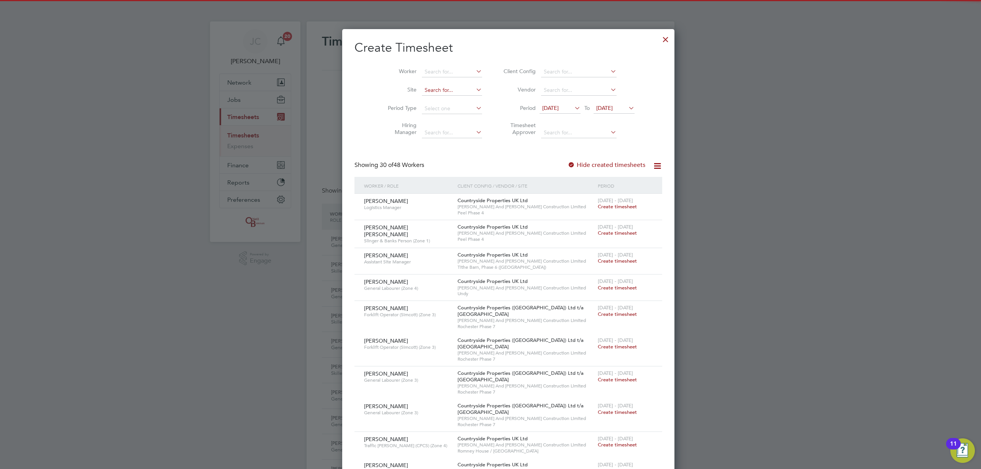
click at [433, 88] on input at bounding box center [452, 90] width 60 height 11
click at [432, 102] on li "Romney House / Lockleaze" at bounding box center [451, 100] width 94 height 10
type input "Romney House / [GEOGRAPHIC_DATA]"
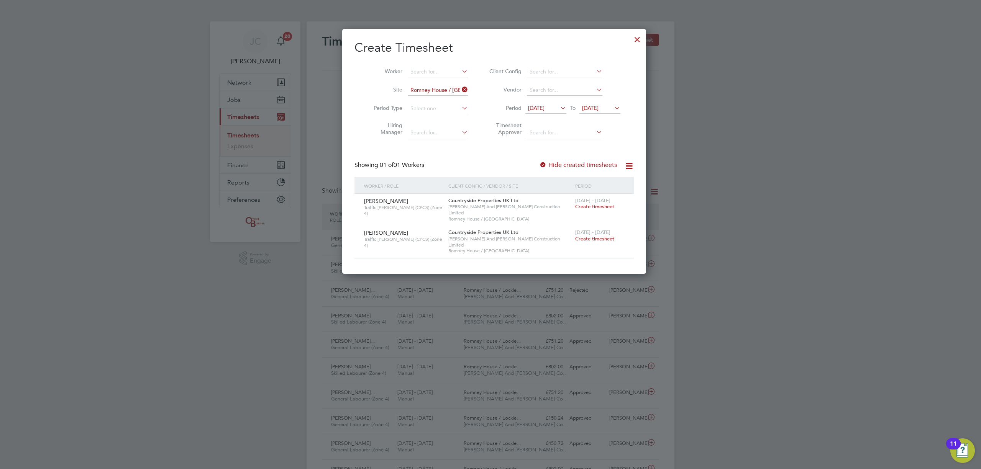
click at [544, 105] on span "[DATE]" at bounding box center [536, 108] width 16 height 7
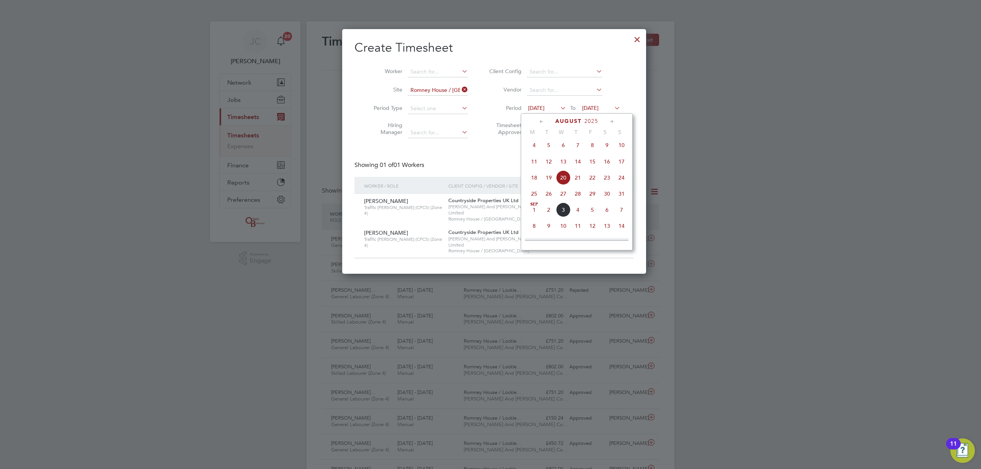
click at [537, 163] on span "11" at bounding box center [534, 161] width 15 height 15
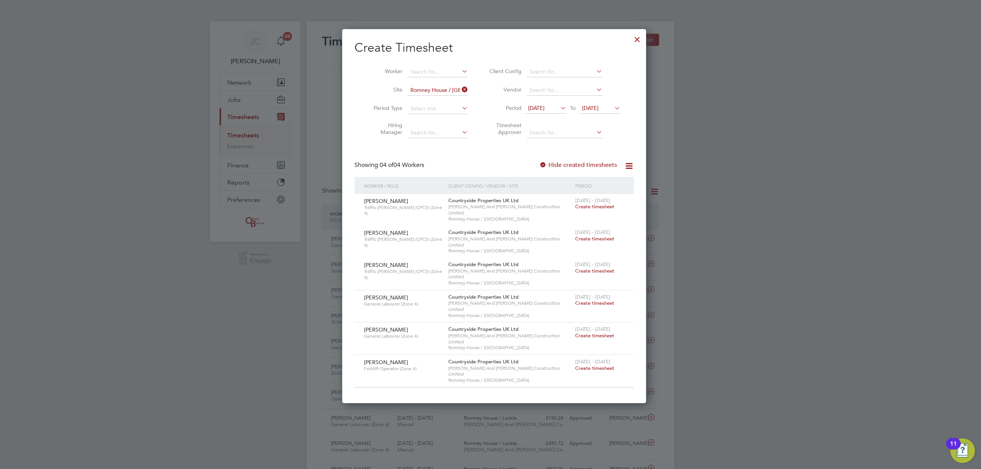
click at [594, 107] on span "[DATE]" at bounding box center [590, 108] width 16 height 7
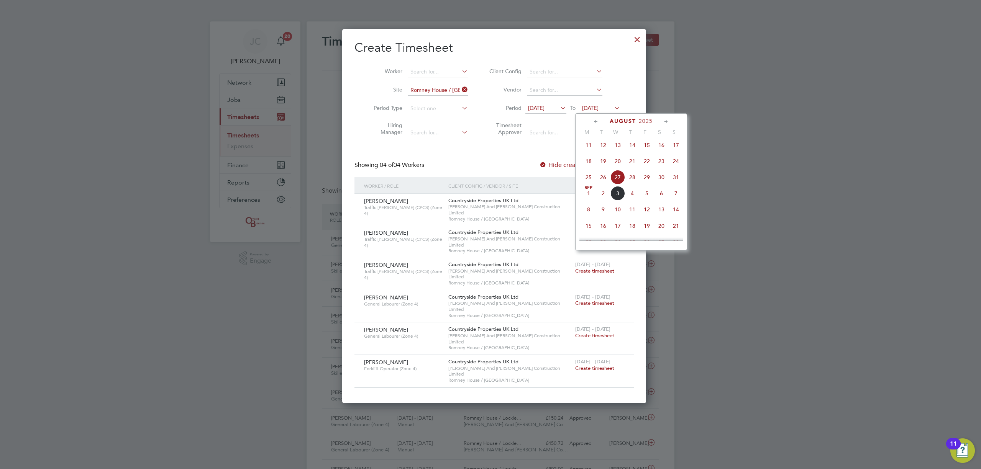
click at [672, 151] on span "17" at bounding box center [676, 145] width 15 height 15
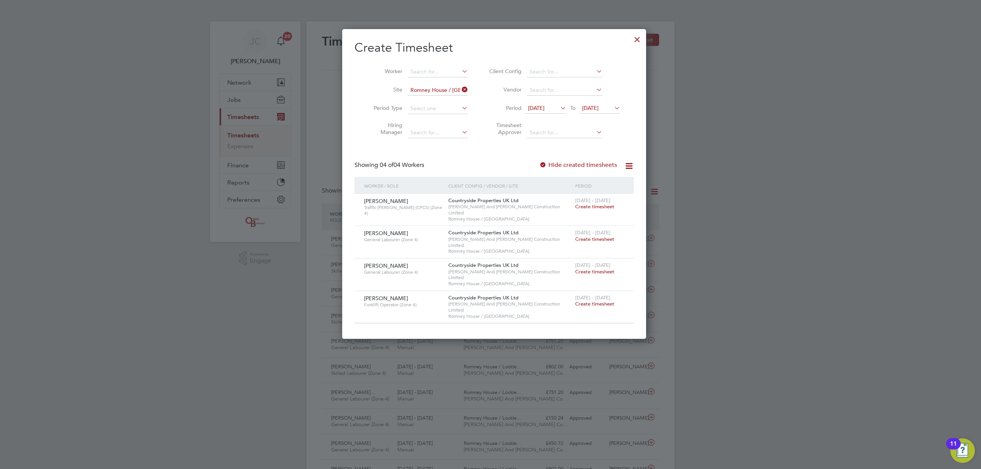
click at [577, 269] on span "Create timesheet" at bounding box center [594, 272] width 39 height 7
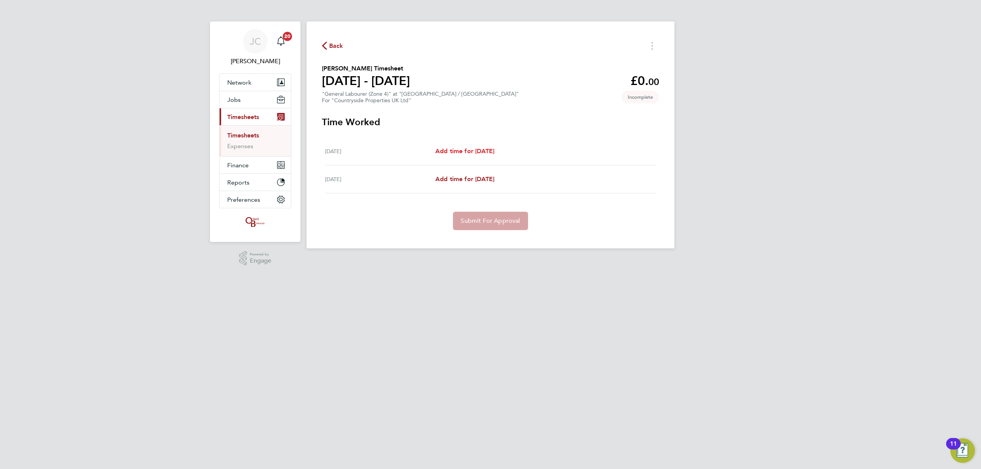
click at [488, 151] on span "Add time for [DATE]" at bounding box center [464, 151] width 59 height 7
select select "30"
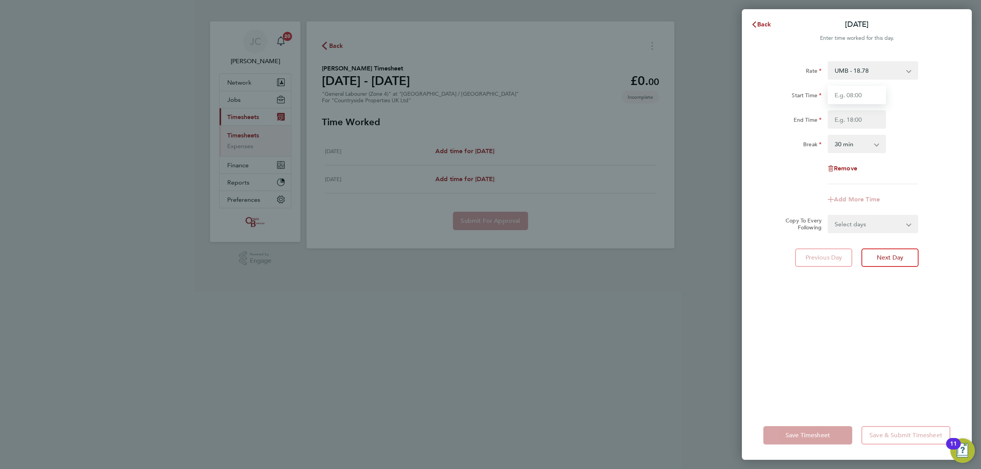
click at [859, 95] on input "Start Time" at bounding box center [857, 95] width 58 height 18
type input "08:00"
click at [860, 119] on input "End Time" at bounding box center [857, 119] width 58 height 18
type input "16:30"
click at [920, 134] on div "Rate UMB - 18.78 Start Time 08:00 End Time 16:30 Break 0 min 15 min 30 min 45 m…" at bounding box center [856, 122] width 187 height 123
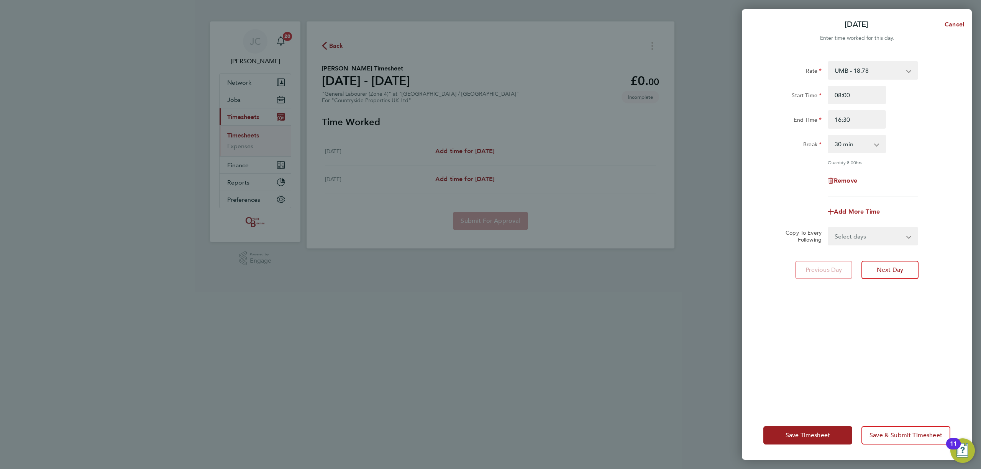
click at [859, 238] on select "Select days Friday" at bounding box center [869, 236] width 80 height 17
select select "FRI"
click at [829, 228] on select "Select days Friday" at bounding box center [869, 236] width 80 height 17
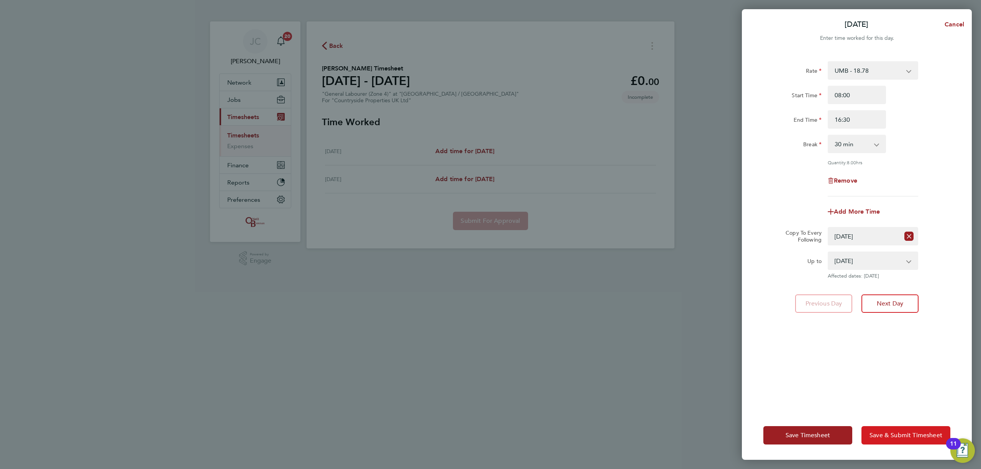
click at [888, 433] on span "Save & Submit Timesheet" at bounding box center [906, 436] width 73 height 8
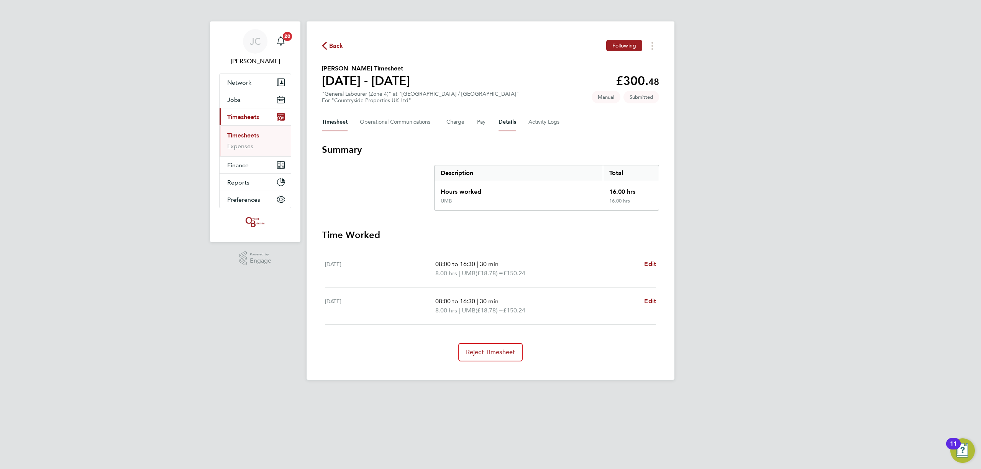
click at [509, 126] on button "Details" at bounding box center [508, 122] width 18 height 18
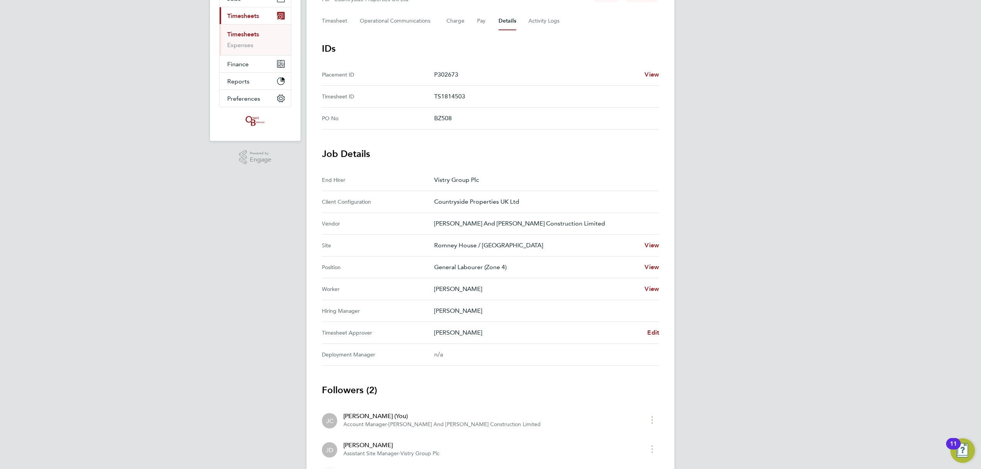
scroll to position [47, 0]
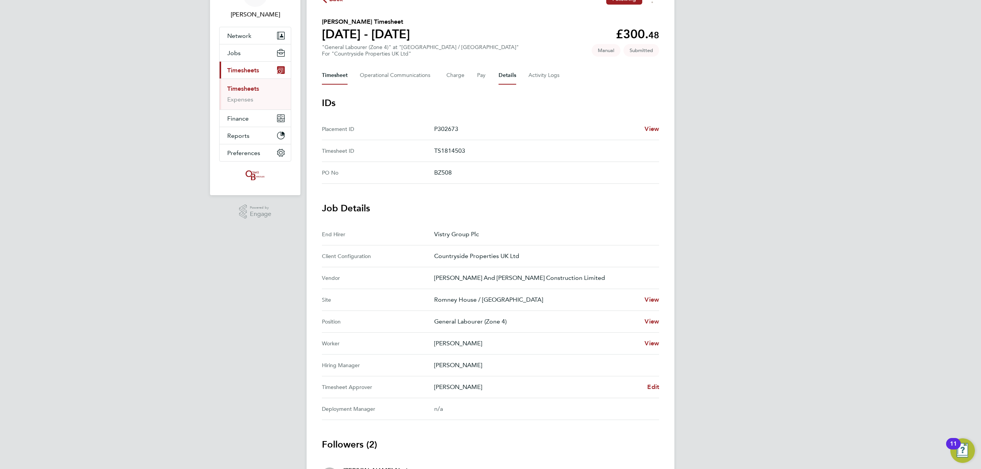
click at [340, 76] on button "Timesheet" at bounding box center [335, 75] width 26 height 18
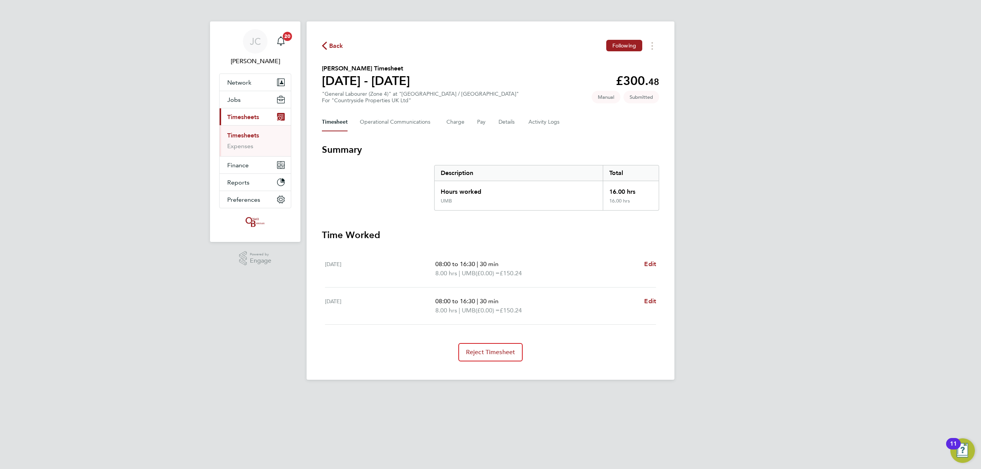
click at [330, 46] on span "Back" at bounding box center [336, 45] width 14 height 9
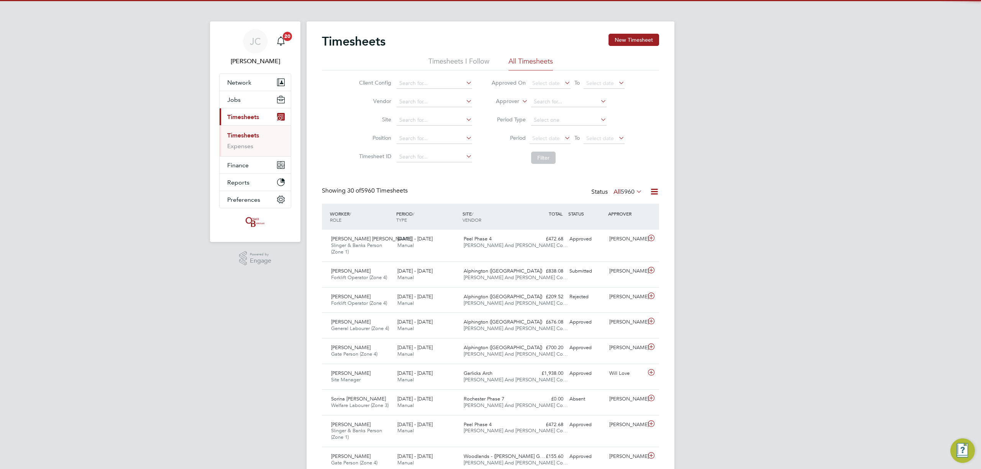
scroll to position [19, 67]
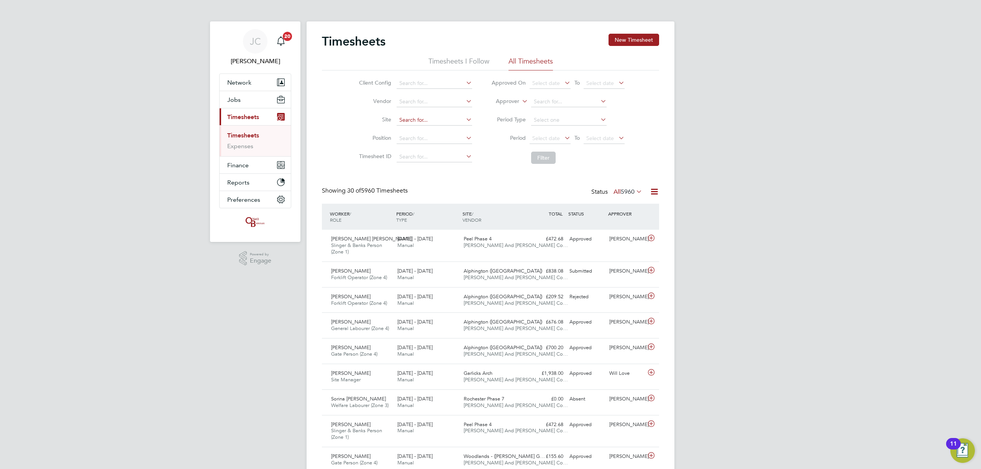
click at [425, 120] on input at bounding box center [434, 120] width 75 height 11
type input "rom"
click at [630, 37] on button "New Timesheet" at bounding box center [634, 40] width 51 height 12
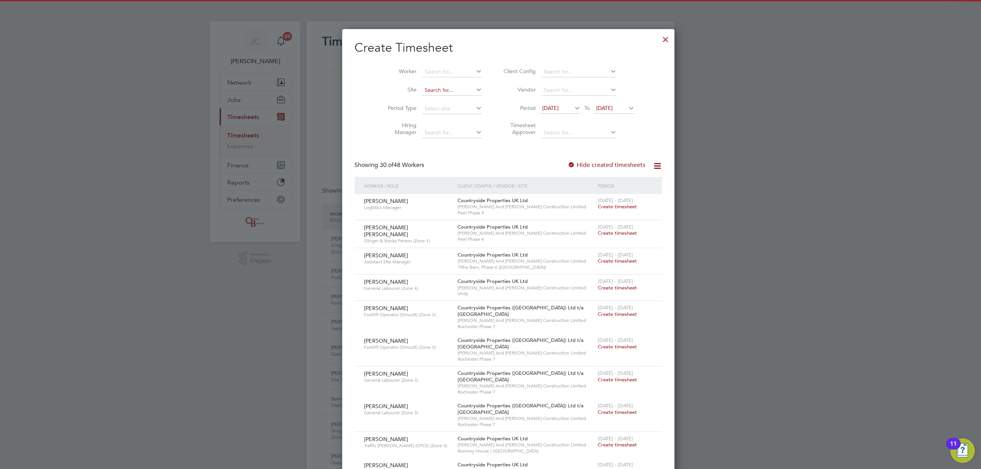
click at [447, 85] on input at bounding box center [452, 90] width 60 height 11
click at [423, 91] on input "romney" at bounding box center [452, 90] width 60 height 11
type input "romney"
click at [435, 95] on ul "Romney House / Lockleaze" at bounding box center [450, 100] width 95 height 11
click at [539, 114] on li "Period 20 Aug 2025 To 27 Aug 2025" at bounding box center [568, 109] width 153 height 18
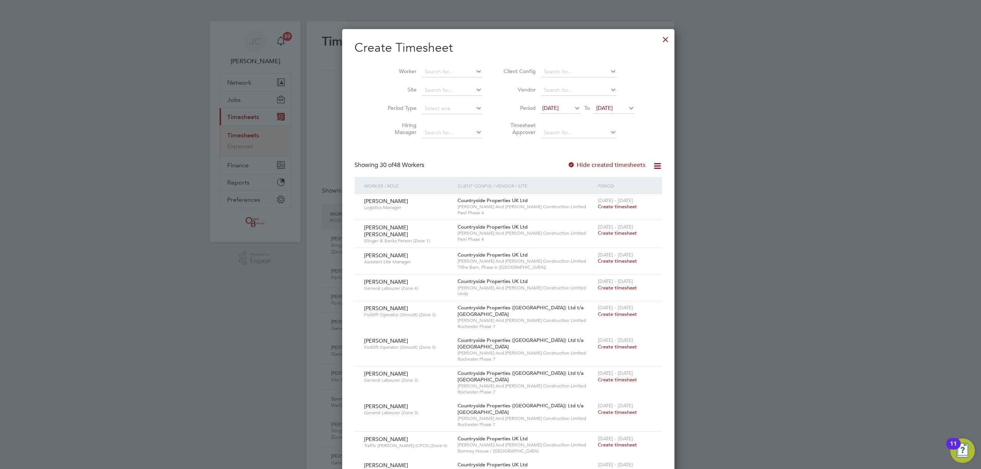
click at [542, 110] on span "[DATE]" at bounding box center [550, 108] width 16 height 7
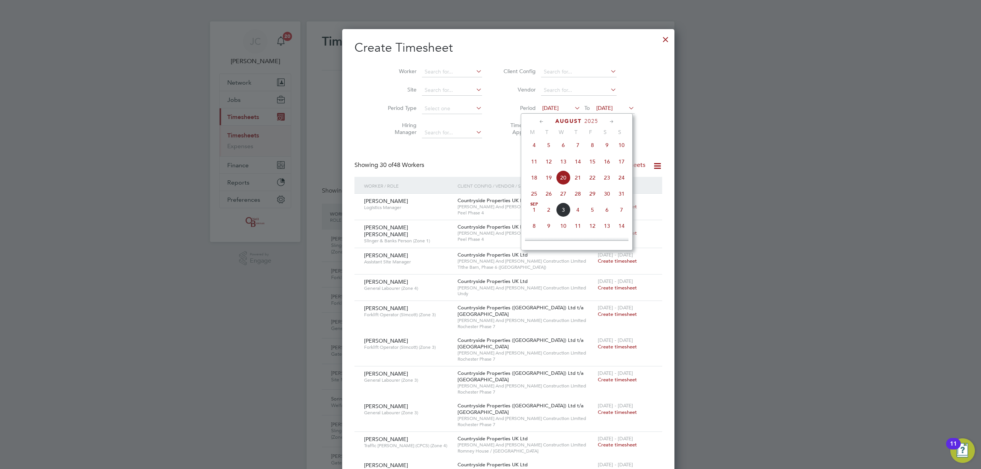
click at [534, 164] on span "11" at bounding box center [534, 161] width 15 height 15
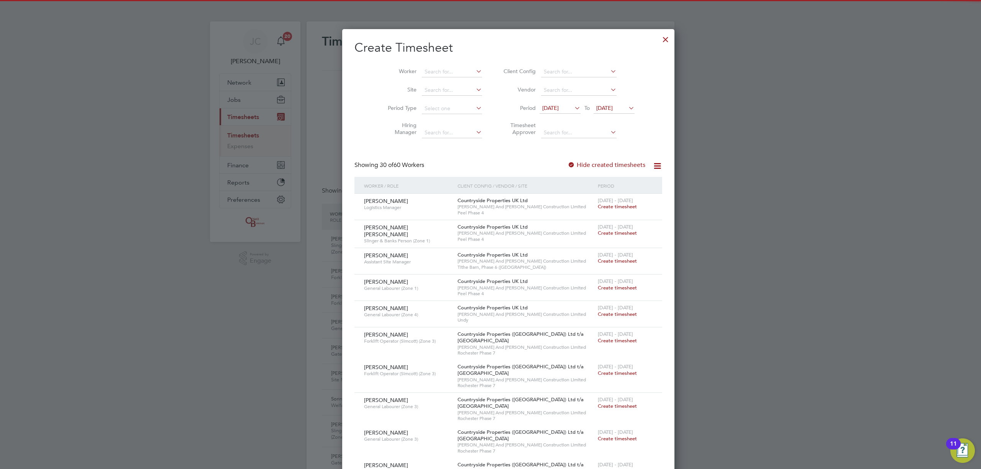
click at [602, 112] on span "[DATE]" at bounding box center [614, 108] width 41 height 10
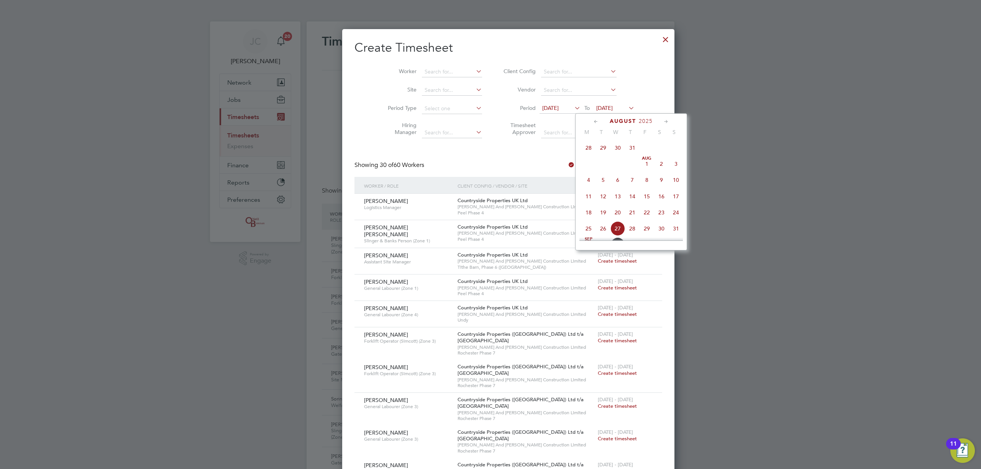
click at [678, 200] on span "17" at bounding box center [676, 196] width 15 height 15
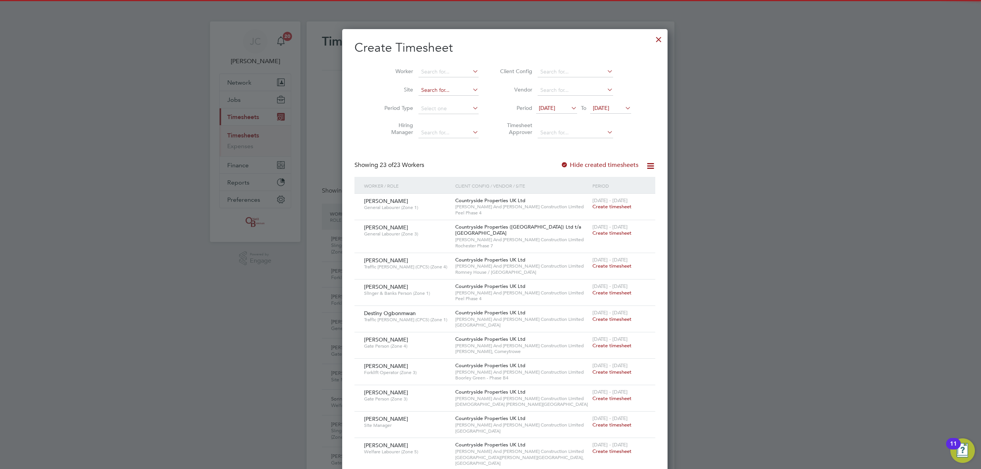
click at [430, 85] on input at bounding box center [448, 90] width 60 height 11
click at [458, 120] on li "Rom ney House / Lockleaze" at bounding box center [476, 121] width 144 height 10
type input "Romney House / [GEOGRAPHIC_DATA]"
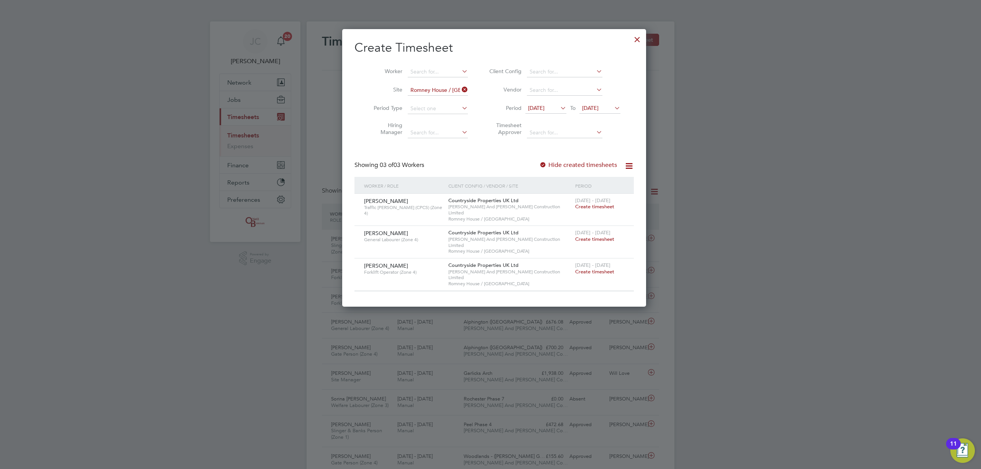
click at [593, 236] on span "Create timesheet" at bounding box center [594, 239] width 39 height 7
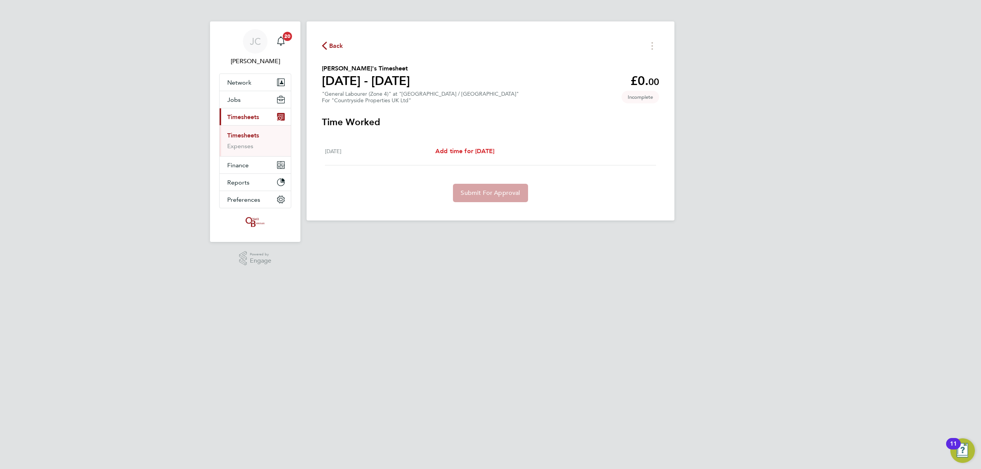
click at [467, 152] on span "Add time for [DATE]" at bounding box center [464, 151] width 59 height 7
select select "30"
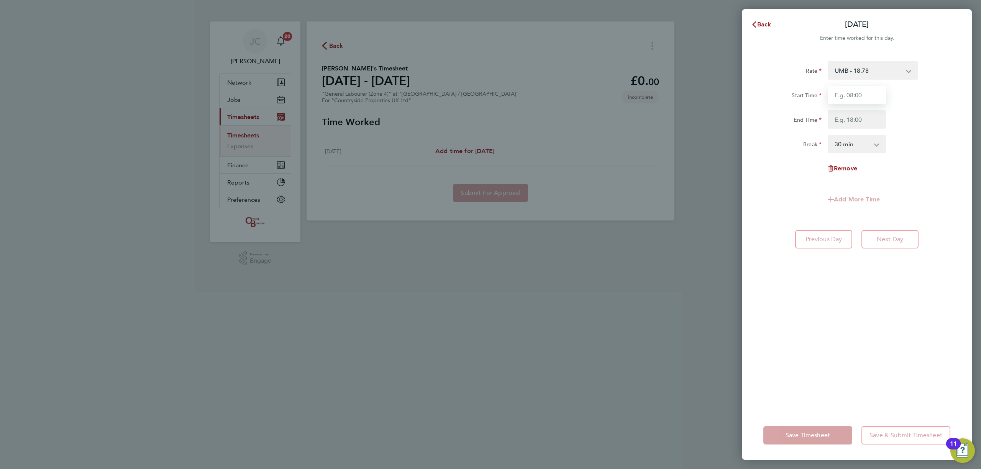
click at [842, 94] on input "Start Time" at bounding box center [857, 95] width 58 height 18
type input "08:00"
click at [857, 120] on input "End Time" at bounding box center [857, 119] width 58 height 18
type input "16:30"
click at [920, 148] on div "Break 0 min 15 min 30 min 45 min 60 min 75 min 90 min" at bounding box center [856, 144] width 193 height 18
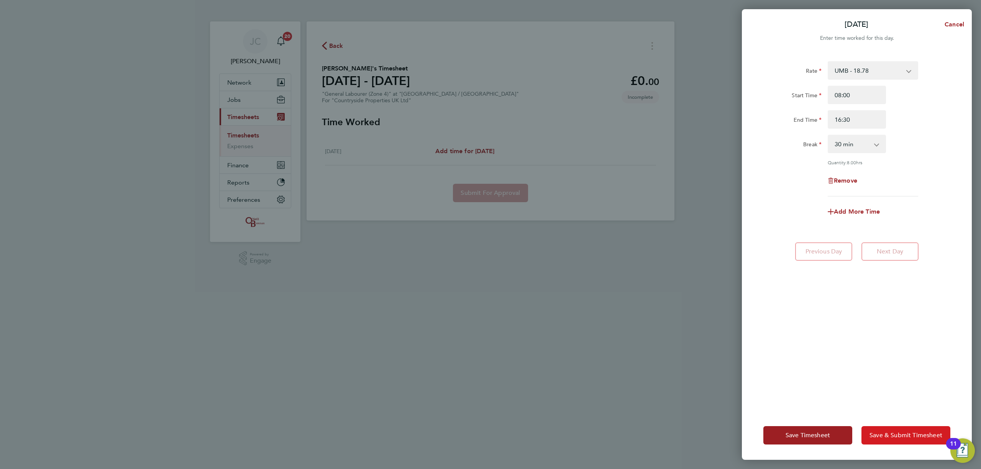
click at [891, 437] on span "Save & Submit Timesheet" at bounding box center [906, 436] width 73 height 8
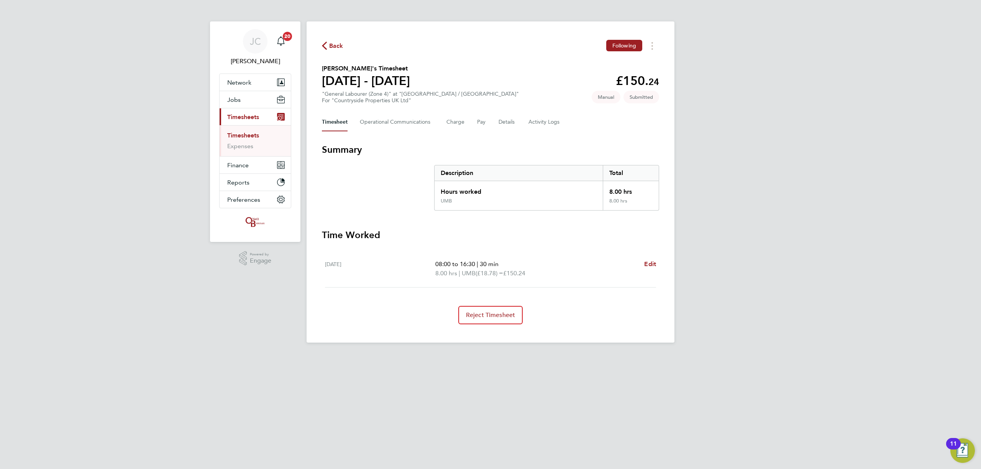
click at [330, 45] on span "Back" at bounding box center [336, 45] width 14 height 9
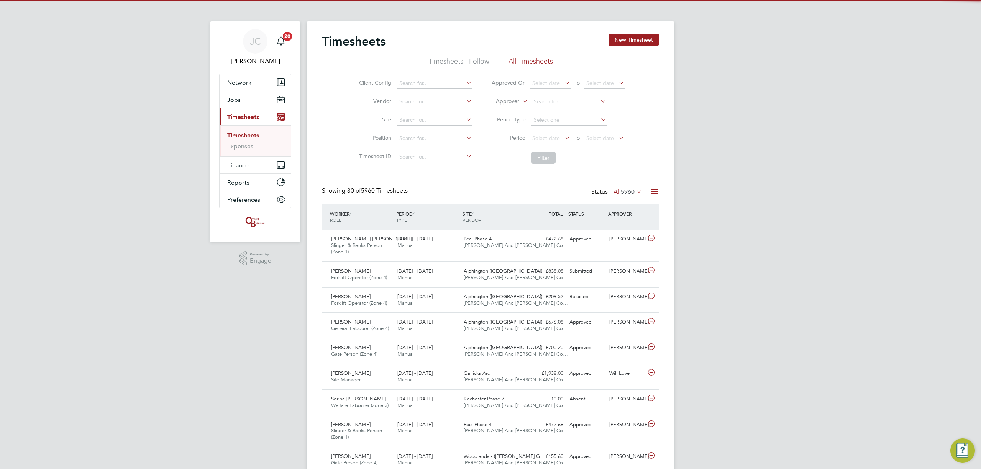
click at [420, 113] on li "Site" at bounding box center [414, 120] width 135 height 18
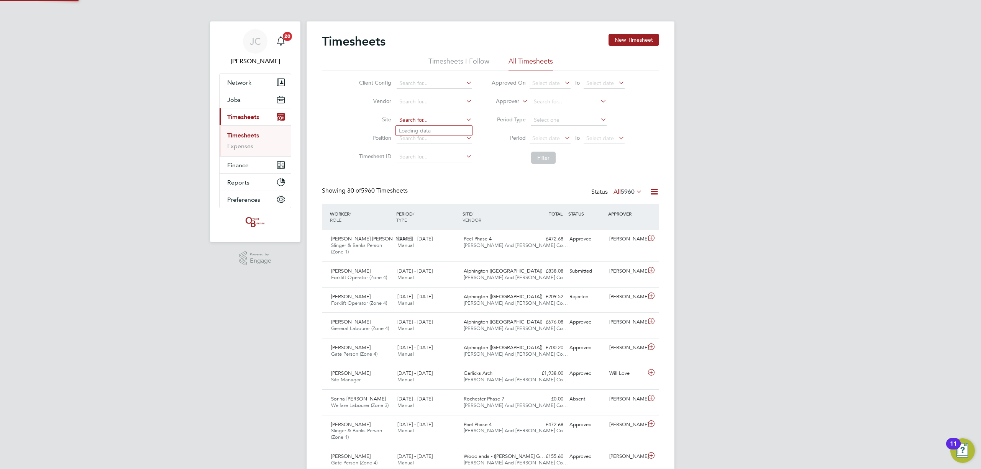
click at [422, 116] on input at bounding box center [434, 120] width 75 height 11
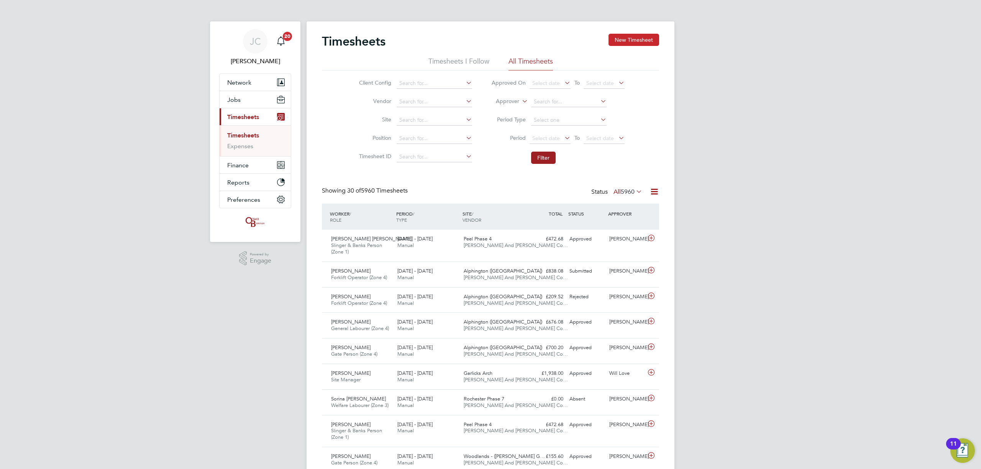
click at [651, 40] on button "New Timesheet" at bounding box center [634, 40] width 51 height 12
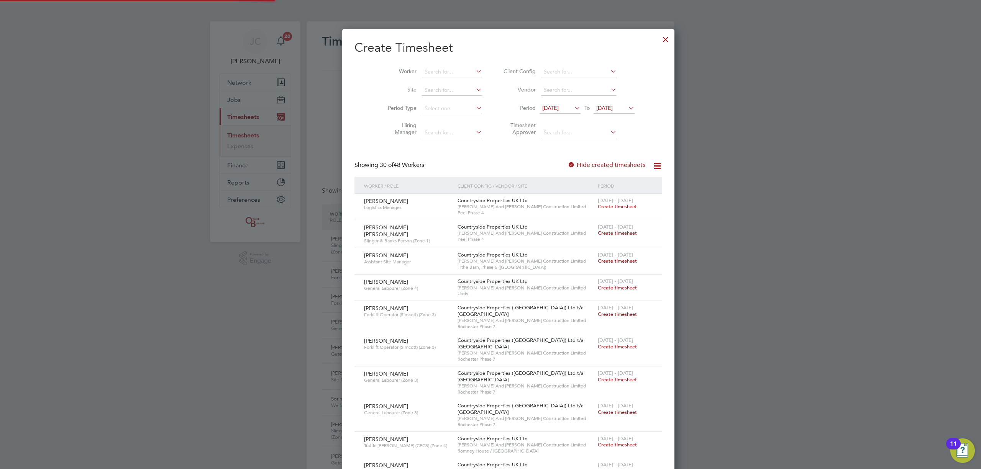
click at [421, 77] on li "Worker" at bounding box center [431, 72] width 119 height 18
click at [429, 89] on input at bounding box center [452, 90] width 60 height 11
click at [440, 101] on li "Romney House / Lockleaze" at bounding box center [451, 100] width 94 height 10
type input "Romney House / [GEOGRAPHIC_DATA]"
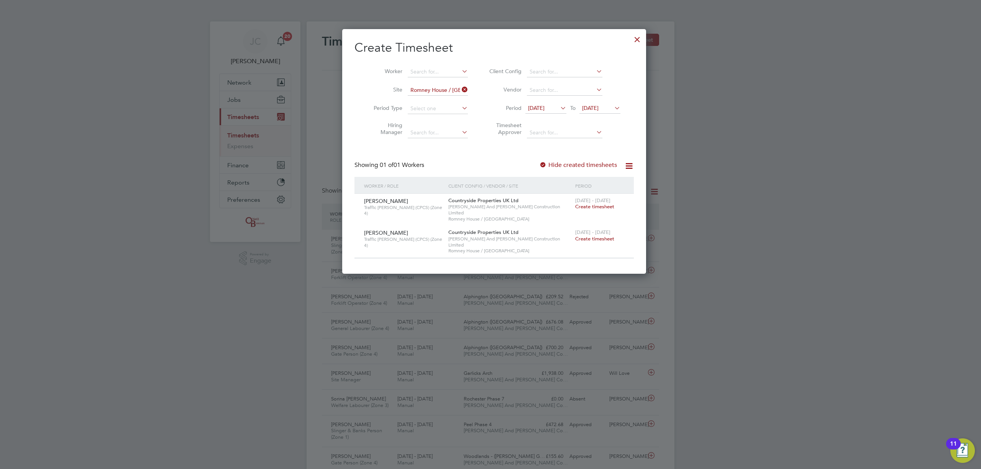
click at [545, 106] on span "[DATE]" at bounding box center [536, 108] width 16 height 7
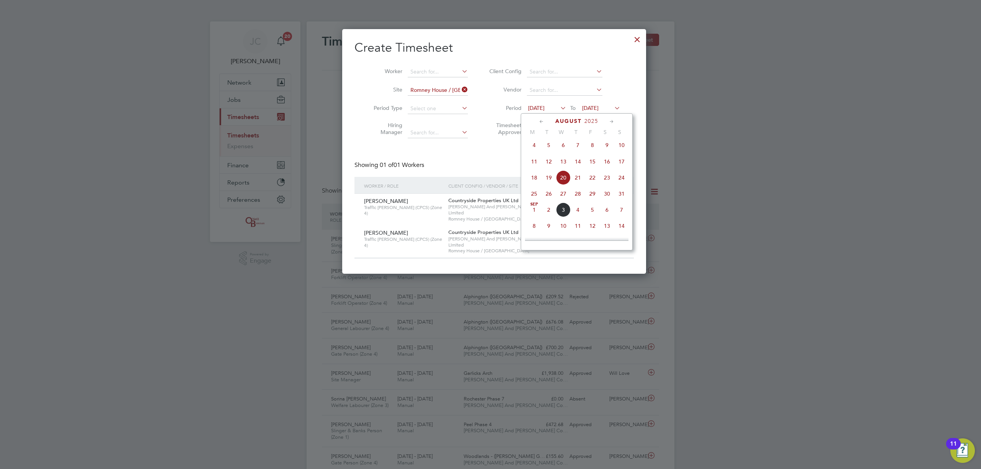
click at [534, 163] on span "11" at bounding box center [534, 161] width 15 height 15
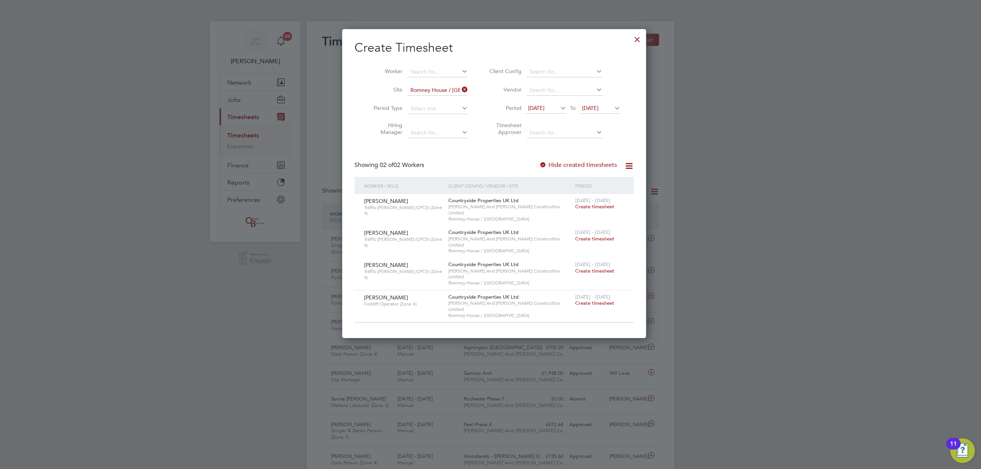
click at [586, 300] on span "Create timesheet" at bounding box center [594, 303] width 39 height 7
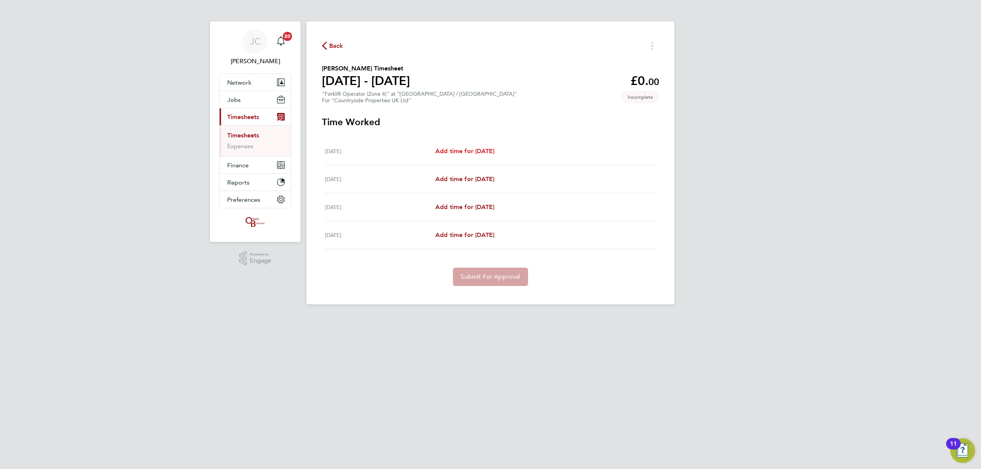
click at [474, 153] on span "Add time for [DATE]" at bounding box center [464, 151] width 59 height 7
select select "30"
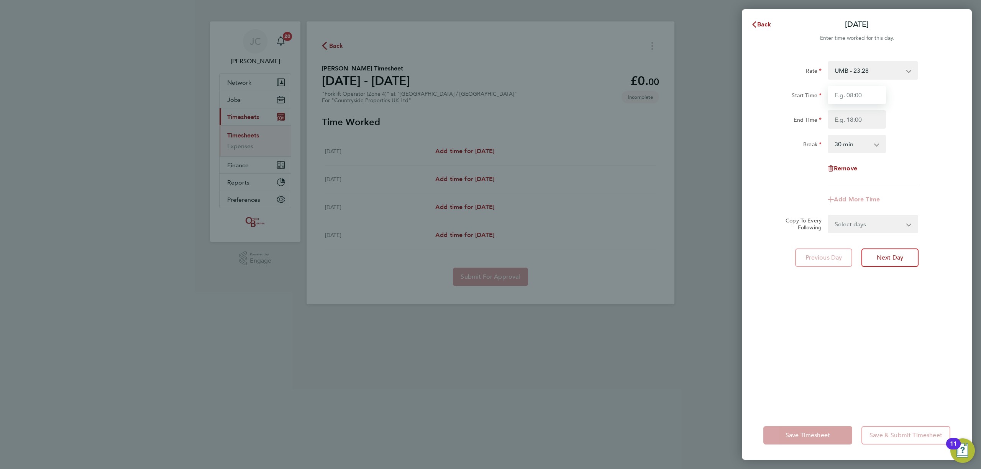
click at [867, 97] on input "Start Time" at bounding box center [857, 95] width 58 height 18
click at [750, 206] on div "Rate UMB - 23.28 Standard - 23.28 Start Time End Time Break 0 min 15 min 30 min…" at bounding box center [857, 231] width 230 height 359
click at [334, 43] on div "Back Tue 12 Aug Enter time worked for this day. Rate UMB - 23.28 Standard - 23.…" at bounding box center [490, 234] width 981 height 469
click at [754, 26] on icon "button" at bounding box center [754, 24] width 6 height 6
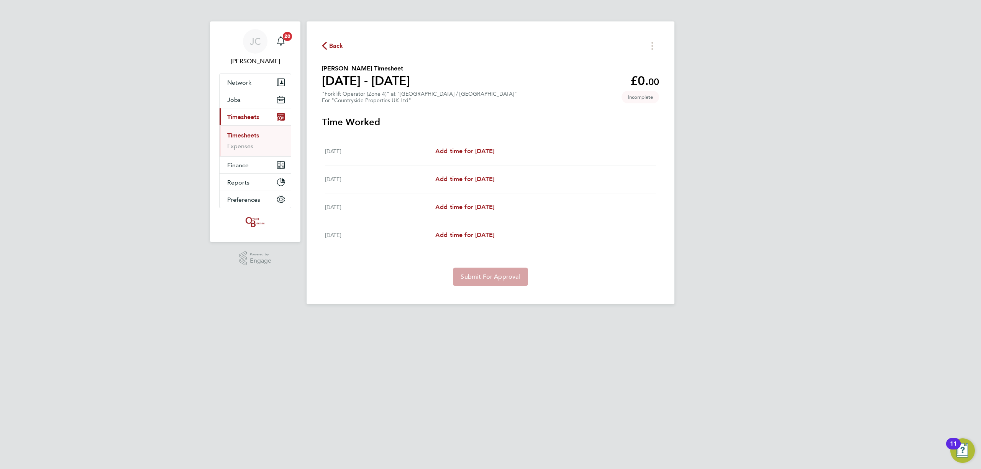
click at [252, 132] on ul "Timesheets Expenses" at bounding box center [255, 140] width 71 height 31
click at [253, 135] on link "Timesheets" at bounding box center [243, 135] width 32 height 7
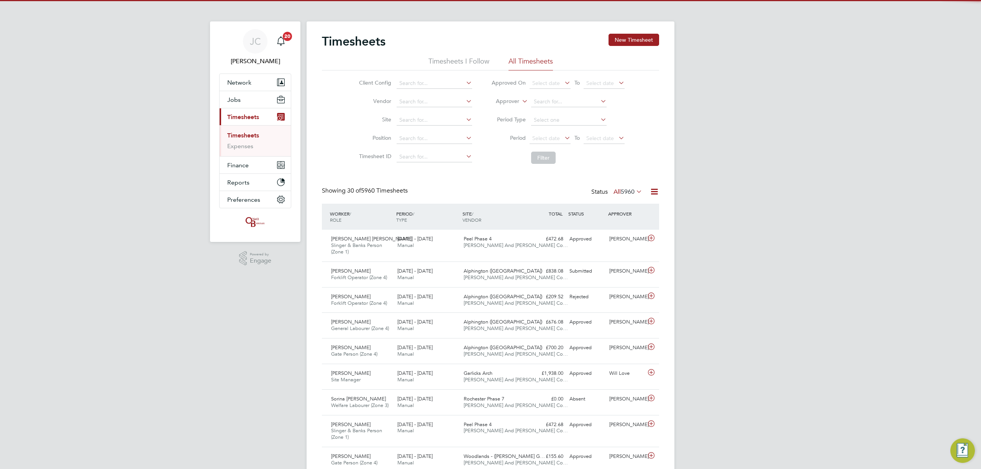
scroll to position [19, 67]
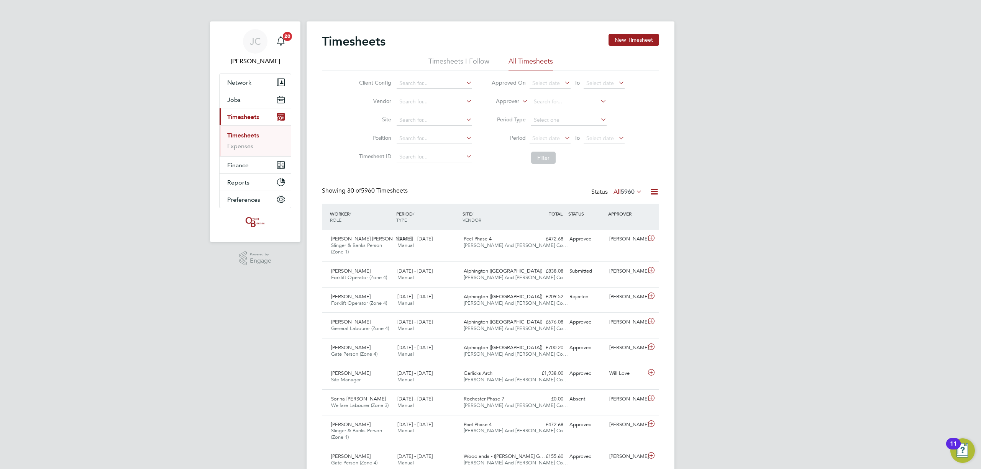
click at [243, 134] on link "Timesheets" at bounding box center [243, 135] width 32 height 7
click at [248, 146] on link "Expenses" at bounding box center [240, 146] width 26 height 7
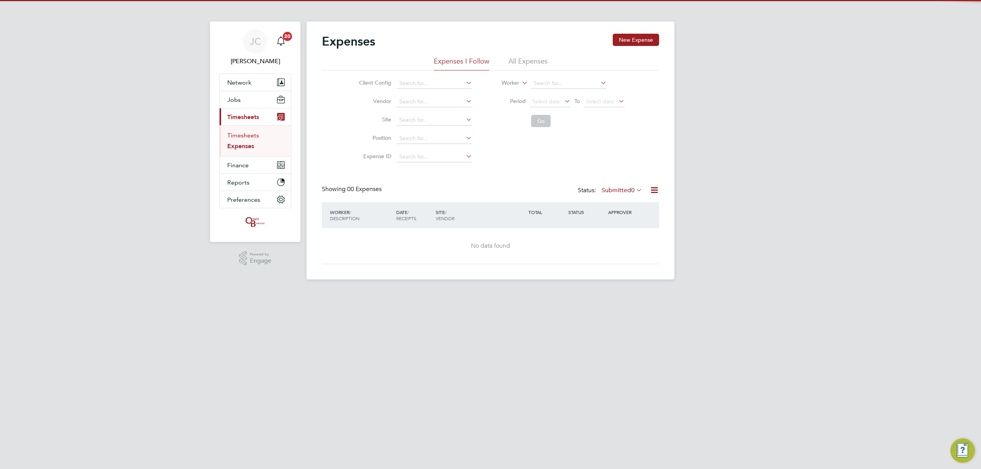
click at [248, 135] on link "Timesheets" at bounding box center [243, 135] width 32 height 7
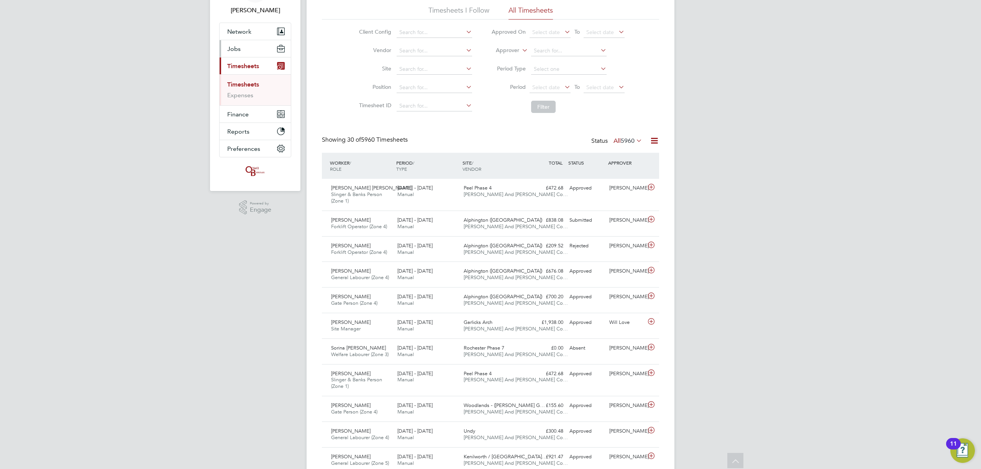
click at [240, 51] on span "Jobs" at bounding box center [233, 48] width 13 height 7
click at [244, 79] on link "Vacancies" at bounding box center [240, 77] width 27 height 7
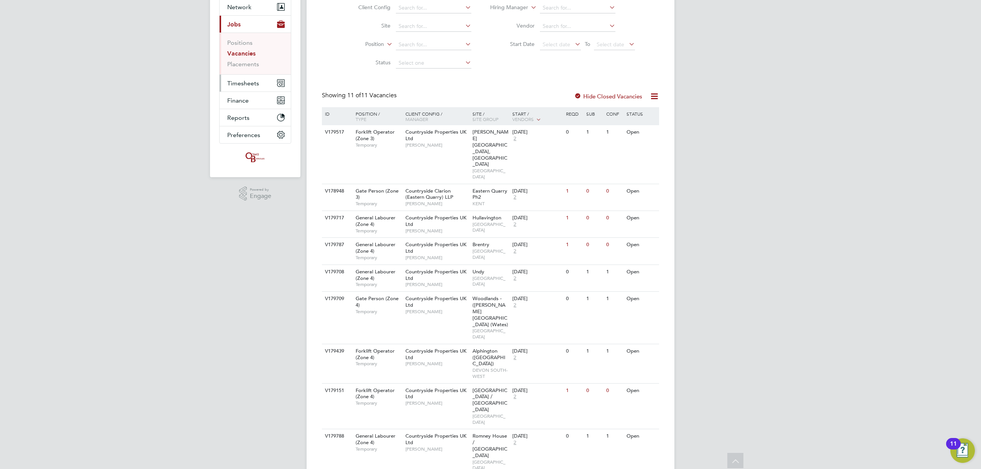
click at [259, 80] on button "Timesheets" at bounding box center [255, 83] width 71 height 17
click at [249, 59] on link "Timesheets" at bounding box center [243, 59] width 32 height 7
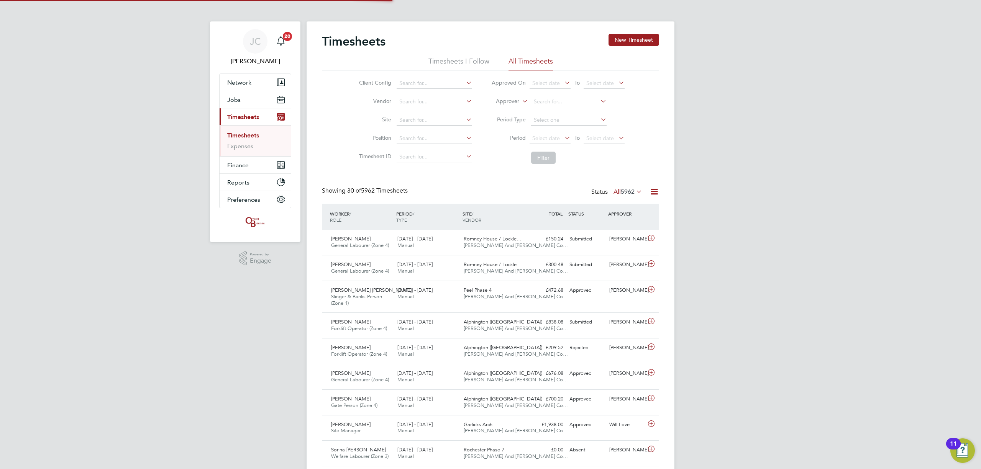
scroll to position [4, 4]
click at [468, 276] on div "Romney House / Lockle… O'Neill And Brennan Co…" at bounding box center [494, 268] width 66 height 19
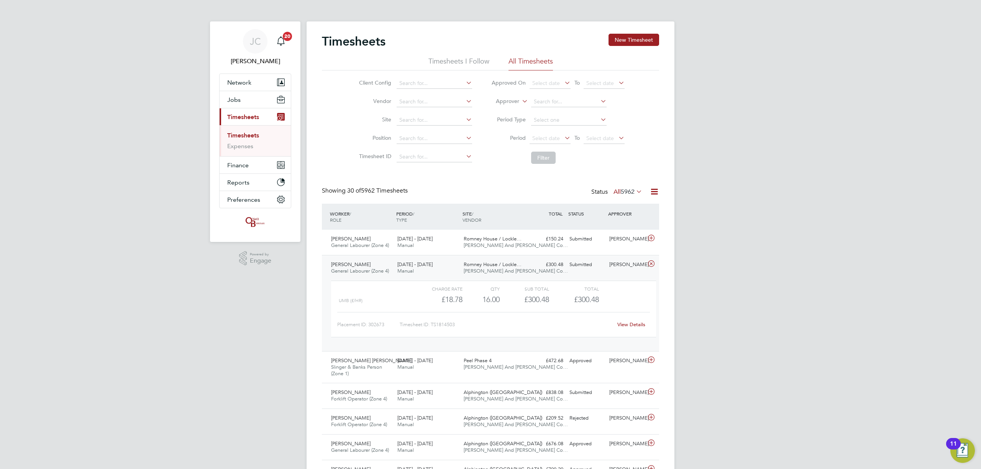
click at [629, 328] on link "View Details" at bounding box center [631, 325] width 28 height 7
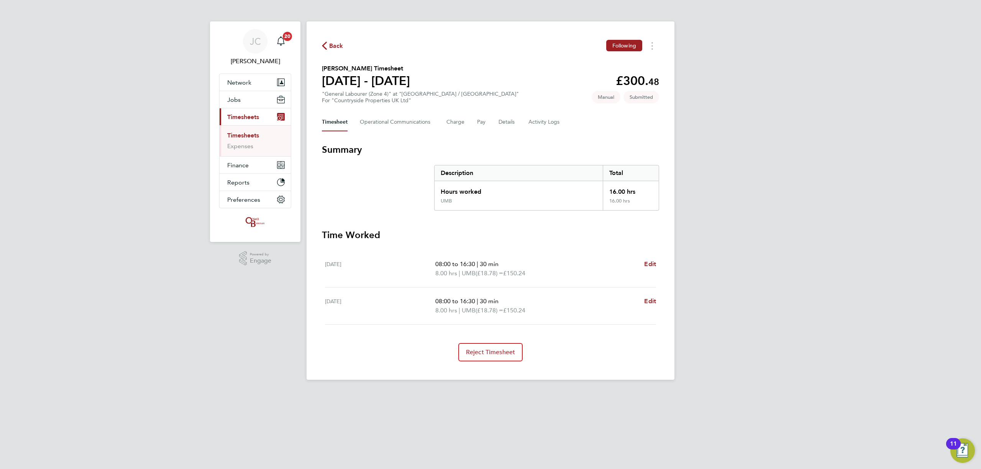
click at [487, 363] on div "Back Following [PERSON_NAME] Timesheet [DATE] - [DATE] £300. 48 "General Labour…" at bounding box center [491, 200] width 368 height 359
click at [487, 360] on button "Reject Timesheet" at bounding box center [490, 352] width 65 height 18
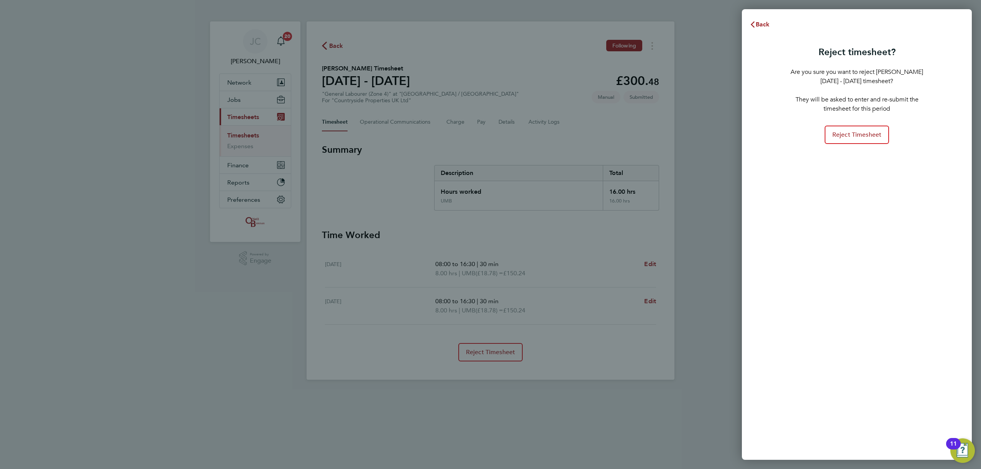
click at [846, 143] on div "Reject timesheet? Are you sure you want to reject [PERSON_NAME] [DATE] - [DATE]…" at bounding box center [857, 247] width 230 height 427
click at [848, 147] on div "Reject timesheet? Are you sure you want to reject [PERSON_NAME] [DATE] - [DATE]…" at bounding box center [857, 247] width 230 height 427
click at [853, 138] on span "Reject Timesheet" at bounding box center [856, 135] width 49 height 8
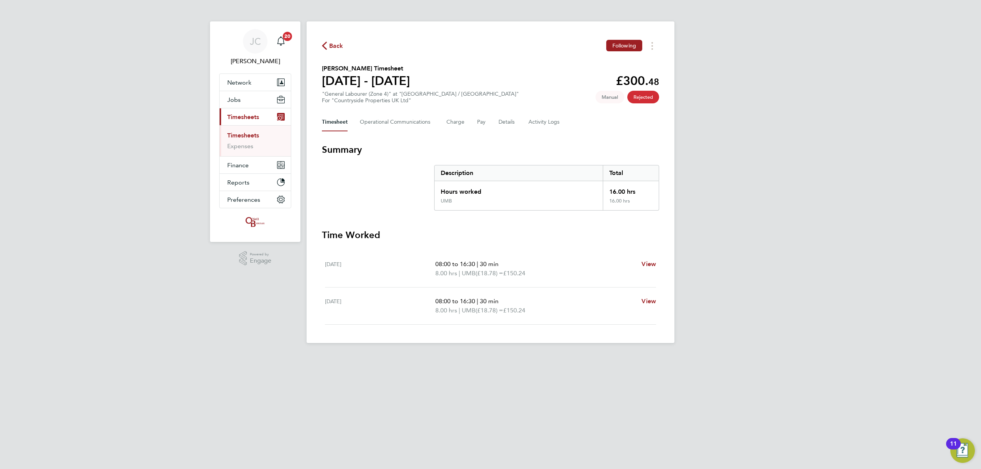
click at [249, 136] on link "Timesheets" at bounding box center [243, 135] width 32 height 7
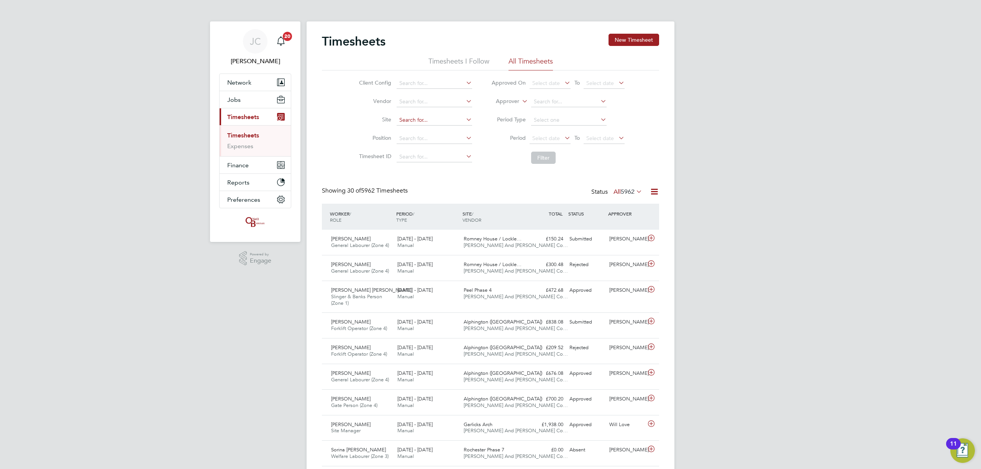
click at [428, 122] on input at bounding box center [434, 120] width 75 height 11
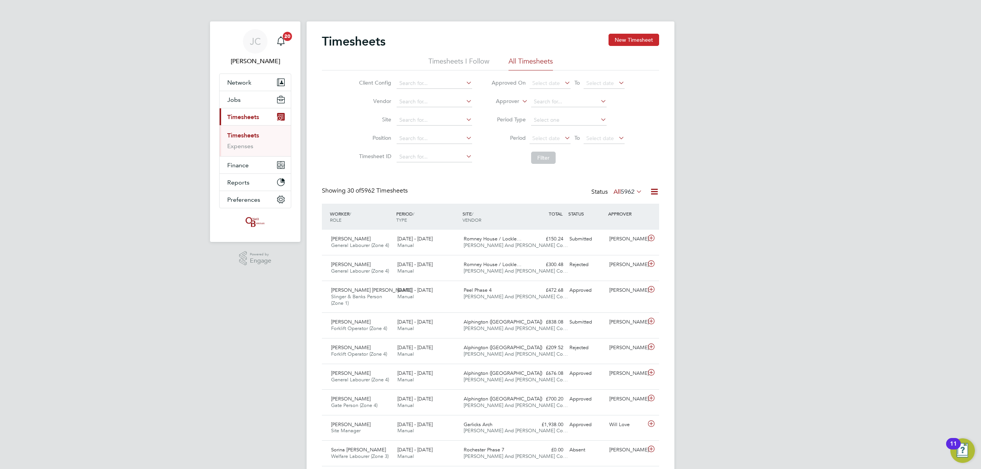
click at [639, 34] on button "New Timesheet" at bounding box center [634, 40] width 51 height 12
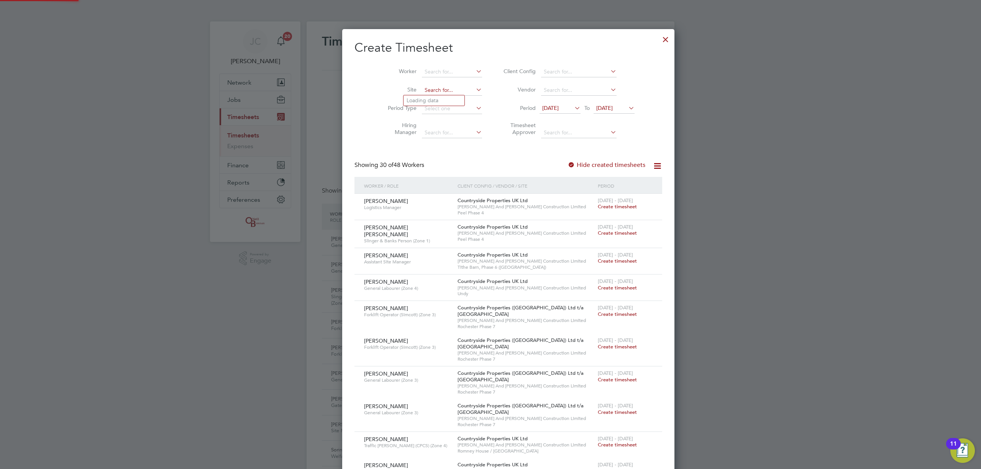
click at [434, 87] on input at bounding box center [452, 90] width 60 height 11
click at [434, 123] on li "Rom ney House / Lockleaze" at bounding box center [476, 121] width 144 height 10
type input "Romney House / [GEOGRAPHIC_DATA]"
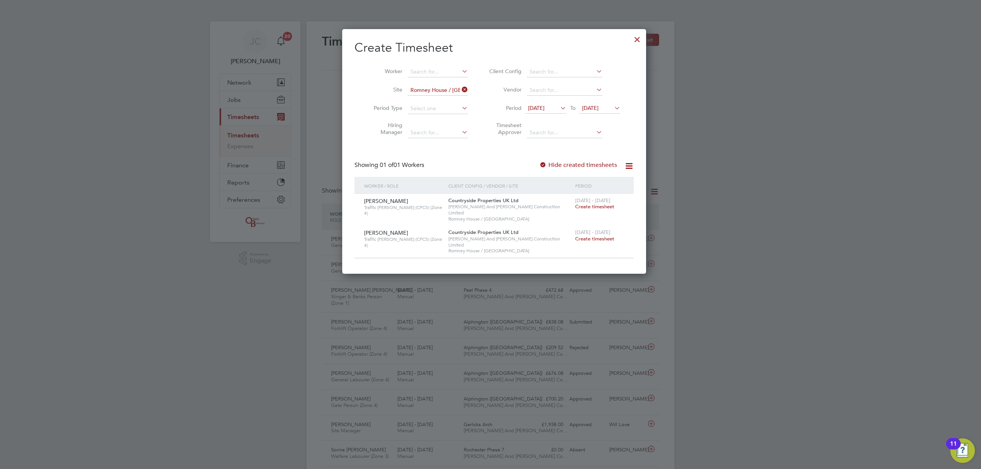
click at [537, 107] on span "[DATE]" at bounding box center [536, 108] width 16 height 7
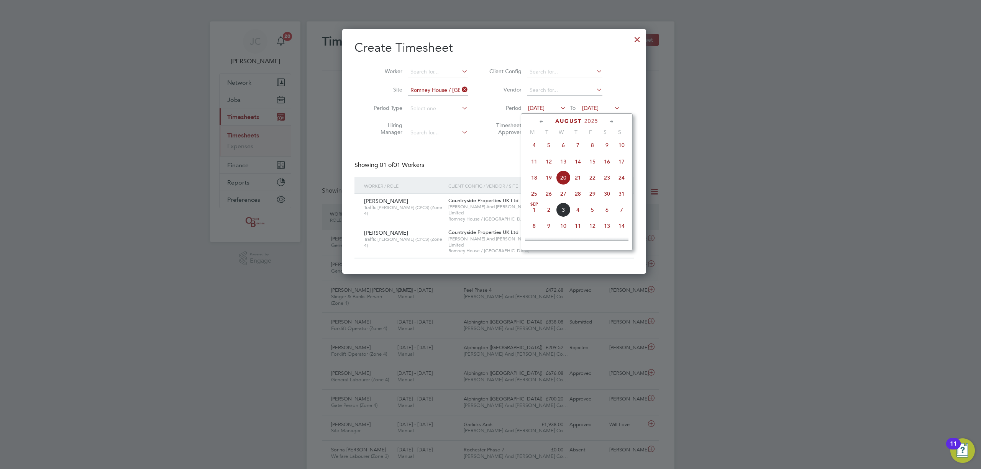
click at [535, 169] on span "11" at bounding box center [534, 161] width 15 height 15
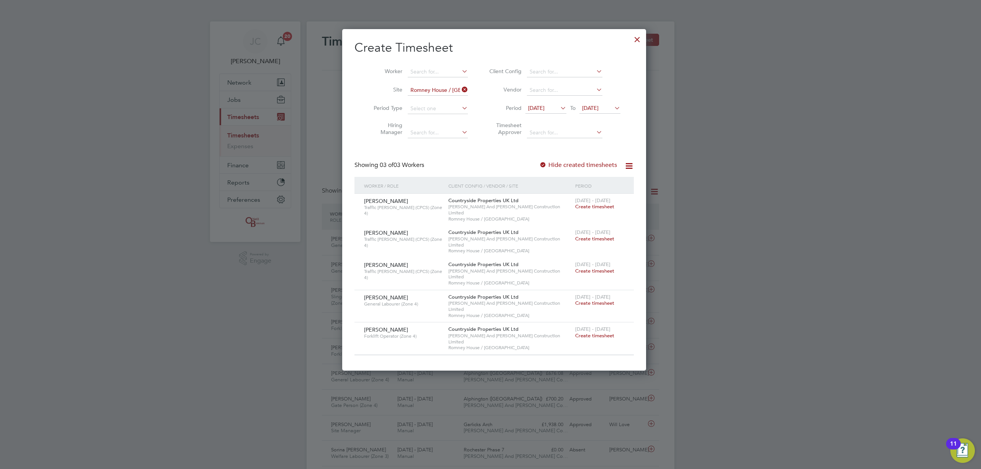
click at [590, 333] on span "Create timesheet" at bounding box center [594, 336] width 39 height 7
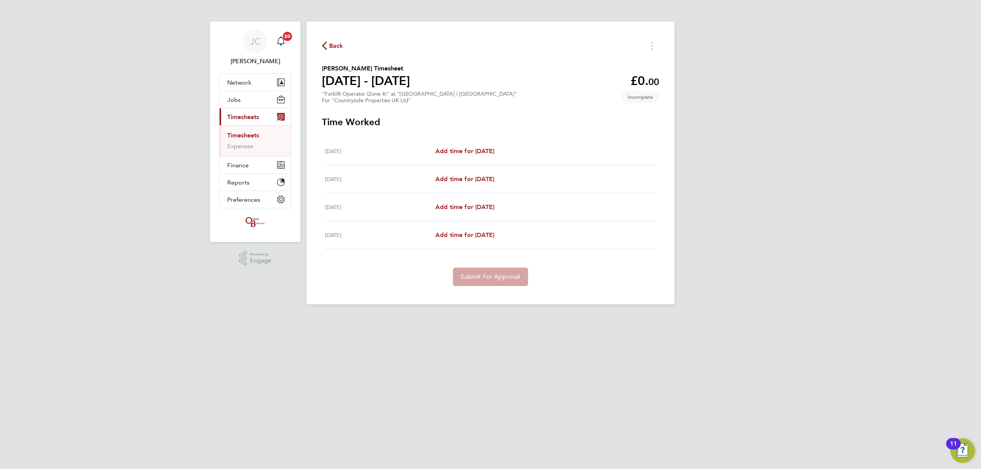
click at [451, 144] on div "[DATE] Add time for [DATE] Add time for [DATE]" at bounding box center [490, 152] width 331 height 28
click at [454, 152] on span "Add time for [DATE]" at bounding box center [464, 151] width 59 height 7
select select "30"
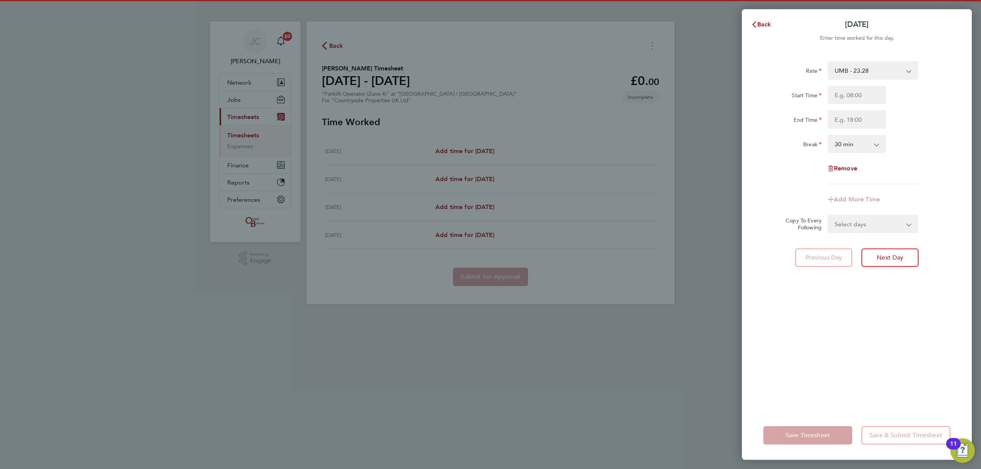
click at [869, 104] on div "Start Time End Time" at bounding box center [856, 107] width 193 height 43
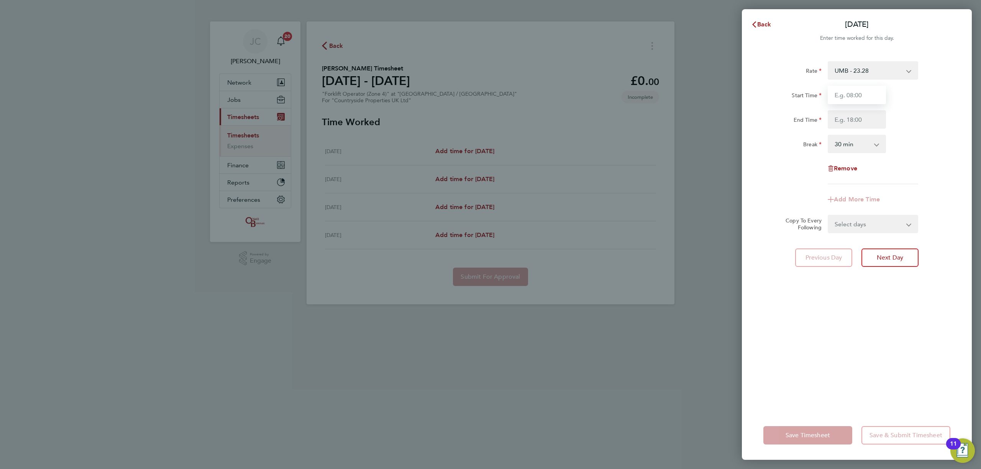
click at [863, 103] on input "Start Time" at bounding box center [857, 95] width 58 height 18
type input "08:00"
click at [857, 124] on input "End Time" at bounding box center [857, 119] width 58 height 18
drag, startPoint x: 865, startPoint y: 116, endPoint x: 796, endPoint y: 116, distance: 68.6
click at [796, 116] on div "End Time 17:30" at bounding box center [856, 119] width 193 height 18
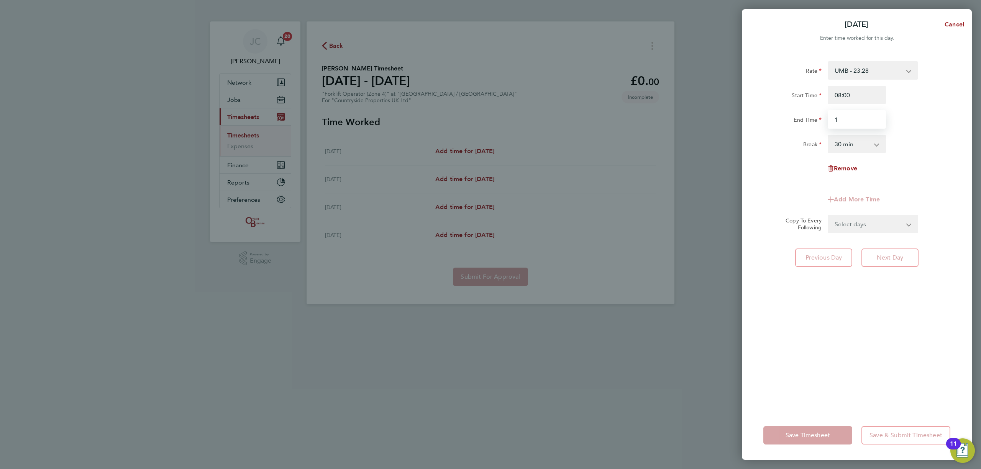
type input "16:30"
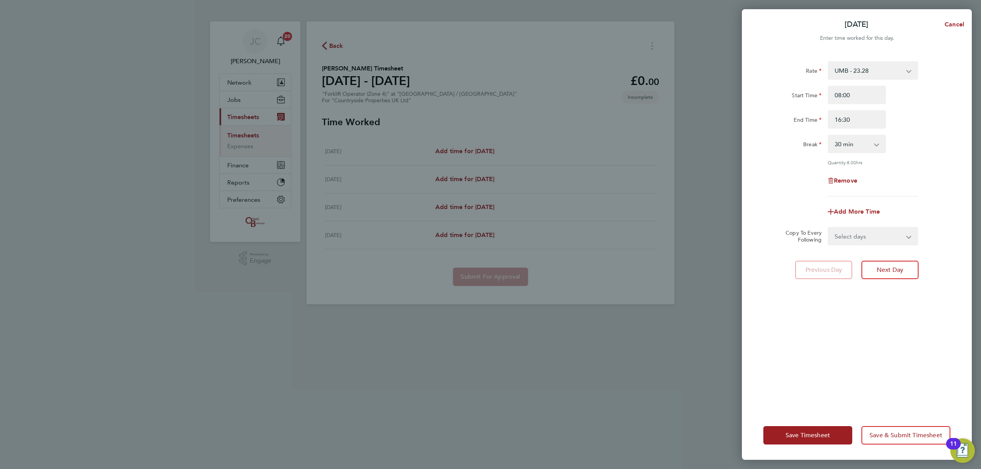
click at [896, 118] on div "End Time 16:30" at bounding box center [856, 119] width 193 height 18
click at [899, 438] on span "Save & Submit Timesheet" at bounding box center [906, 436] width 73 height 8
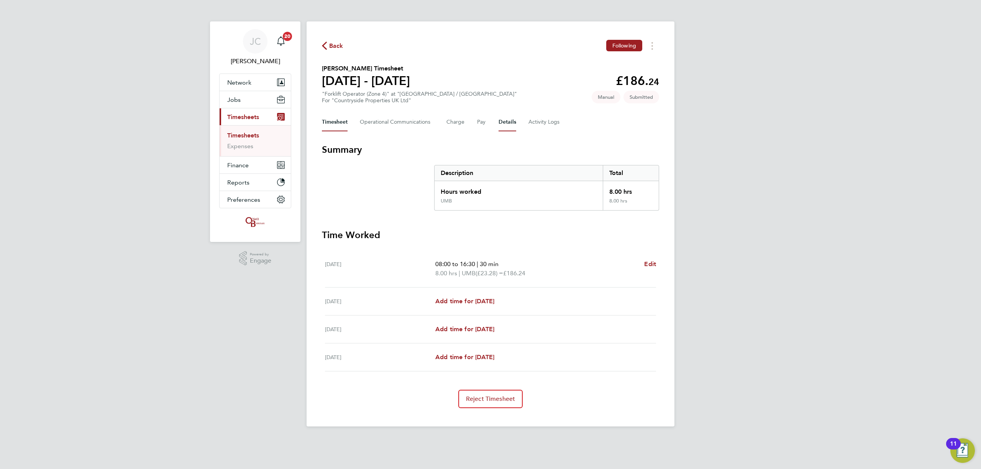
click at [499, 123] on button "Details" at bounding box center [508, 122] width 18 height 18
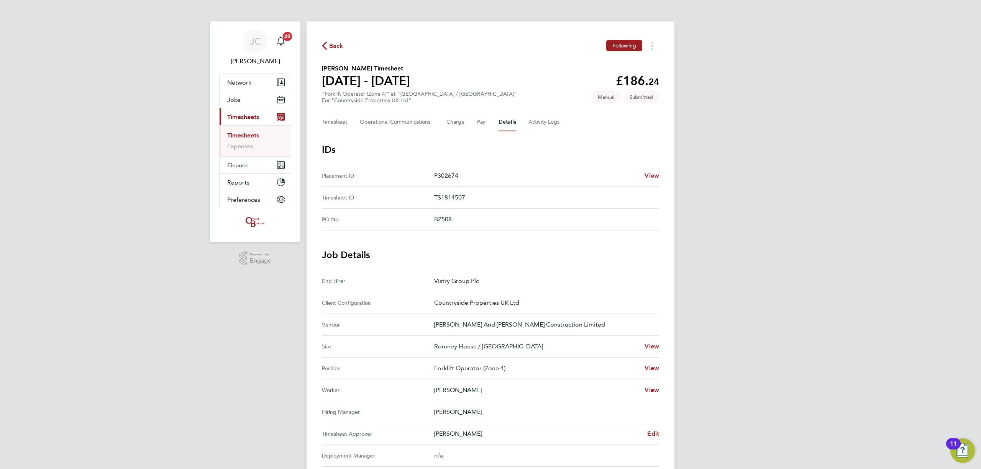
click at [329, 45] on span "Back" at bounding box center [336, 45] width 14 height 9
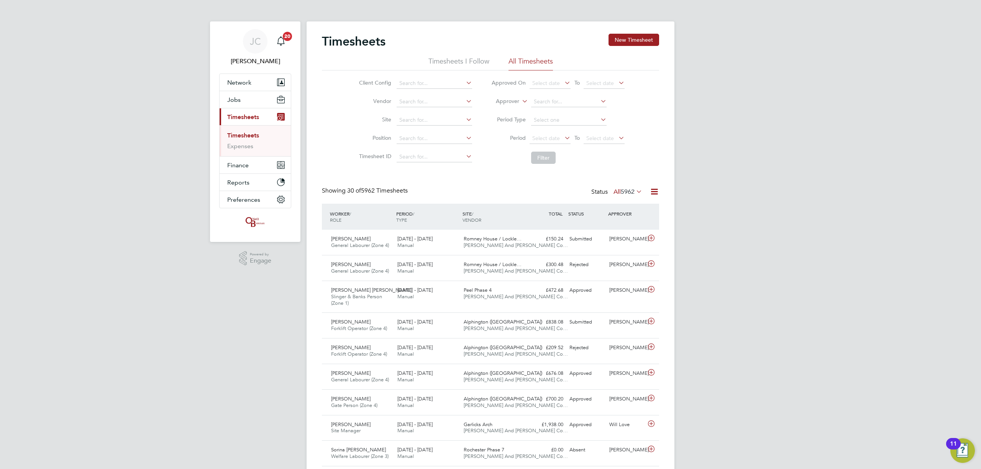
click at [404, 114] on li "Site" at bounding box center [414, 120] width 135 height 18
click at [409, 121] on input at bounding box center [434, 120] width 75 height 11
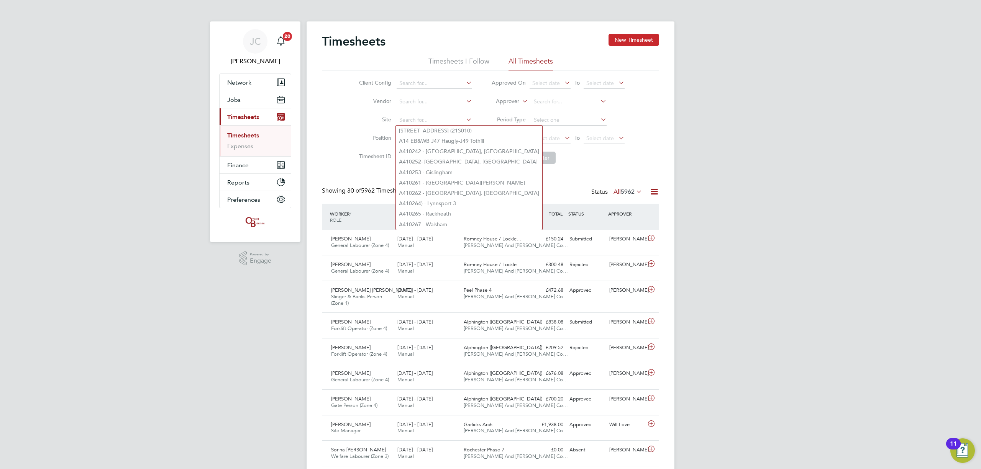
click at [618, 34] on button "New Timesheet" at bounding box center [634, 40] width 51 height 12
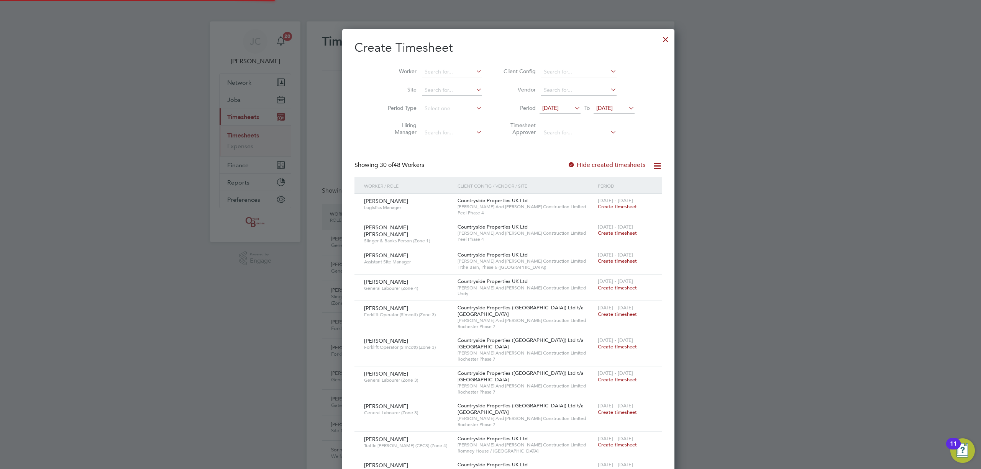
click at [542, 109] on span "[DATE]" at bounding box center [550, 108] width 16 height 7
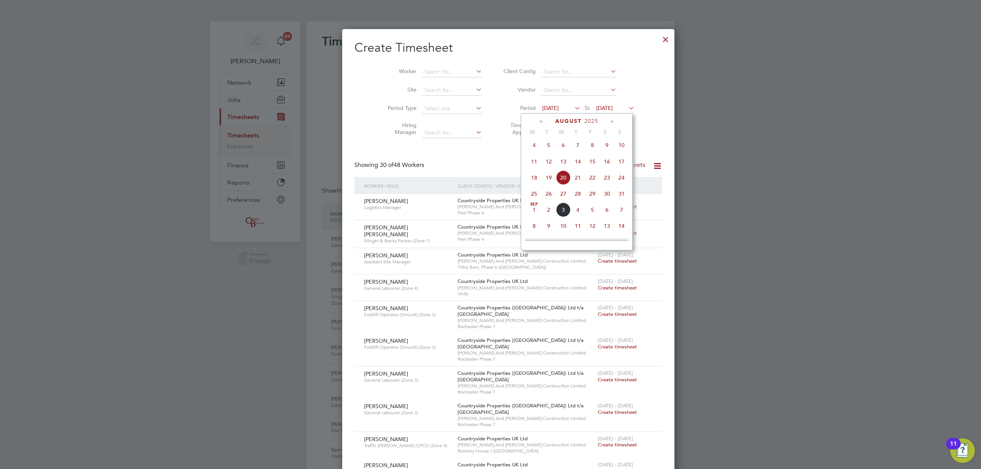
click at [531, 166] on span "11" at bounding box center [534, 161] width 15 height 15
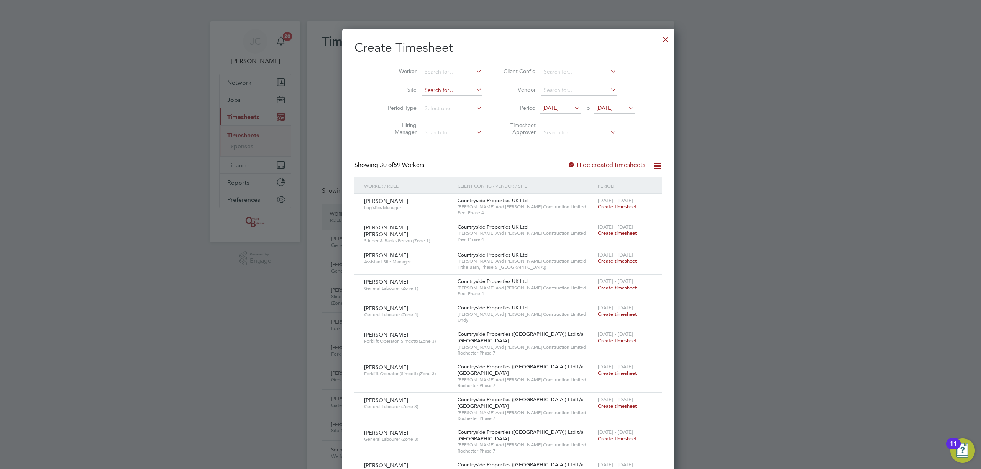
click at [435, 90] on input at bounding box center [452, 90] width 60 height 11
click at [441, 94] on input "romne" at bounding box center [452, 90] width 60 height 11
click at [440, 98] on li "Romne y House / Lockleaze" at bounding box center [440, 100] width 72 height 10
type input "Romney House / [GEOGRAPHIC_DATA]"
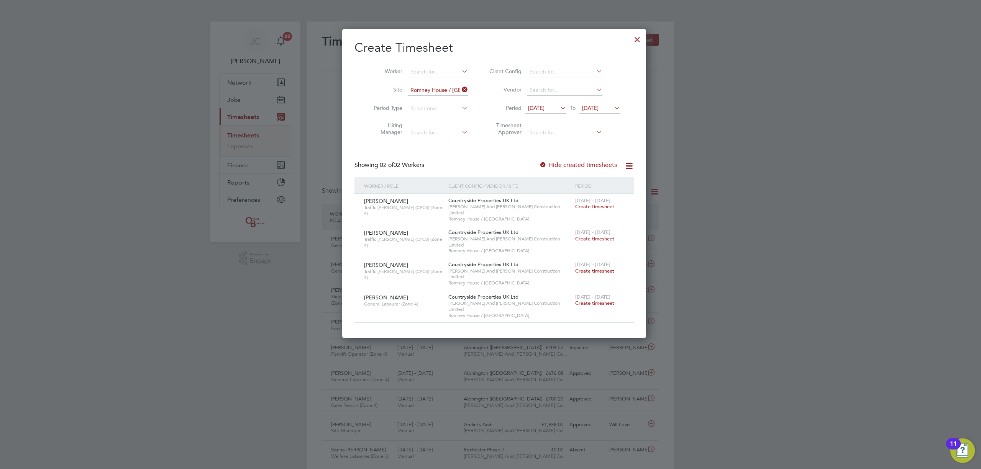
click at [579, 294] on span "[DATE] - [DATE]" at bounding box center [592, 297] width 35 height 7
click at [575, 300] on span "Create timesheet" at bounding box center [594, 303] width 39 height 7
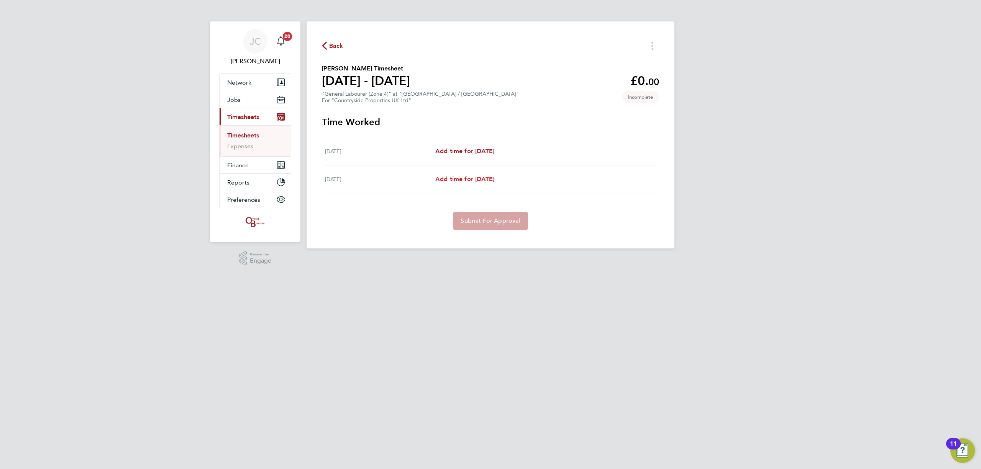
click at [472, 178] on span "Add time for [DATE]" at bounding box center [464, 179] width 59 height 7
select select "30"
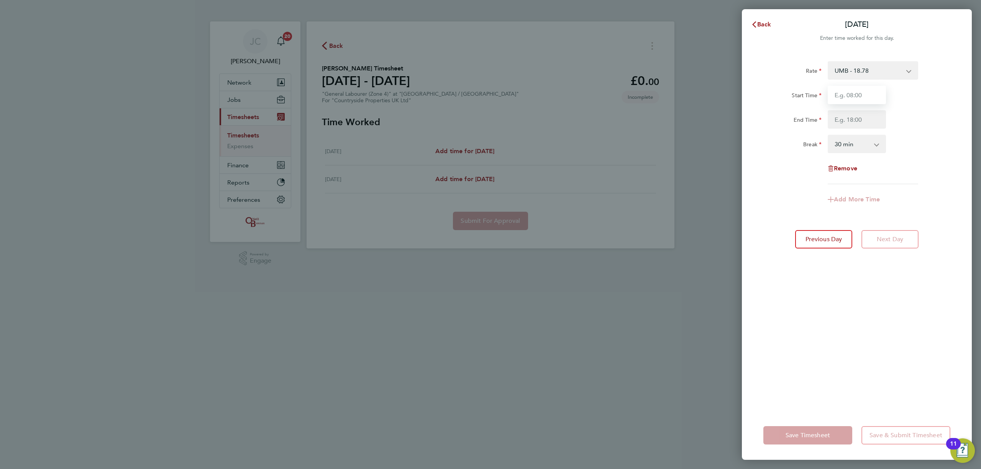
drag, startPoint x: 852, startPoint y: 95, endPoint x: 856, endPoint y: 97, distance: 4.1
click at [852, 95] on input "Start Time" at bounding box center [857, 95] width 58 height 18
type input "08:00"
click at [851, 123] on input "End Time" at bounding box center [857, 119] width 58 height 18
type input "16:30"
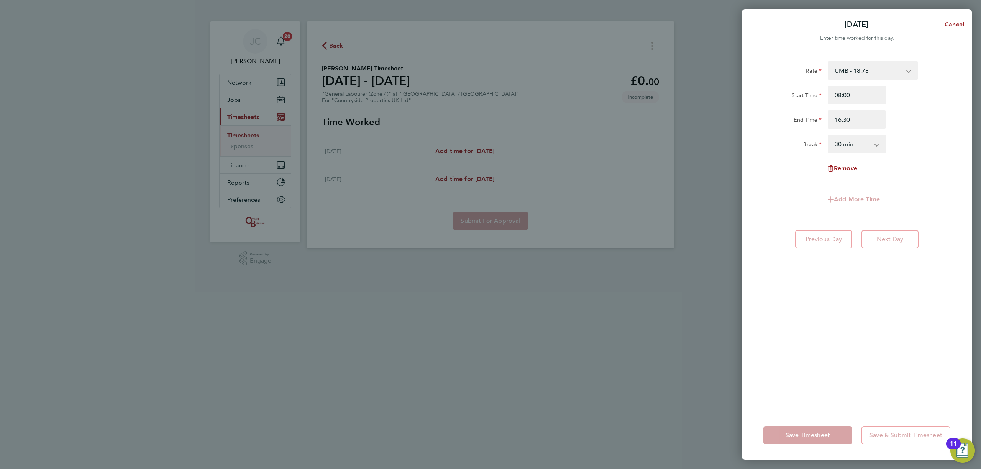
click at [903, 143] on div "Break 0 min 15 min 30 min 45 min 60 min 75 min 90 min" at bounding box center [856, 144] width 193 height 18
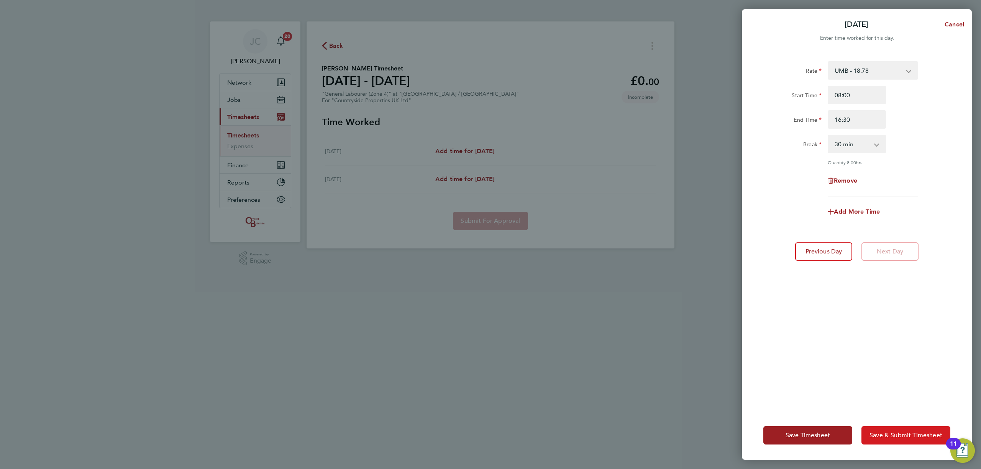
click at [887, 435] on span "Save & Submit Timesheet" at bounding box center [906, 436] width 73 height 8
